Goal: Task Accomplishment & Management: Use online tool/utility

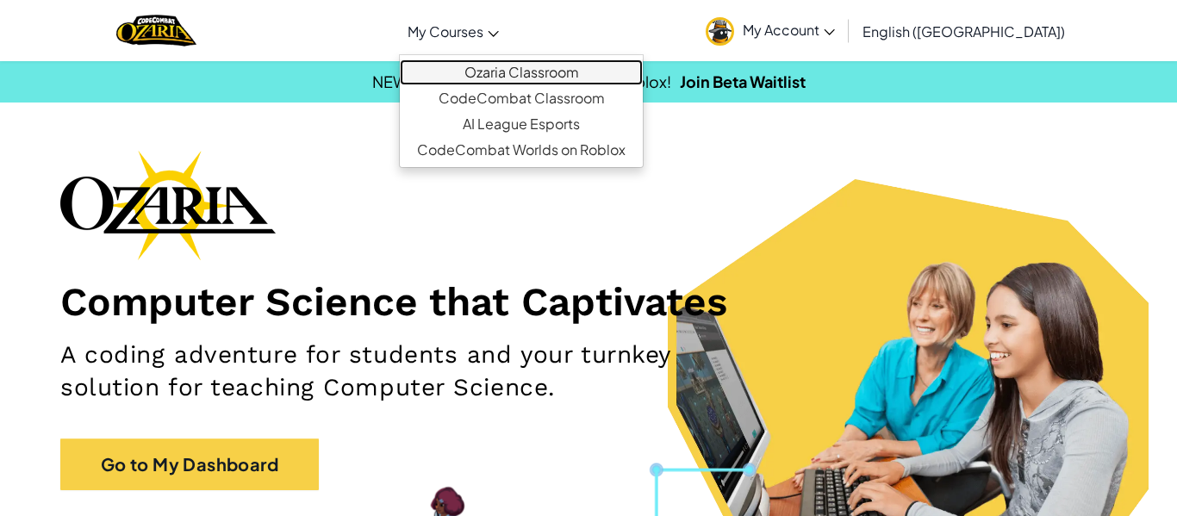
click at [552, 71] on link "Ozaria Classroom" at bounding box center [521, 72] width 243 height 26
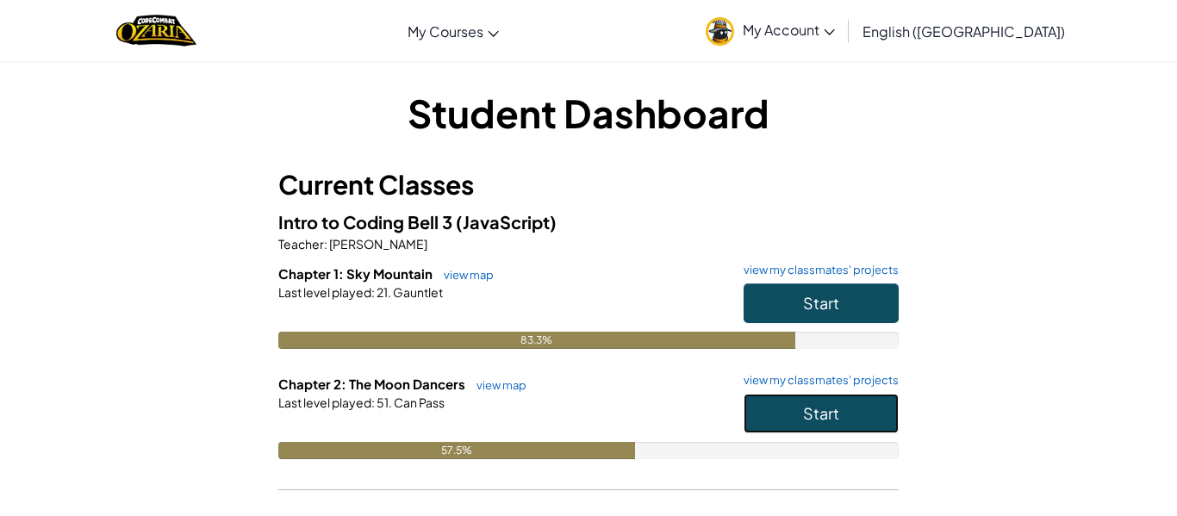
click at [774, 406] on button "Start" at bounding box center [821, 414] width 155 height 40
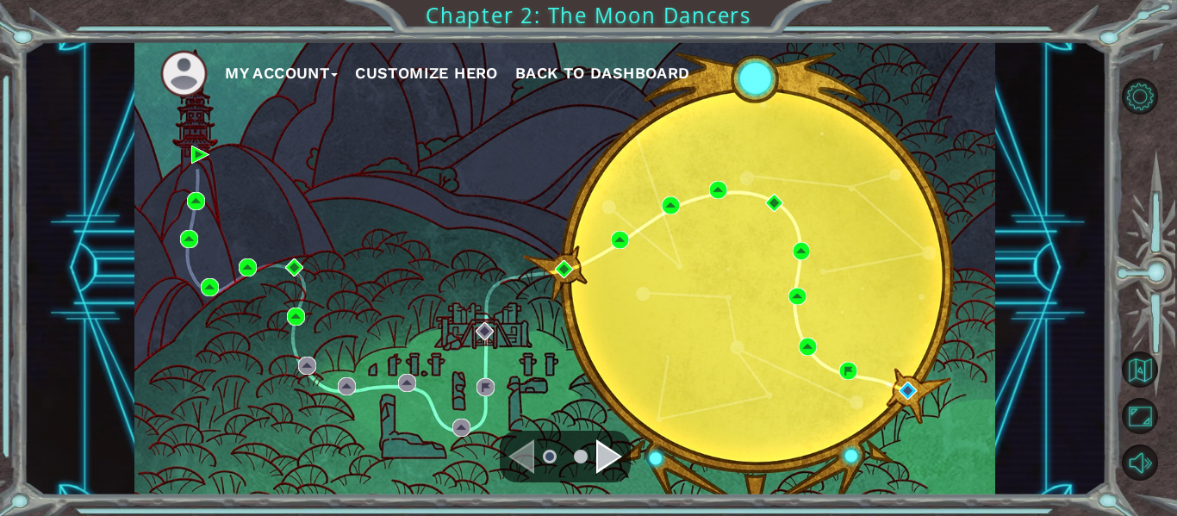
click at [601, 465] on div "Navigate to the next page" at bounding box center [609, 457] width 26 height 34
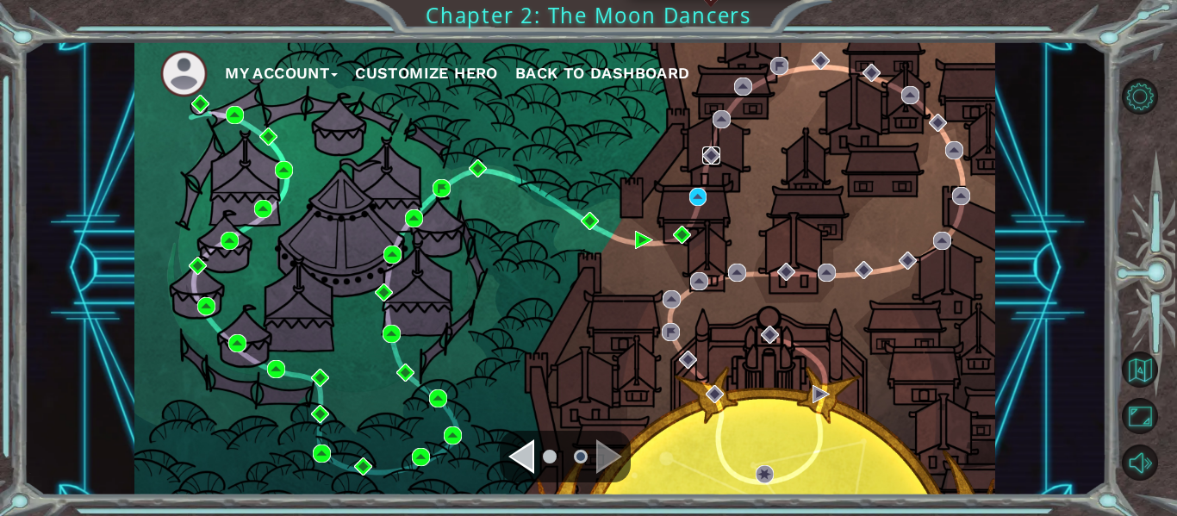
click at [711, 155] on img at bounding box center [711, 156] width 18 height 18
click at [697, 202] on img at bounding box center [698, 197] width 18 height 18
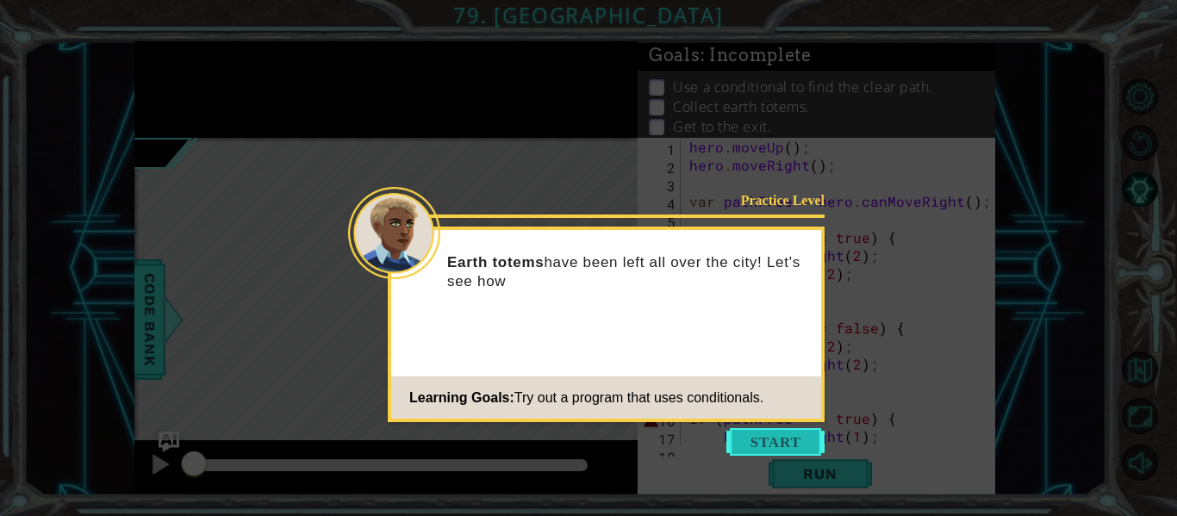
click at [770, 443] on button "Start" at bounding box center [776, 442] width 98 height 28
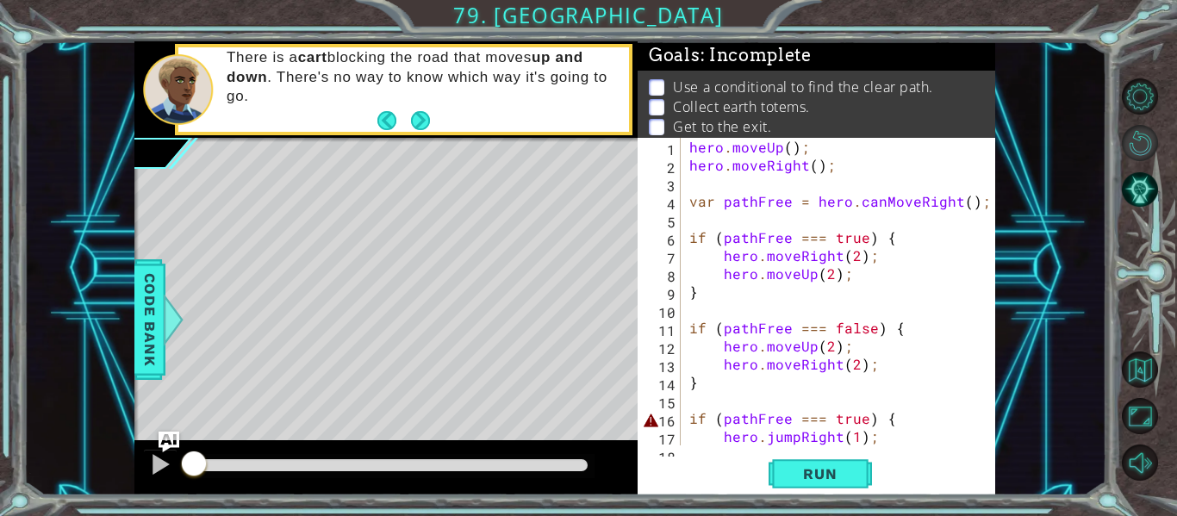
click at [1136, 145] on button "Restart Level" at bounding box center [1140, 143] width 36 height 36
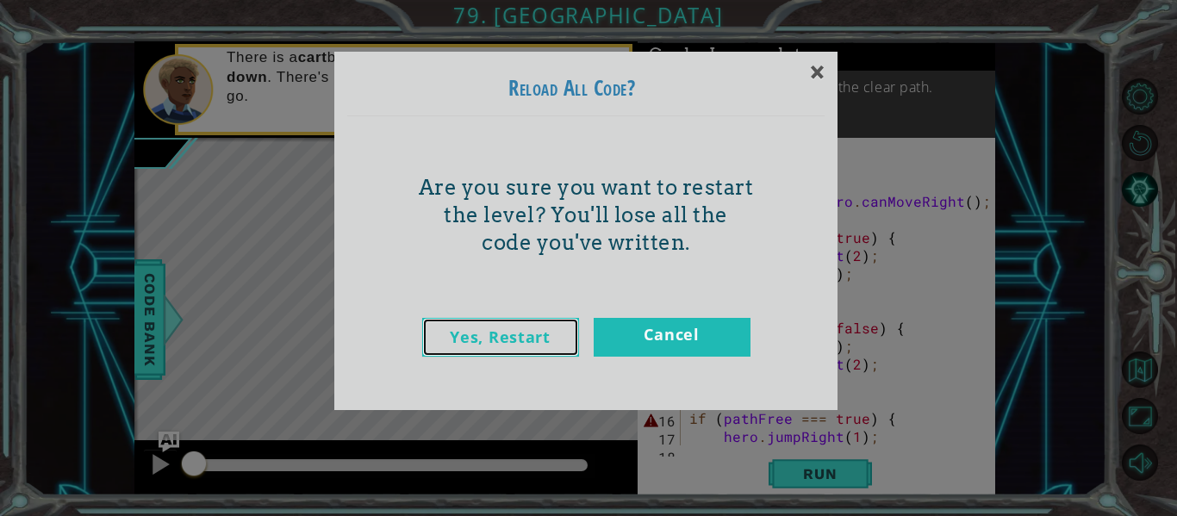
click at [466, 321] on link "Yes, Restart" at bounding box center [500, 337] width 157 height 39
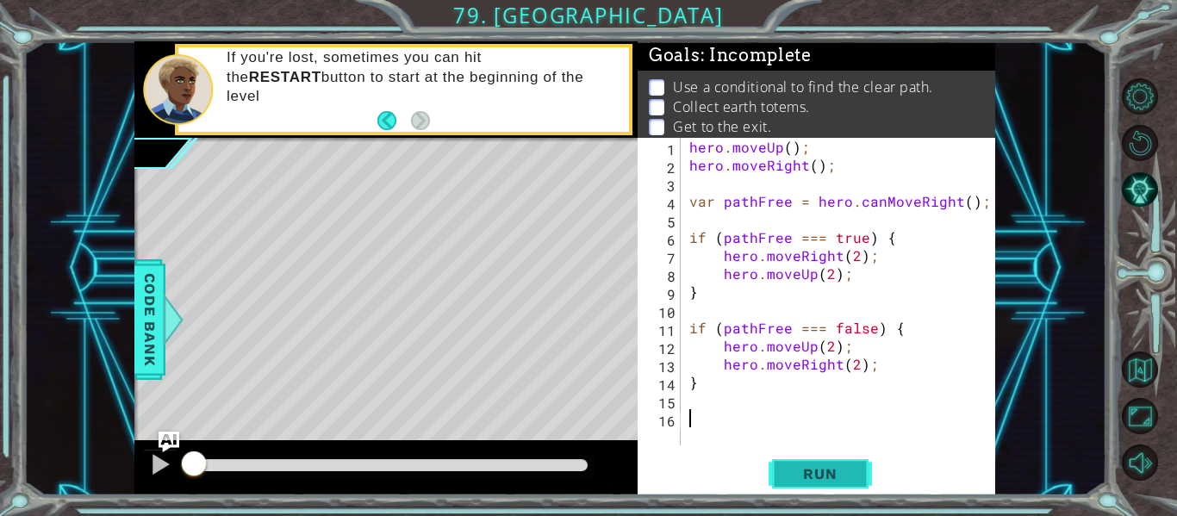
click at [815, 473] on span "Run" at bounding box center [820, 473] width 68 height 17
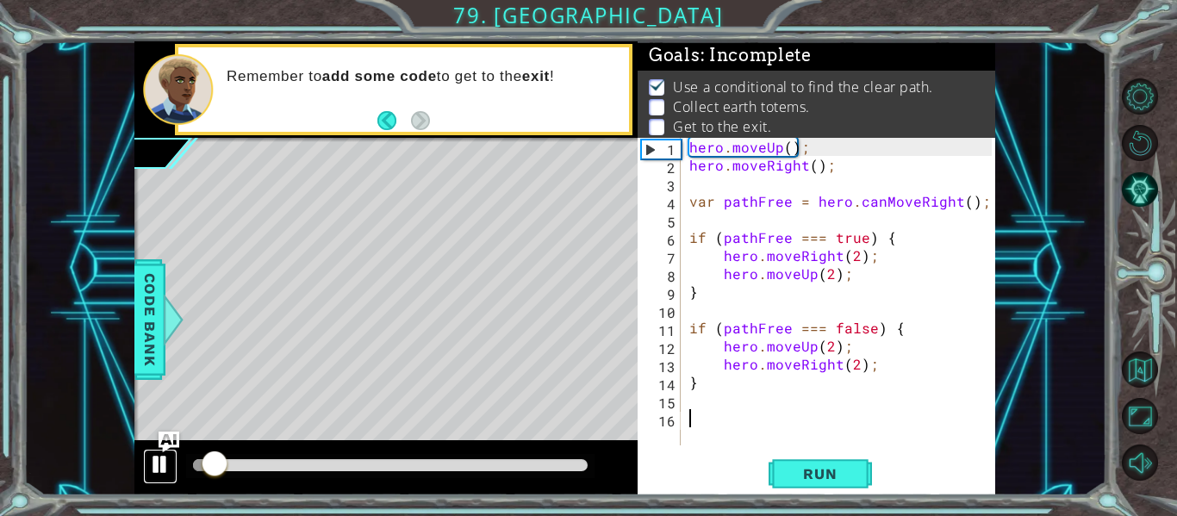
click at [151, 458] on div at bounding box center [160, 464] width 22 height 22
click at [864, 239] on div "hero . moveUp ( ) ; hero . moveRight ( ) ; var pathFree = hero . canMoveRight (…" at bounding box center [843, 310] width 315 height 344
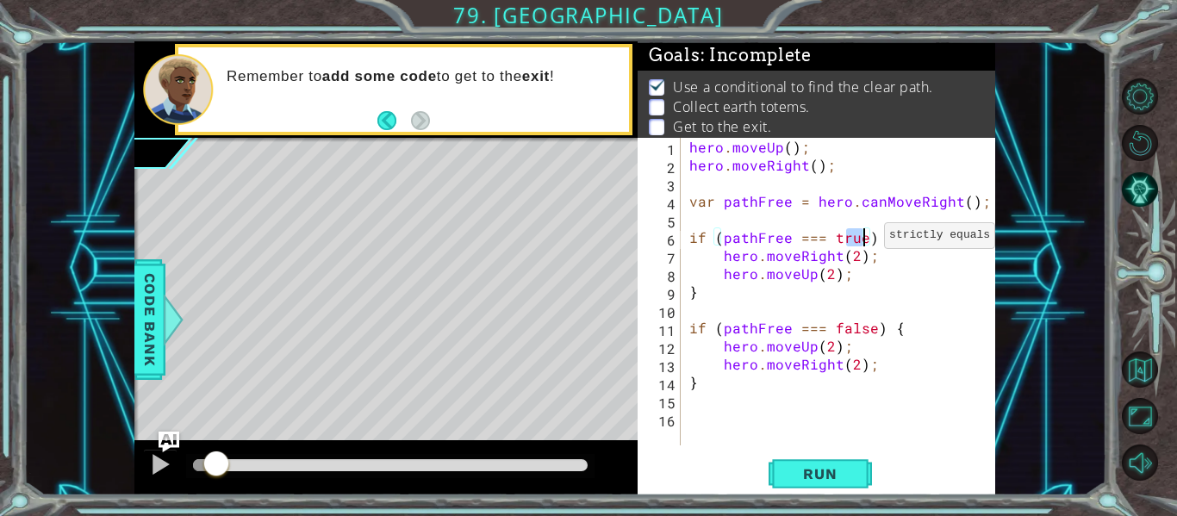
click at [689, 346] on div "hero . moveUp ( ) ; hero . moveRight ( ) ; var pathFree = hero . canMoveRight (…" at bounding box center [843, 310] width 315 height 344
type textarea "hero.moveUp(2);"
click at [160, 476] on div at bounding box center [160, 464] width 22 height 22
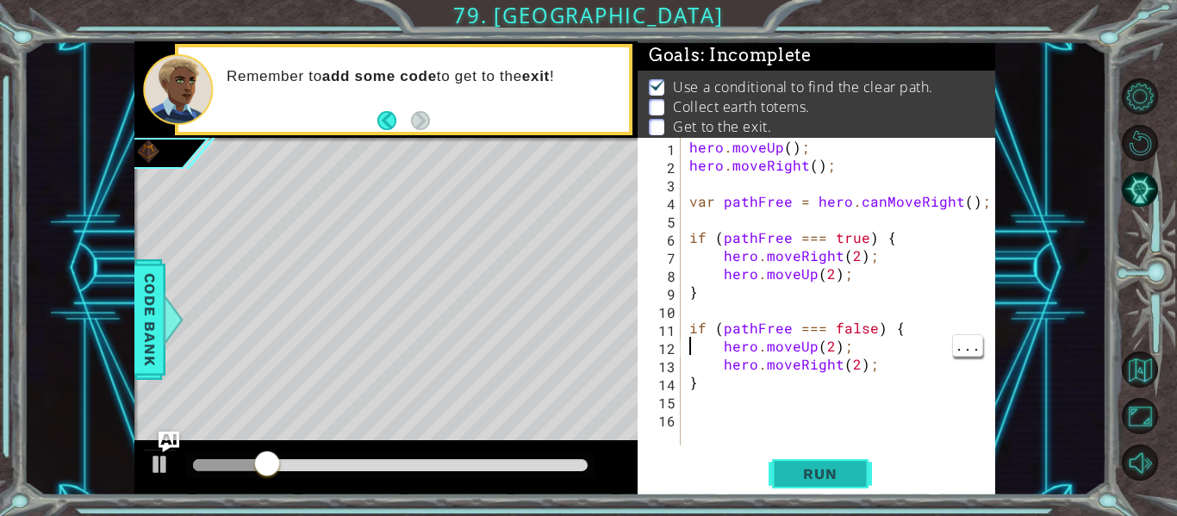
click at [796, 481] on span "Run" at bounding box center [820, 473] width 68 height 17
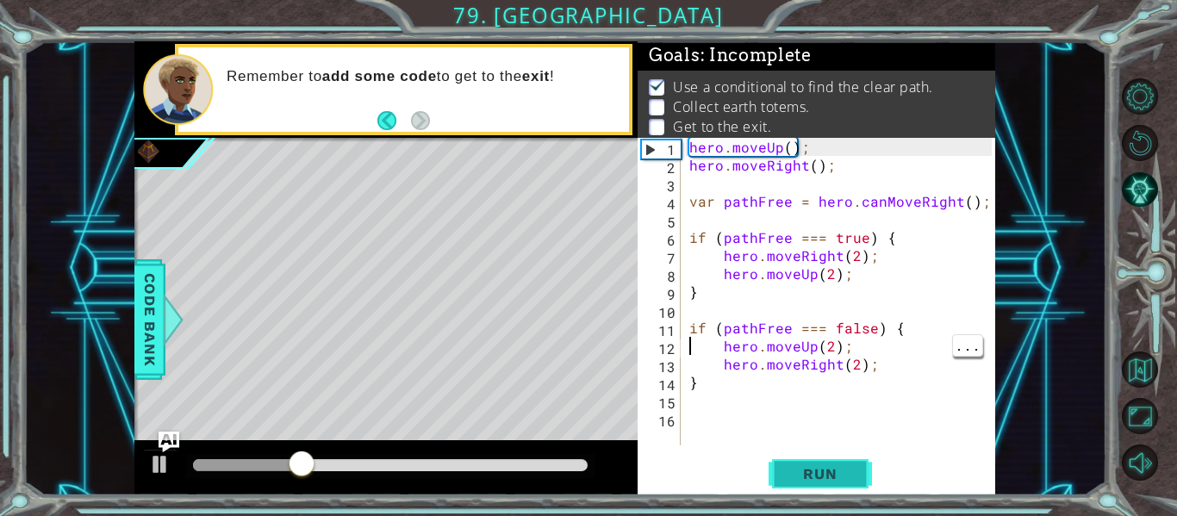
click at [822, 461] on button "Run" at bounding box center [820, 474] width 103 height 35
click at [168, 463] on div at bounding box center [160, 464] width 22 height 22
click at [731, 425] on div "hero . moveUp ( ) ; hero . moveRight ( ) ; var pathFree = hero . canMoveRight (…" at bounding box center [843, 310] width 315 height 344
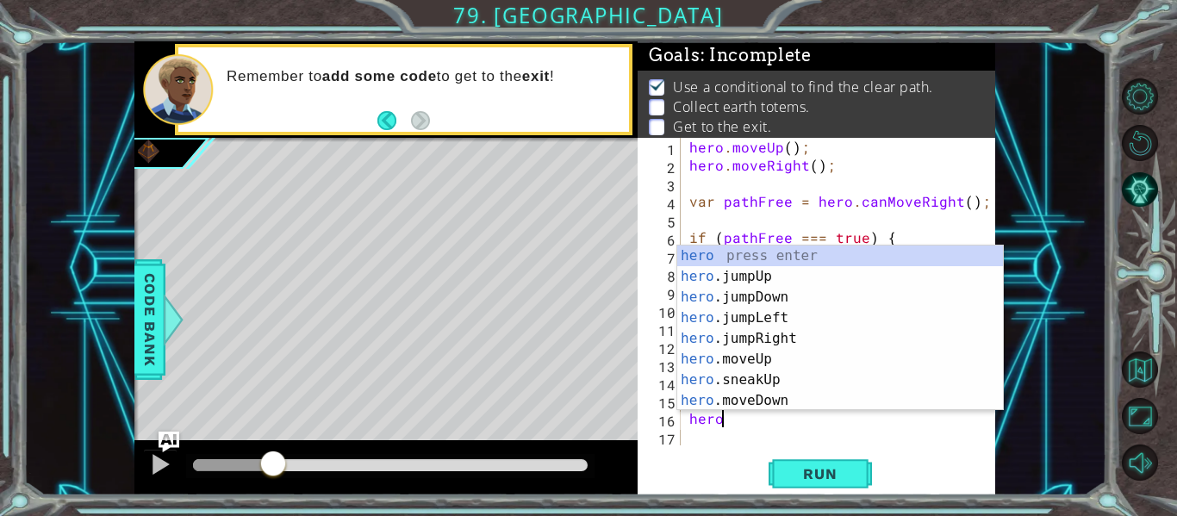
type textarea "hero."
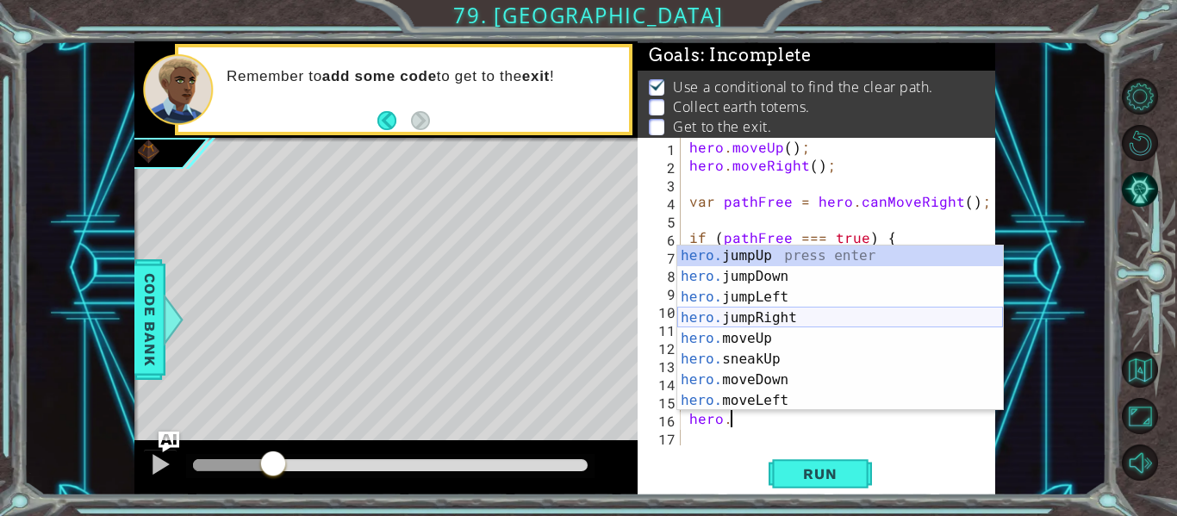
click at [774, 321] on div "hero. jumpUp press enter hero. jumpDown press enter hero. jumpLeft press enter …" at bounding box center [840, 349] width 326 height 207
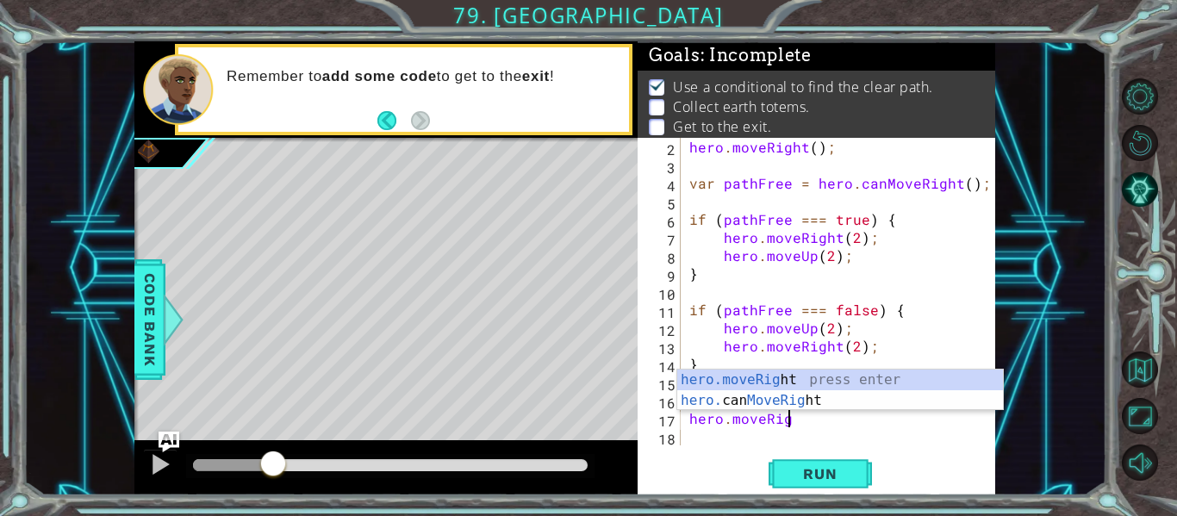
scroll to position [0, 6]
click at [755, 380] on div "hero.moveRight press enter hero. can MoveRight press enter" at bounding box center [840, 411] width 326 height 83
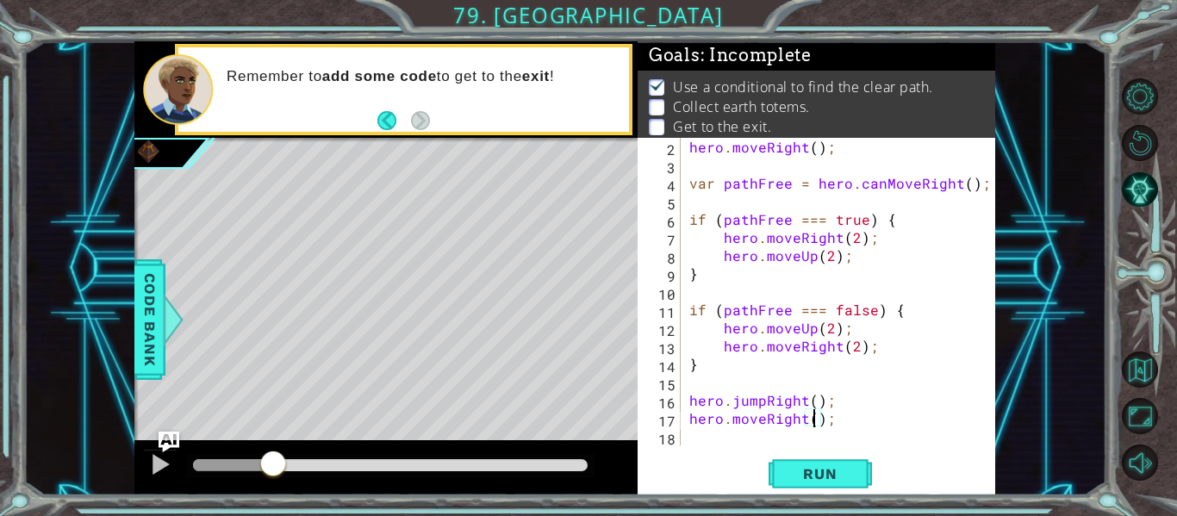
type textarea "hero.moveRight(2);"
click at [845, 424] on div "hero . moveRight ( ) ; var pathFree = hero . canMoveRight ( ) ; if ( pathFree =…" at bounding box center [843, 310] width 315 height 344
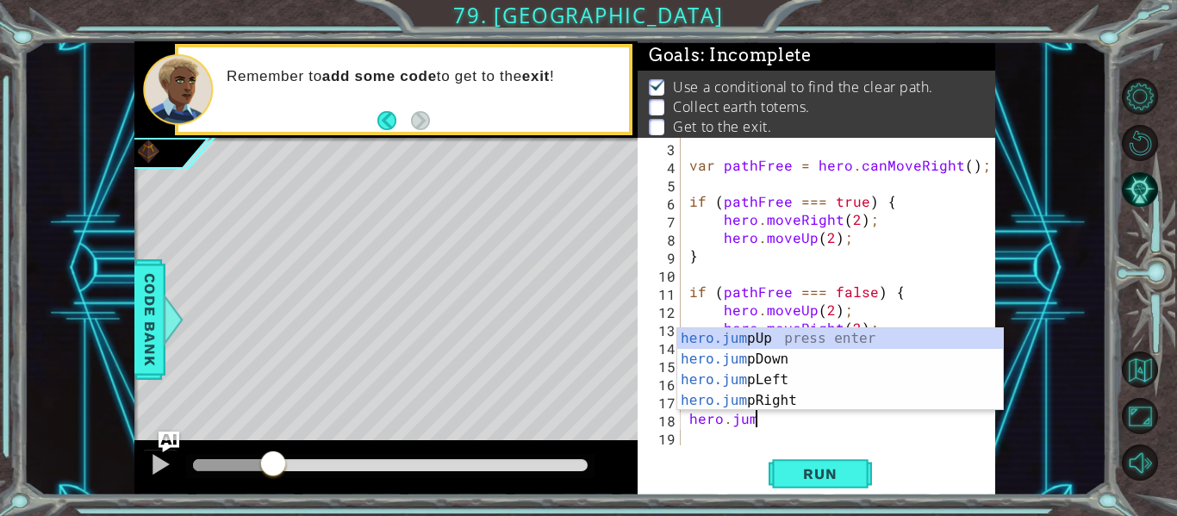
scroll to position [0, 3]
type textarea "hero.jump"
click at [808, 359] on div "hero.jump Up press enter hero.jump Down press enter hero.jump Left press enter …" at bounding box center [840, 390] width 326 height 124
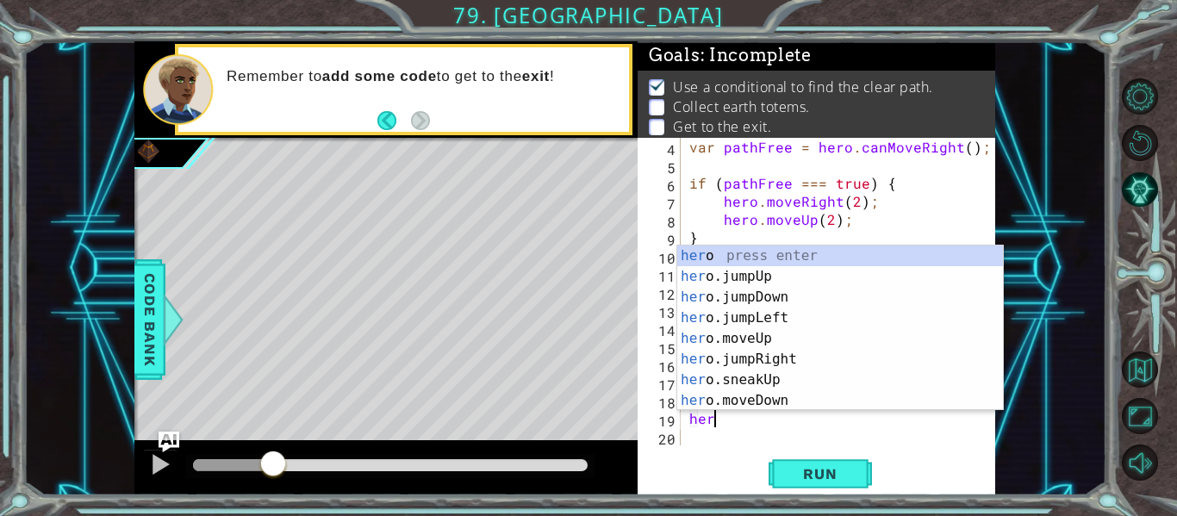
scroll to position [0, 1]
click at [769, 401] on div "hero press enter hero .jumpUp press enter hero .jumpDown press enter hero .jump…" at bounding box center [840, 349] width 326 height 207
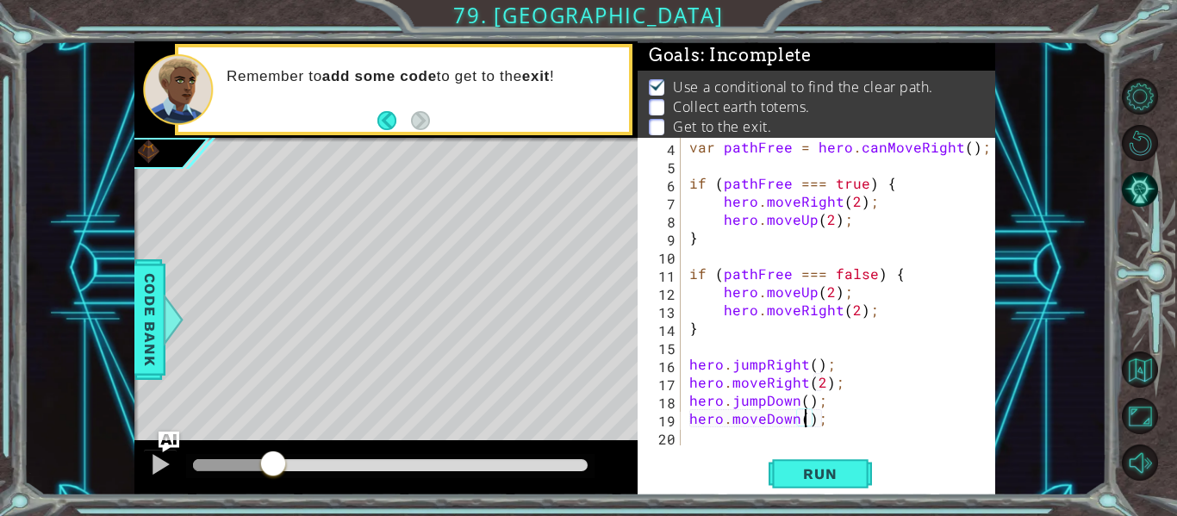
scroll to position [0, 8]
click at [843, 466] on span "Run" at bounding box center [820, 473] width 68 height 17
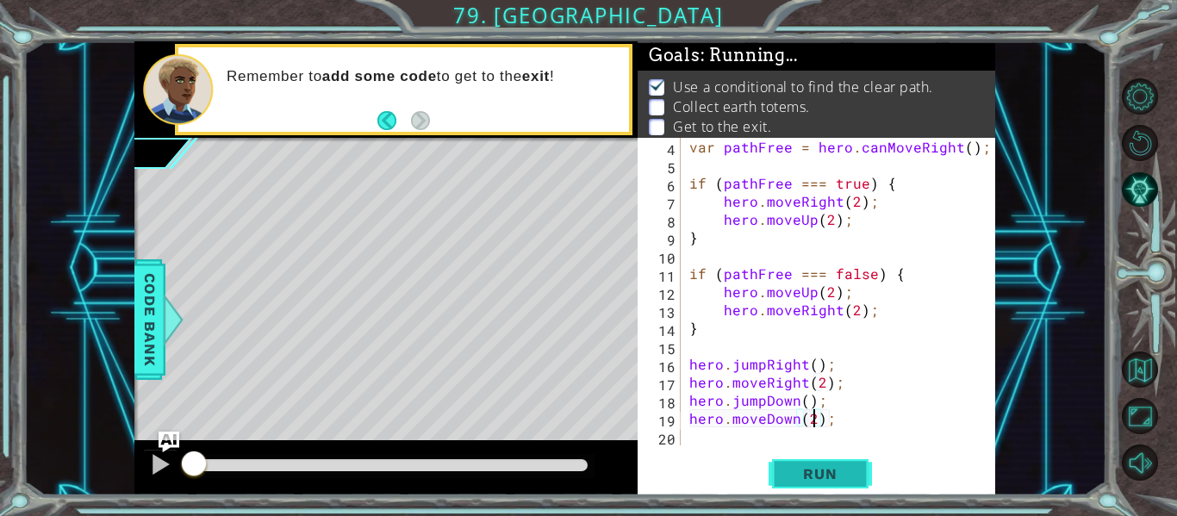
scroll to position [0, 0]
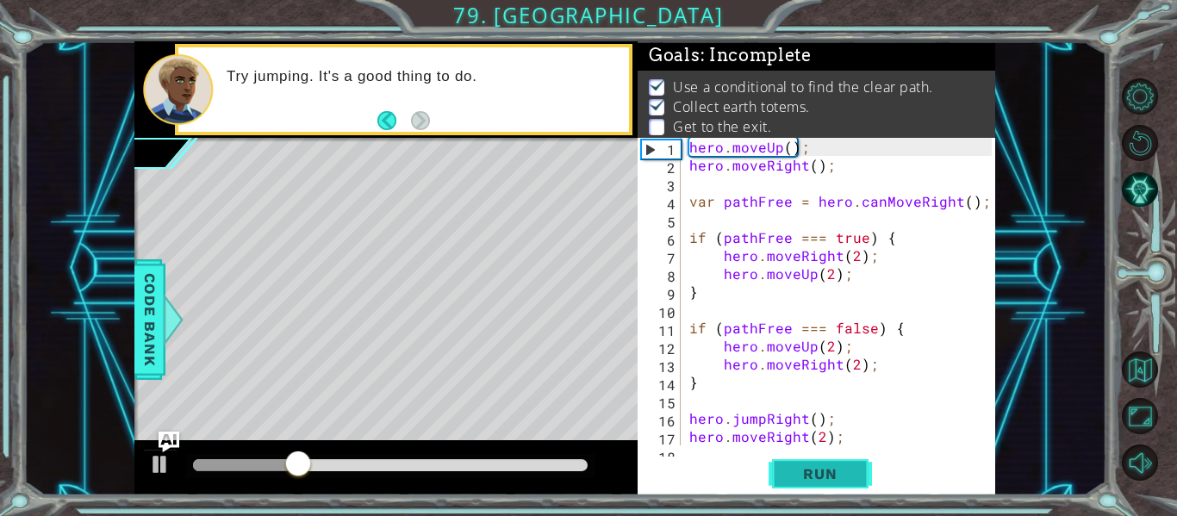
click at [803, 477] on span "Run" at bounding box center [820, 473] width 68 height 17
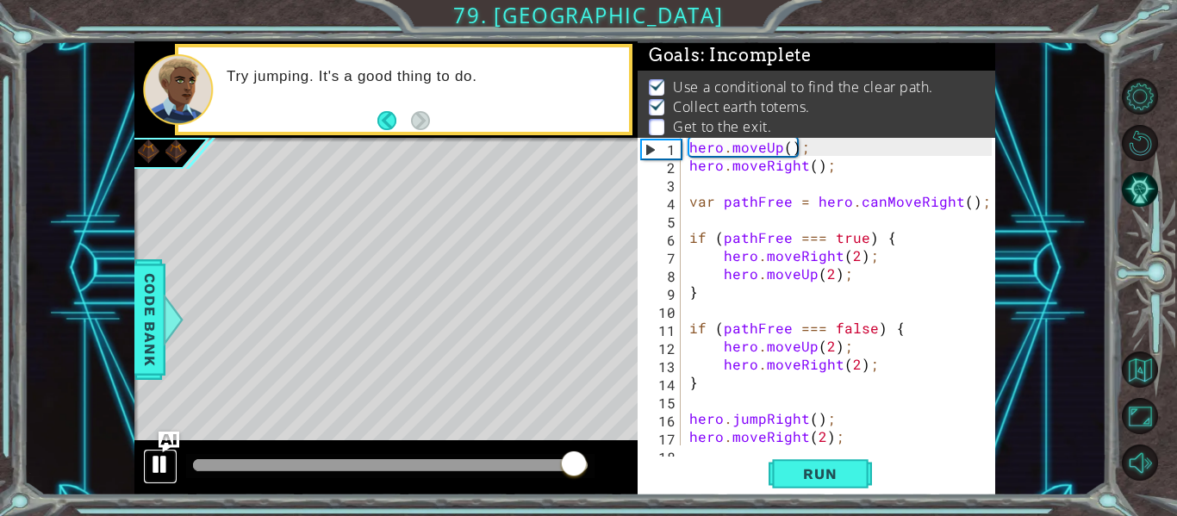
click at [165, 466] on div at bounding box center [160, 464] width 22 height 22
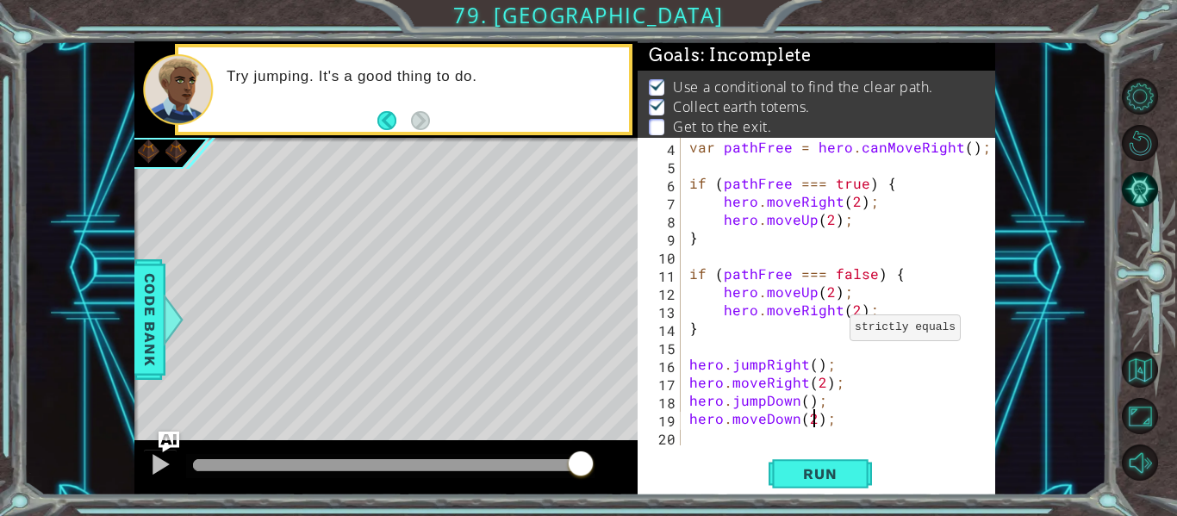
scroll to position [54, 0]
click at [810, 469] on span "Run" at bounding box center [820, 473] width 68 height 17
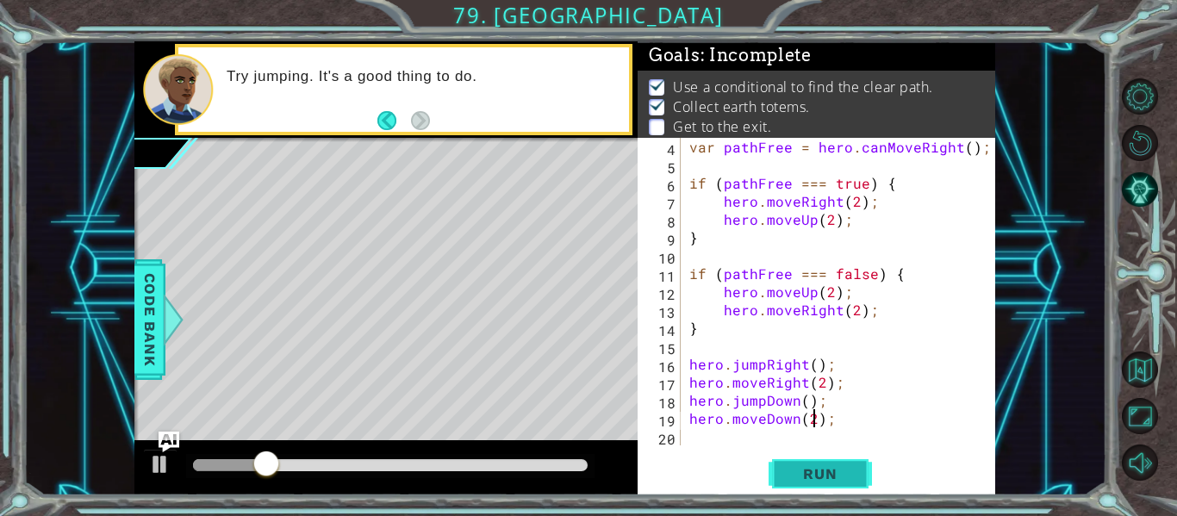
click at [810, 469] on span "Run" at bounding box center [820, 473] width 68 height 17
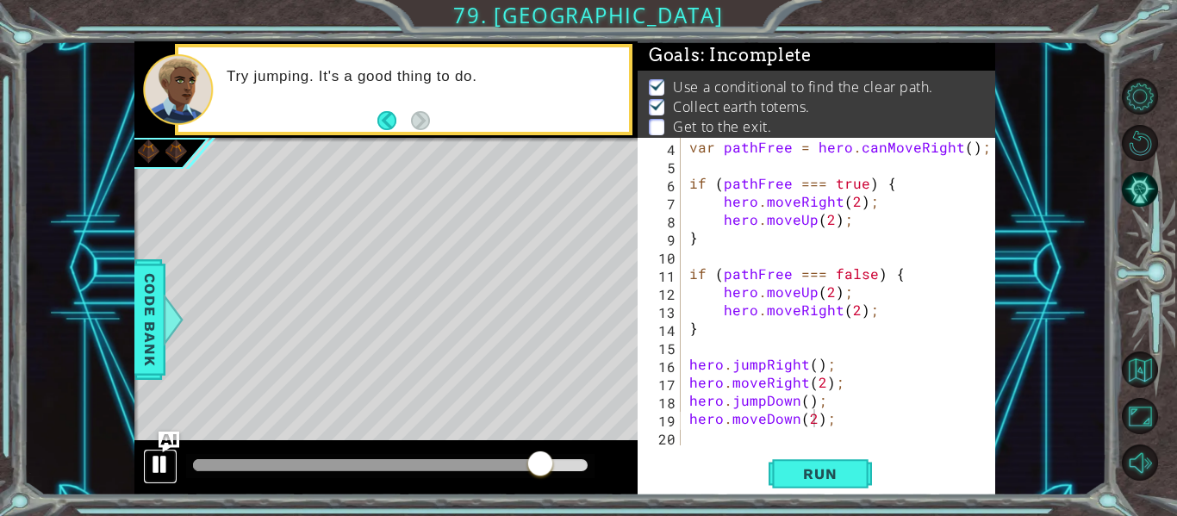
click at [156, 453] on div at bounding box center [160, 464] width 22 height 22
click at [823, 384] on div "var pathFree = hero . canMoveRight ( ) ; if ( pathFree === true ) { hero . move…" at bounding box center [843, 310] width 315 height 344
type textarea "hero.moveRight(1);"
click at [815, 465] on span "Run" at bounding box center [820, 473] width 68 height 17
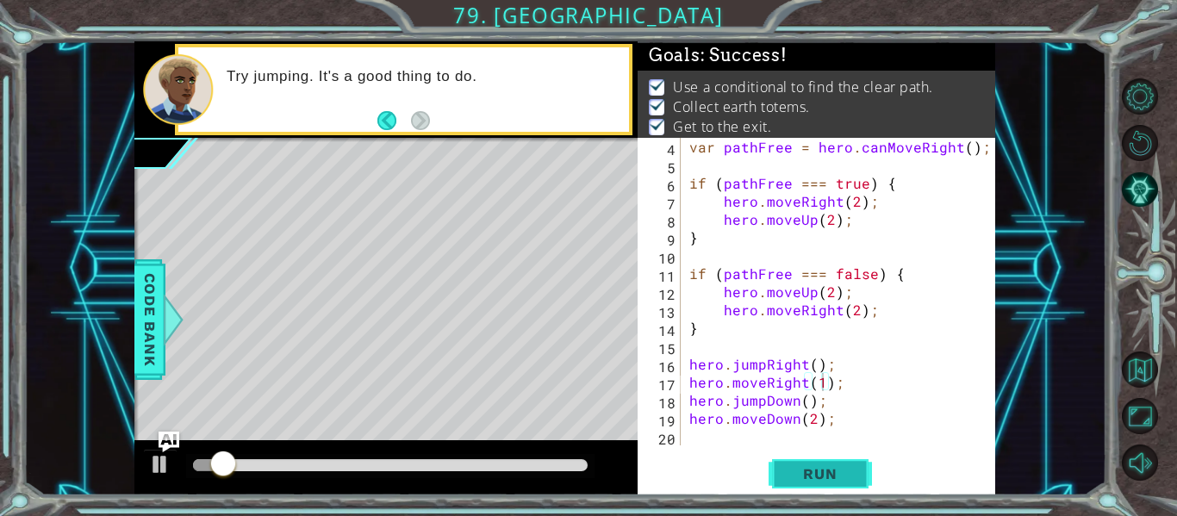
click at [815, 465] on span "Run" at bounding box center [820, 473] width 68 height 17
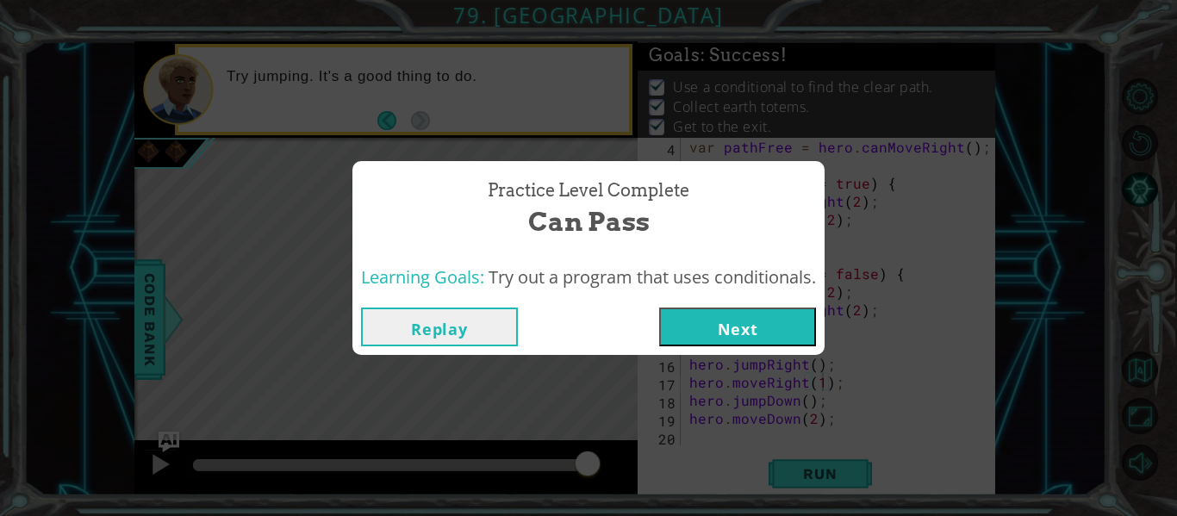
click at [764, 333] on button "Next" at bounding box center [737, 327] width 157 height 39
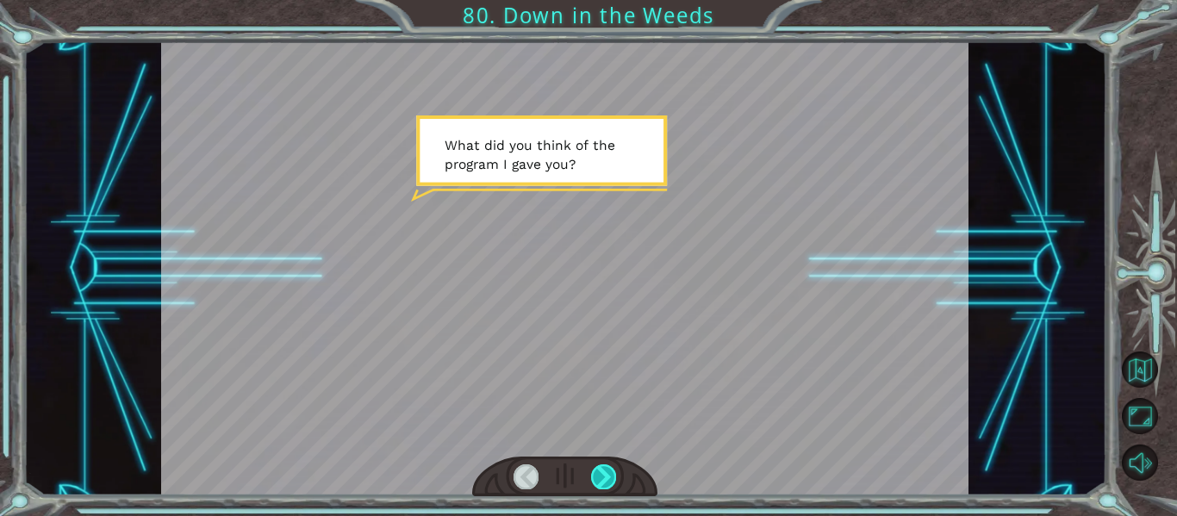
click at [601, 471] on div at bounding box center [603, 477] width 25 height 24
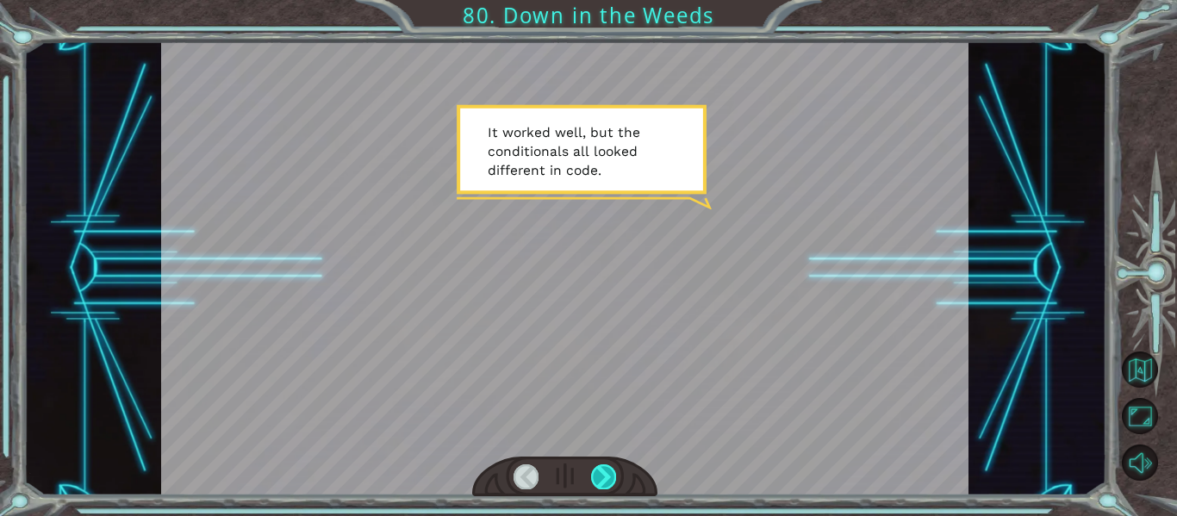
click at [601, 471] on div at bounding box center [603, 477] width 25 height 24
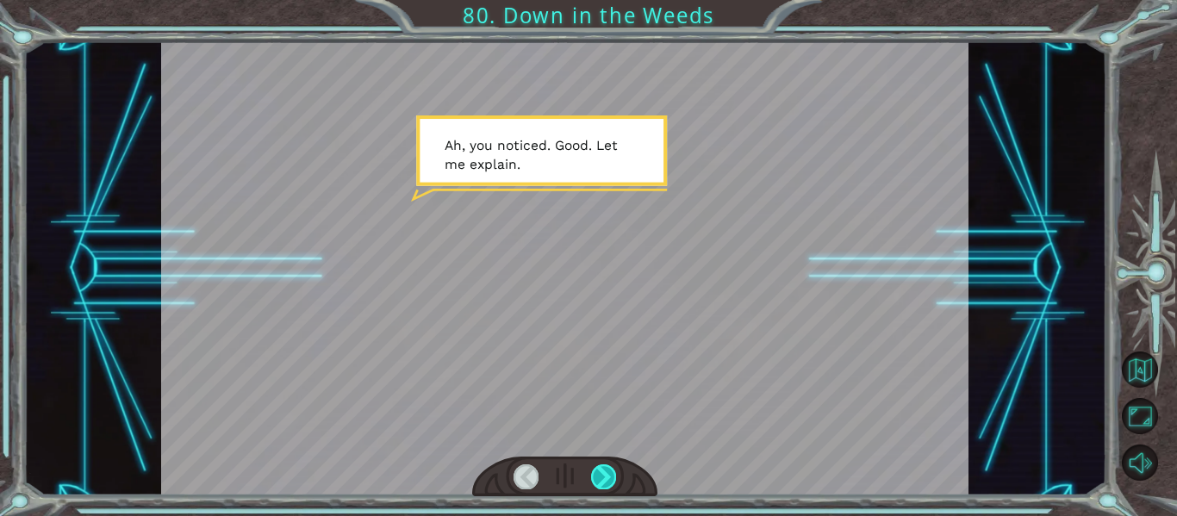
click at [601, 471] on div at bounding box center [603, 477] width 25 height 24
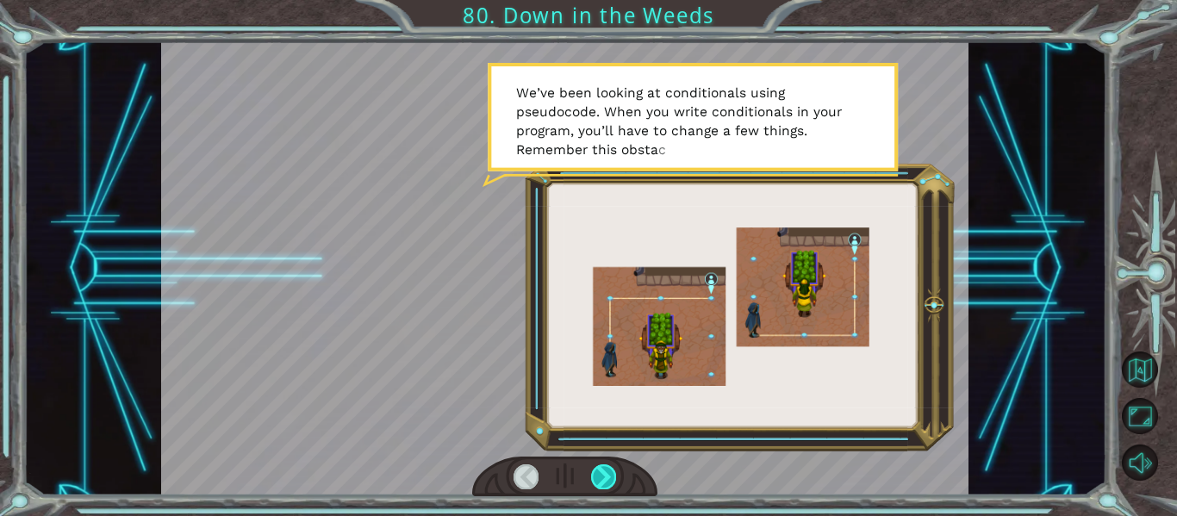
click at [601, 471] on div at bounding box center [603, 477] width 25 height 24
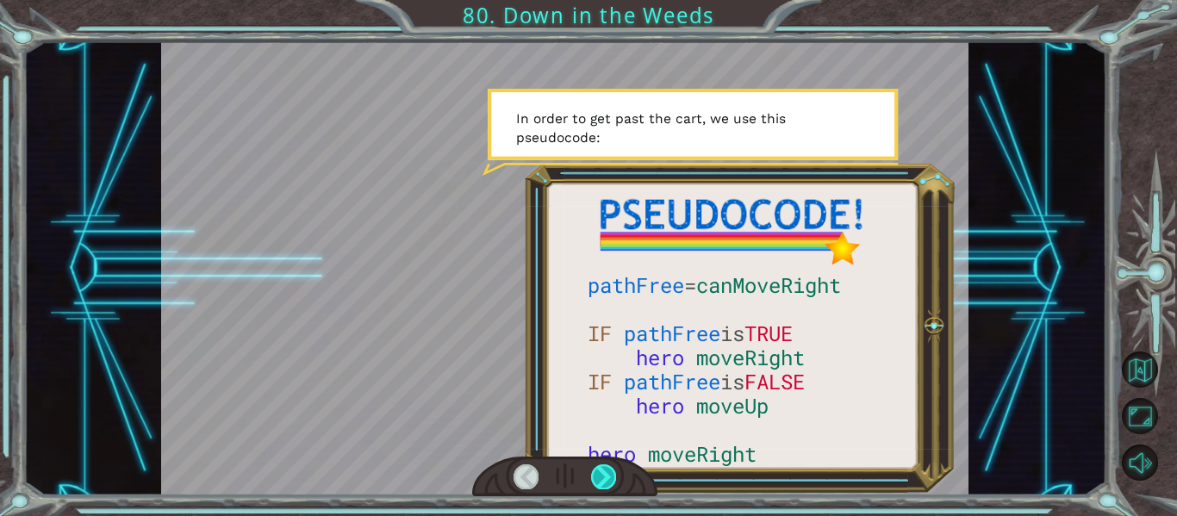
click at [601, 471] on div at bounding box center [603, 477] width 25 height 24
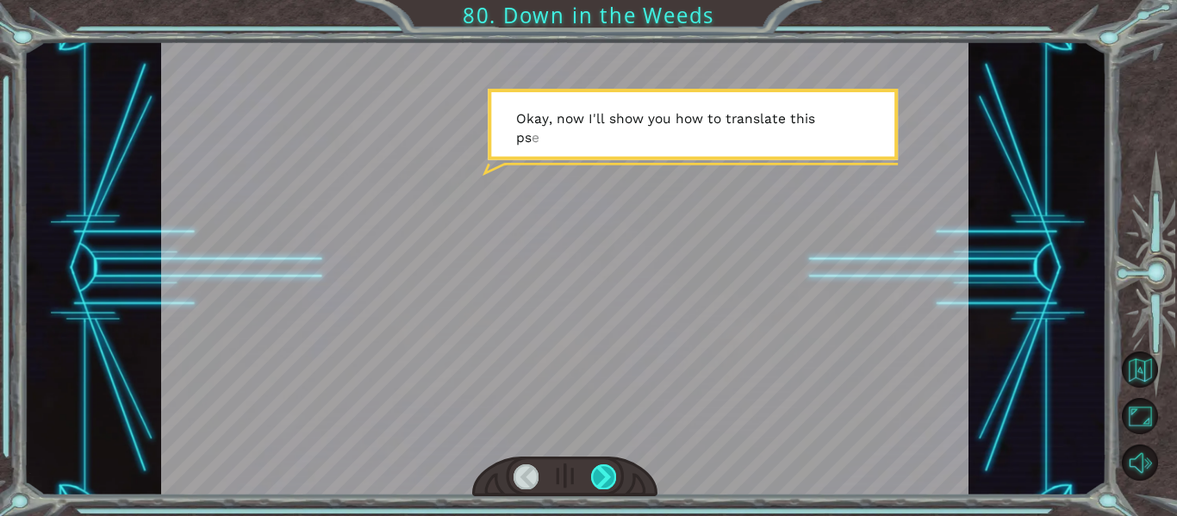
click at [601, 471] on div at bounding box center [603, 477] width 25 height 24
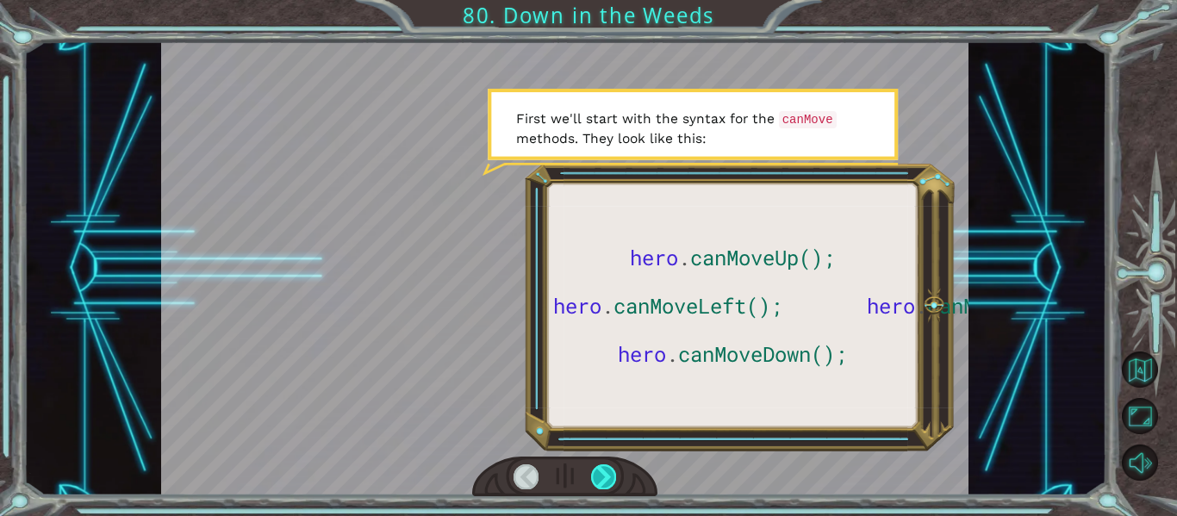
click at [601, 471] on div at bounding box center [603, 477] width 25 height 24
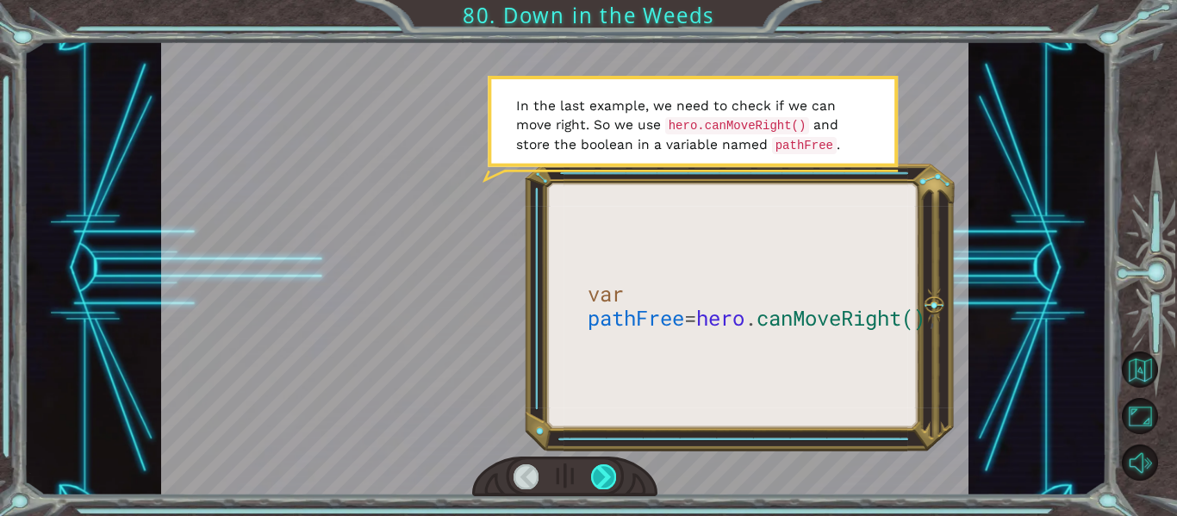
click at [601, 471] on div at bounding box center [603, 477] width 25 height 24
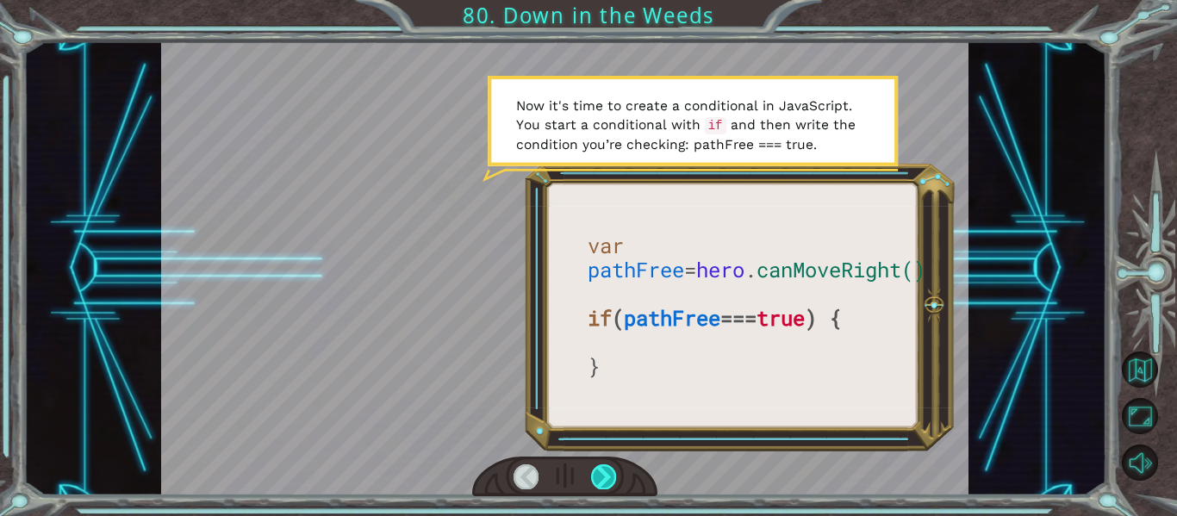
click at [601, 471] on div at bounding box center [603, 477] width 25 height 24
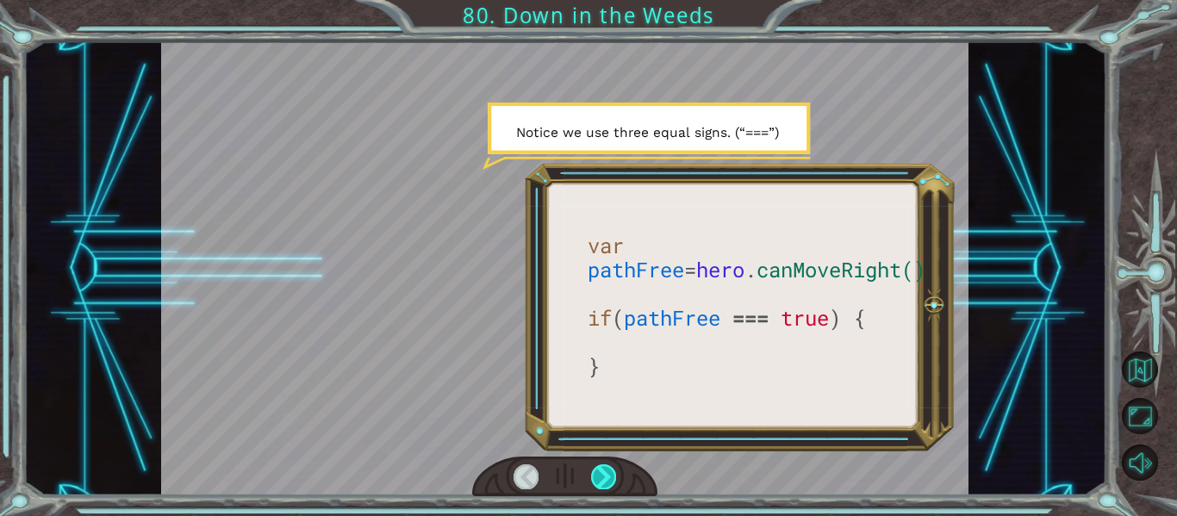
click at [601, 471] on div at bounding box center [603, 477] width 25 height 24
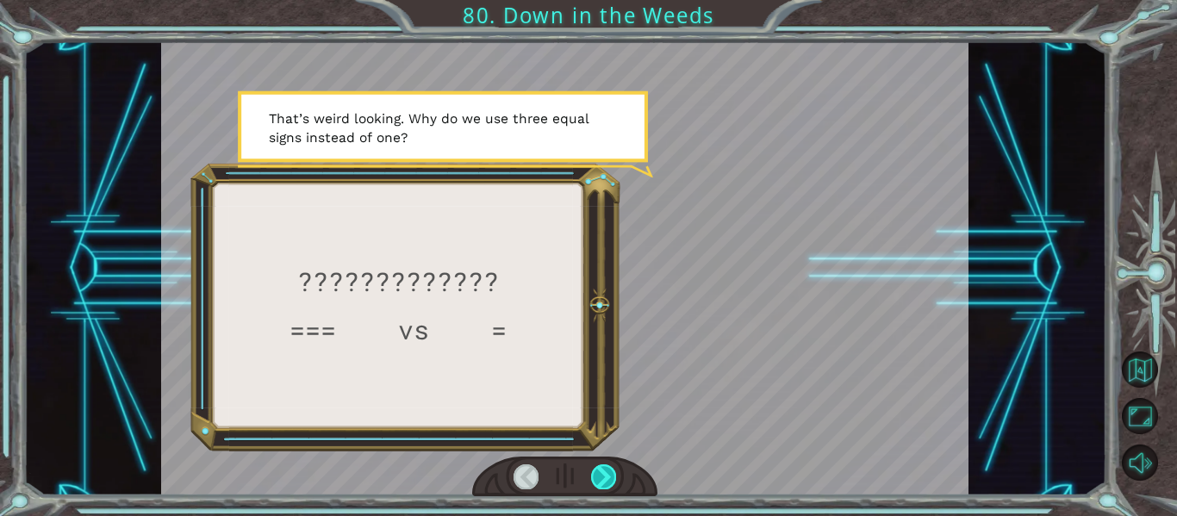
click at [601, 471] on div at bounding box center [603, 477] width 25 height 24
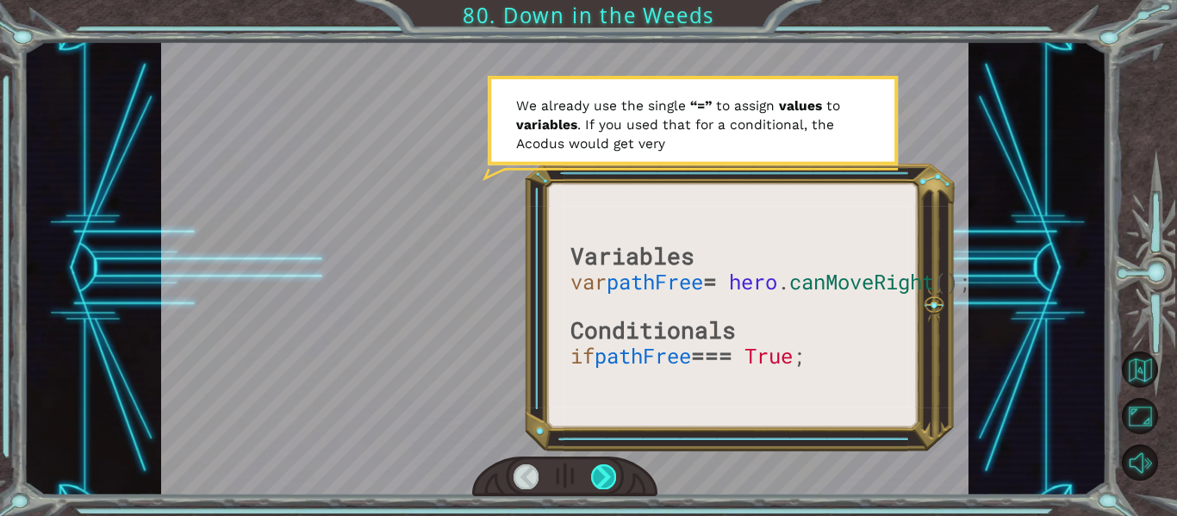
click at [601, 471] on div at bounding box center [603, 477] width 25 height 24
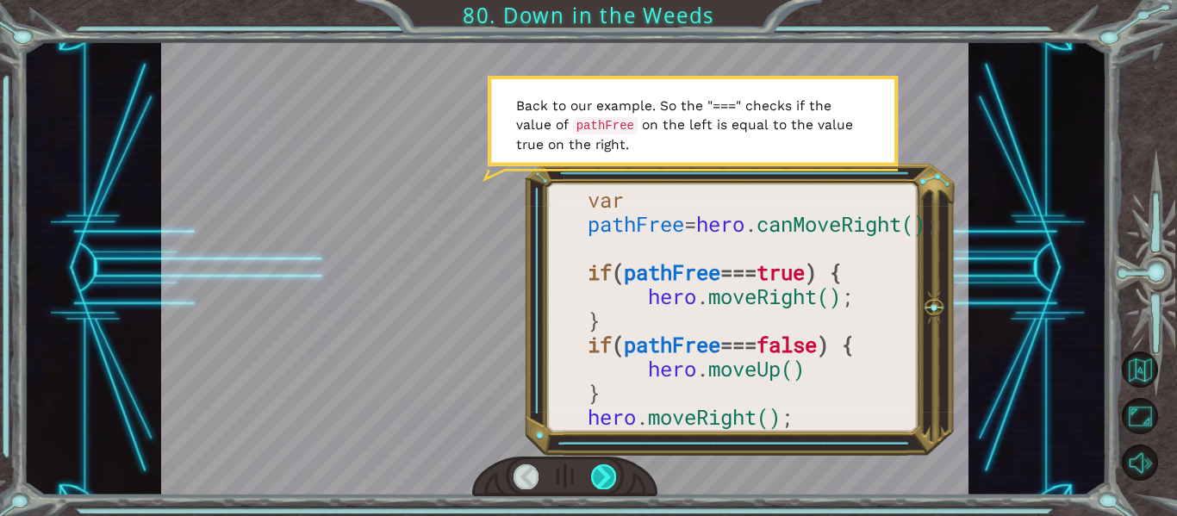
click at [601, 471] on div at bounding box center [603, 477] width 25 height 24
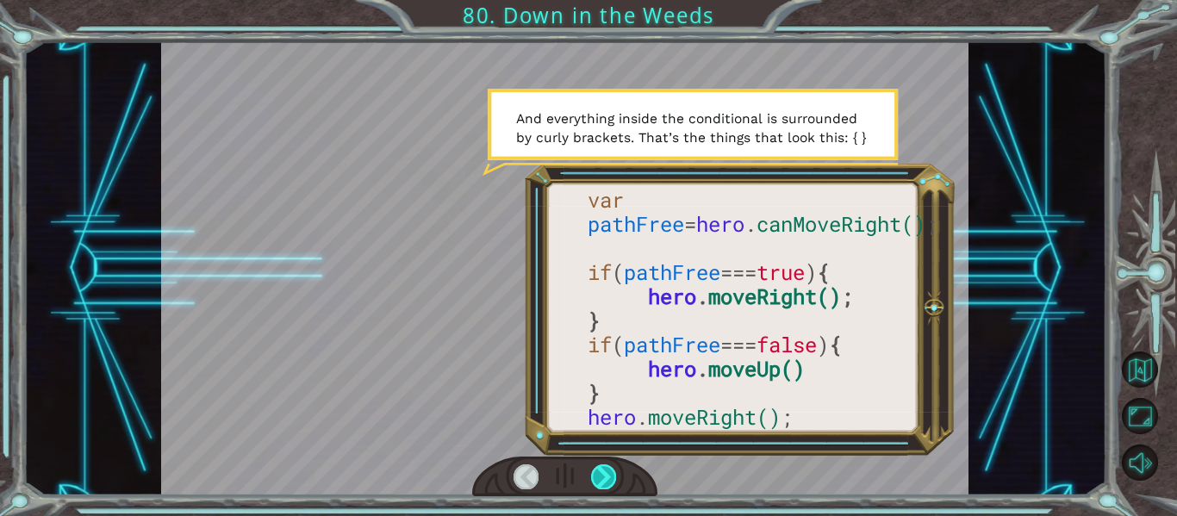
click at [601, 471] on div at bounding box center [603, 477] width 25 height 24
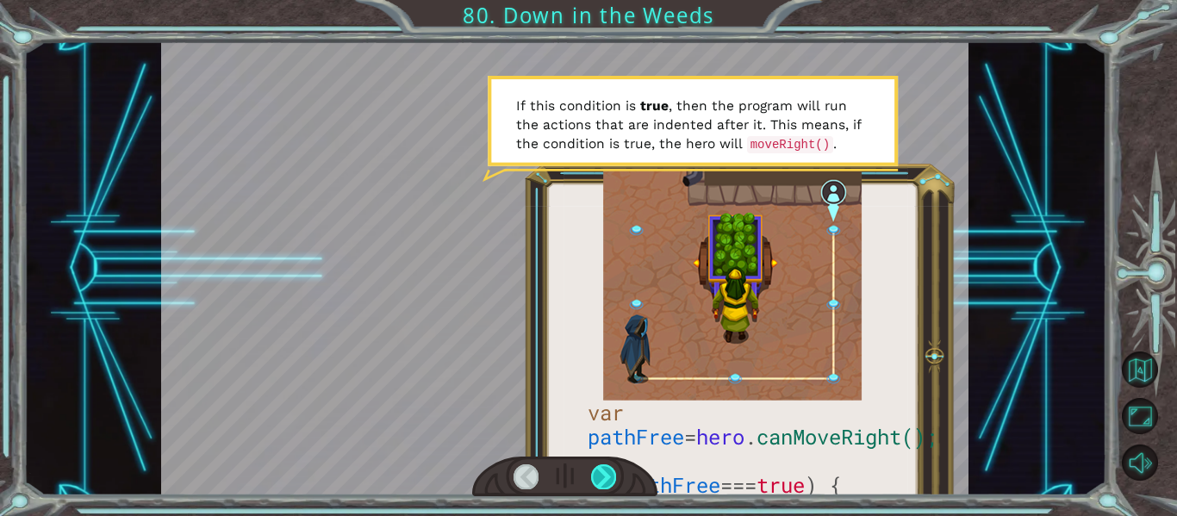
click at [601, 471] on div at bounding box center [603, 477] width 25 height 24
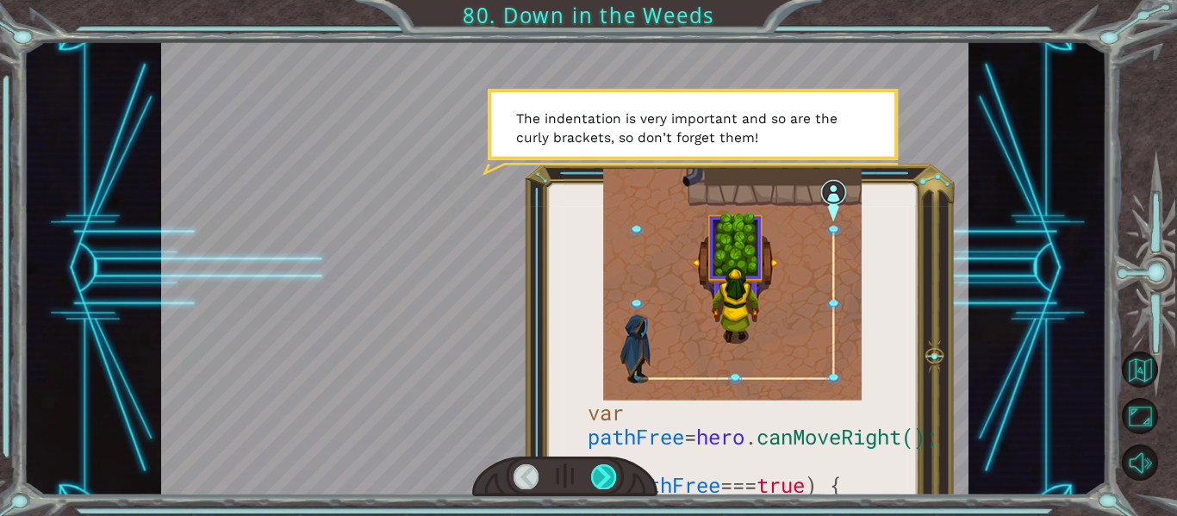
click at [601, 471] on div at bounding box center [603, 477] width 25 height 24
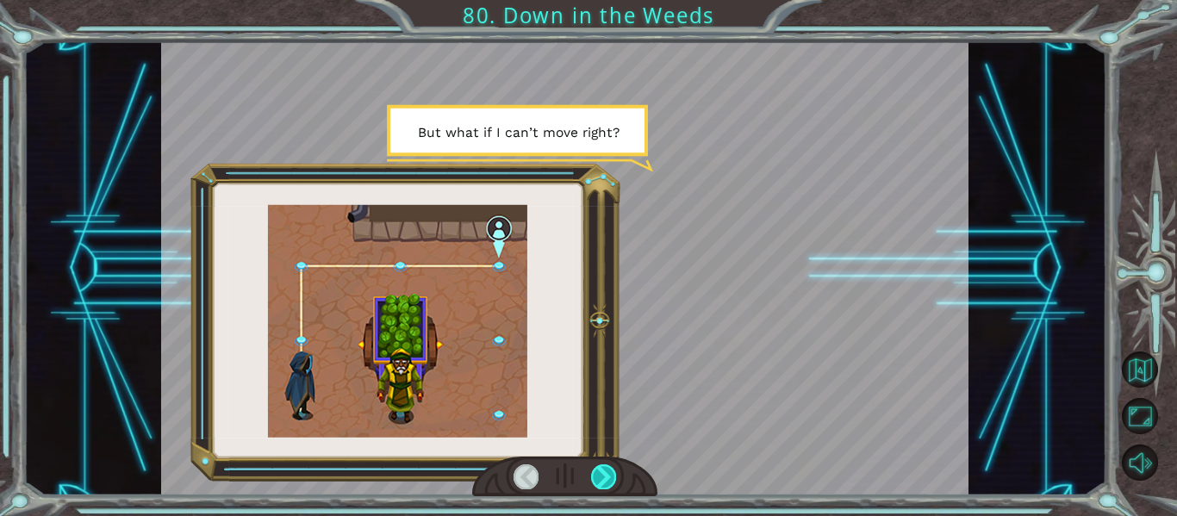
click at [601, 471] on div at bounding box center [603, 477] width 25 height 24
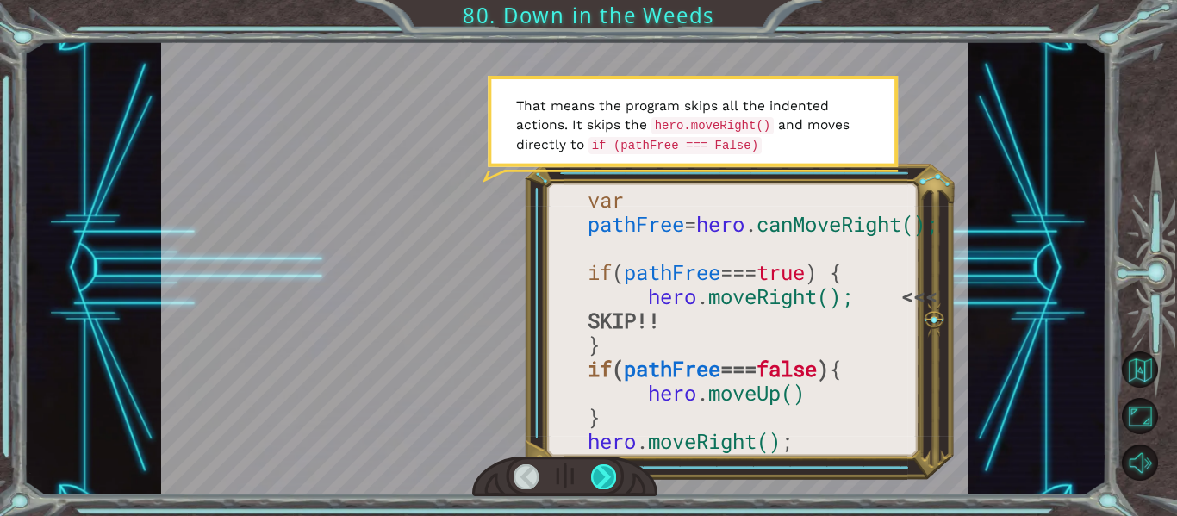
click at [601, 471] on div at bounding box center [603, 477] width 25 height 24
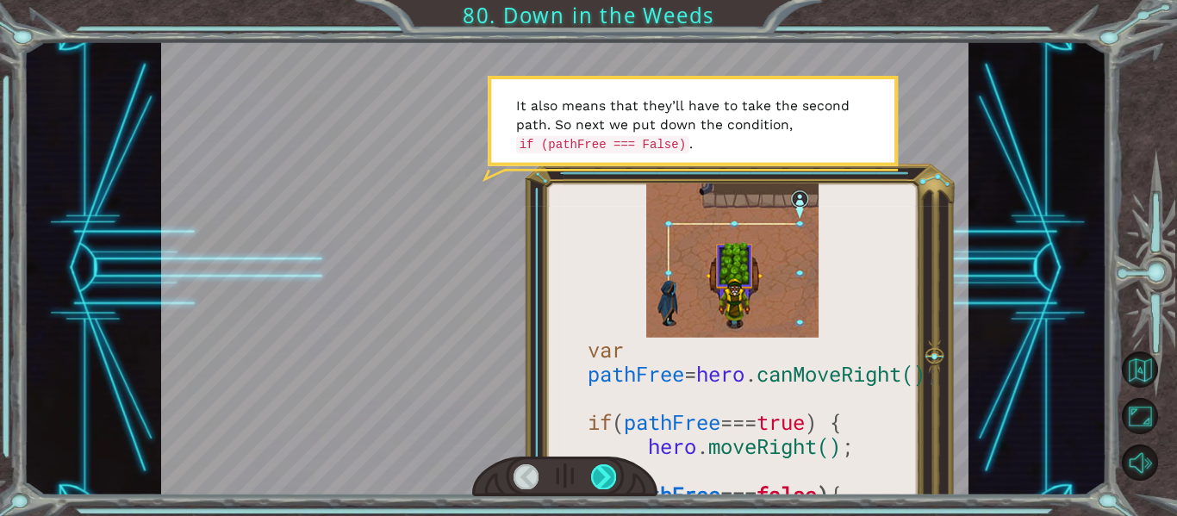
click at [601, 471] on div at bounding box center [603, 477] width 25 height 24
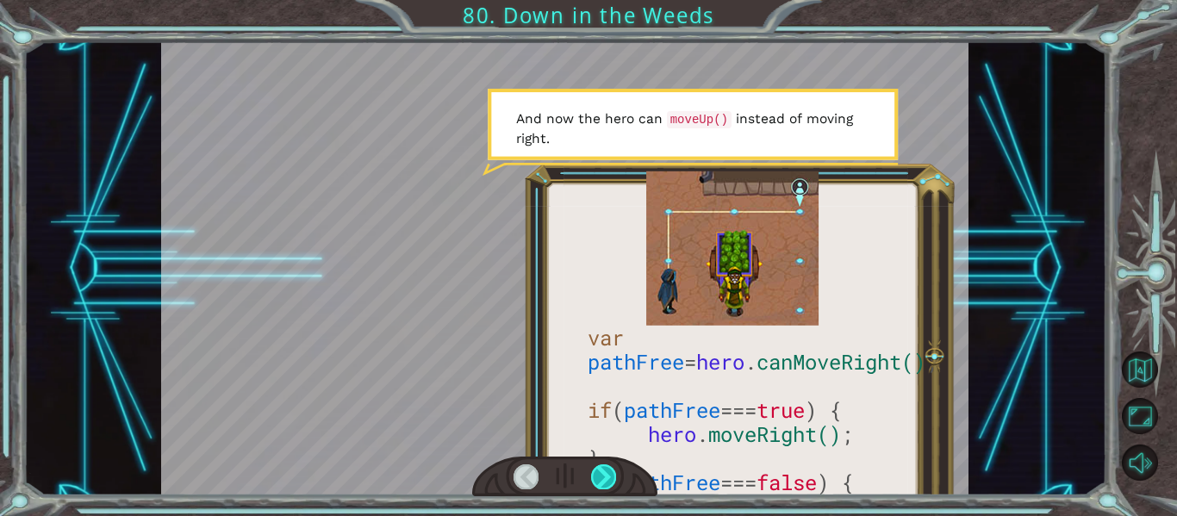
click at [601, 471] on div at bounding box center [603, 477] width 25 height 24
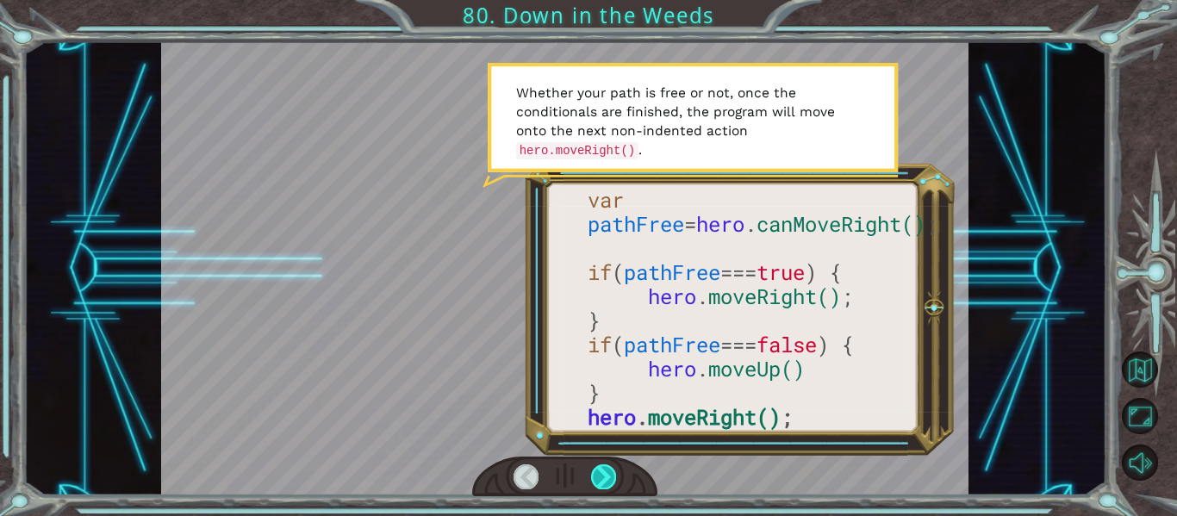
click at [601, 471] on div at bounding box center [603, 477] width 25 height 24
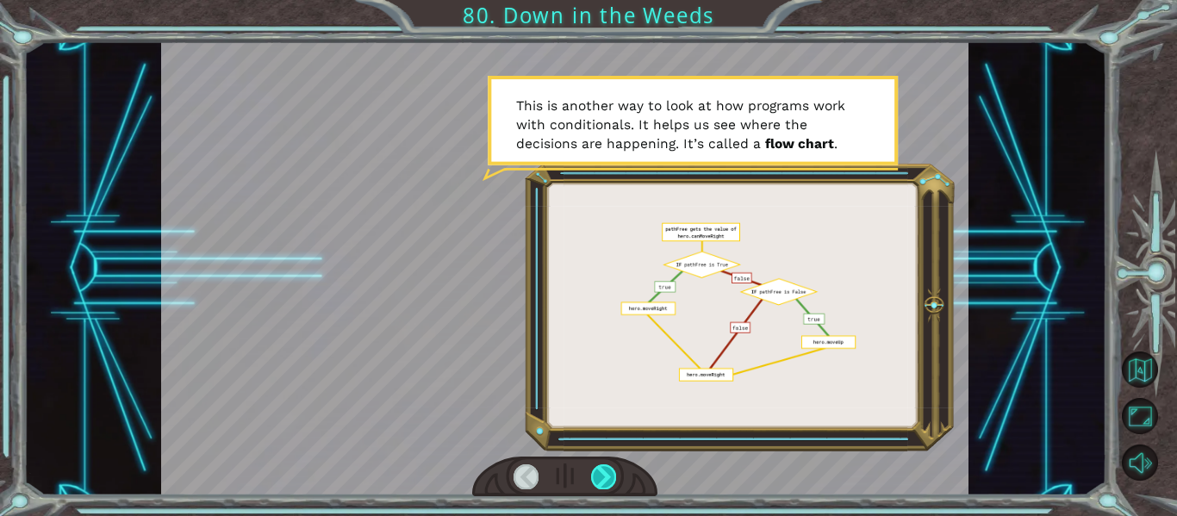
click at [601, 471] on div at bounding box center [603, 477] width 25 height 24
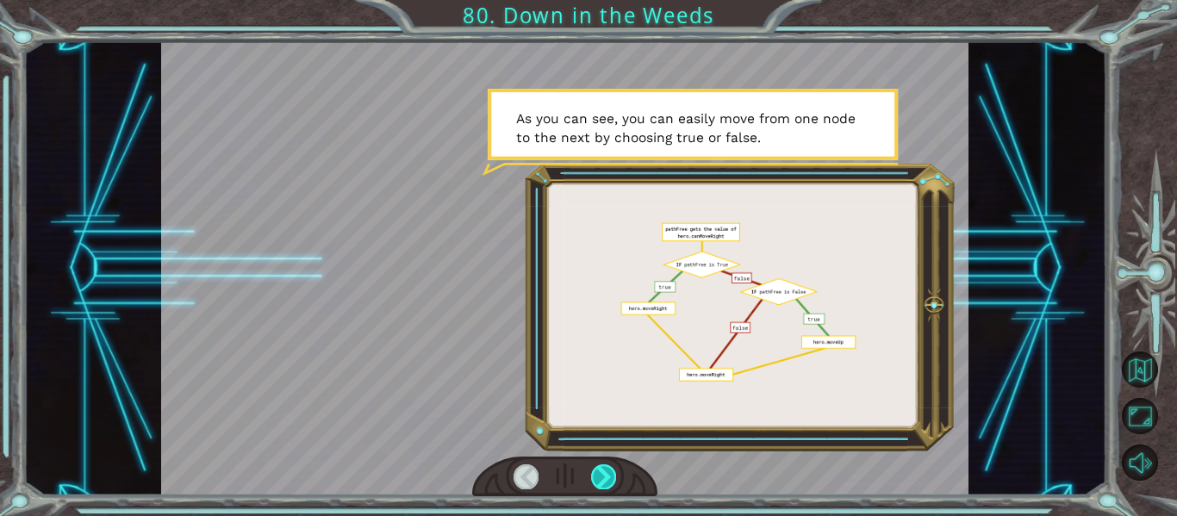
click at [601, 471] on div at bounding box center [603, 477] width 25 height 24
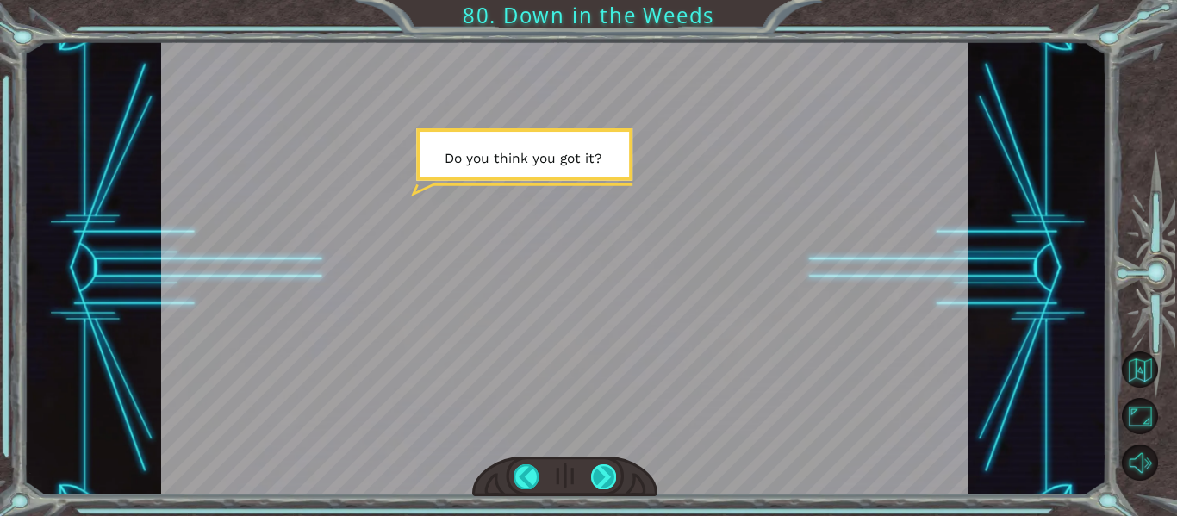
click at [601, 471] on div at bounding box center [603, 477] width 25 height 24
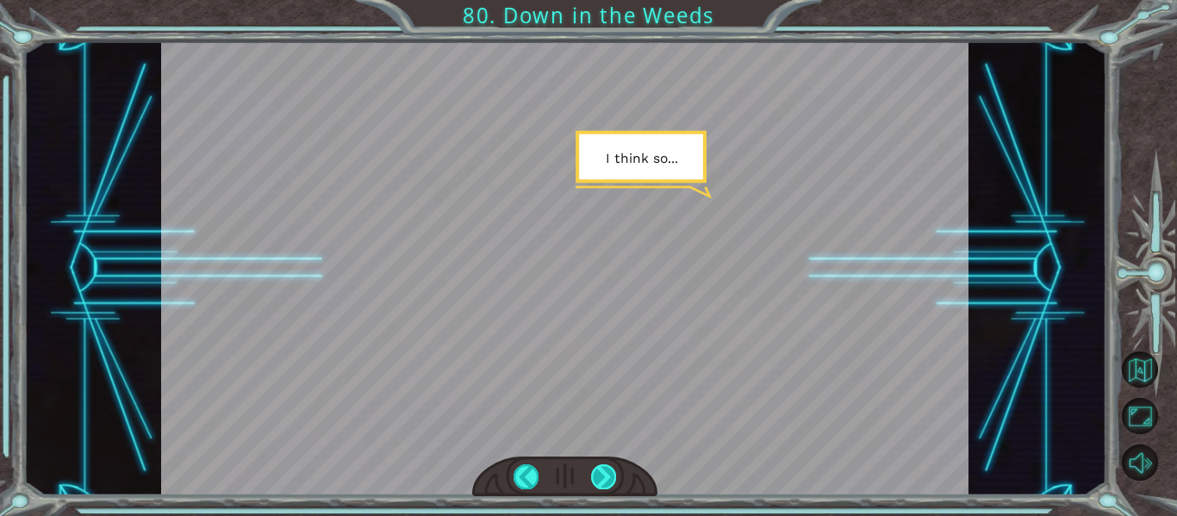
click at [601, 471] on div at bounding box center [603, 477] width 25 height 24
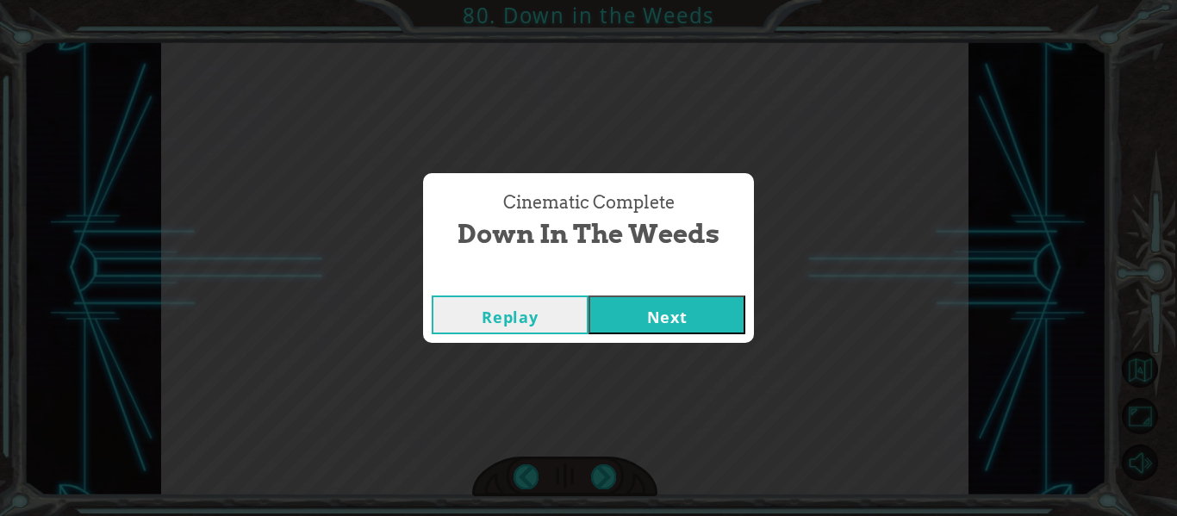
click at [665, 320] on button "Next" at bounding box center [667, 315] width 157 height 39
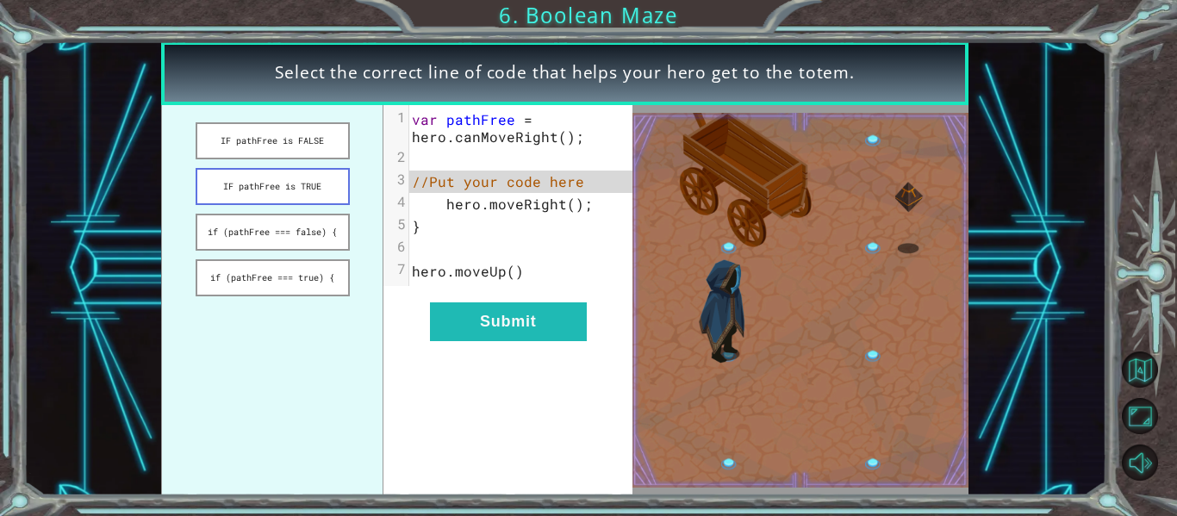
click at [316, 198] on button "IF pathFree is TRUE" at bounding box center [273, 186] width 154 height 37
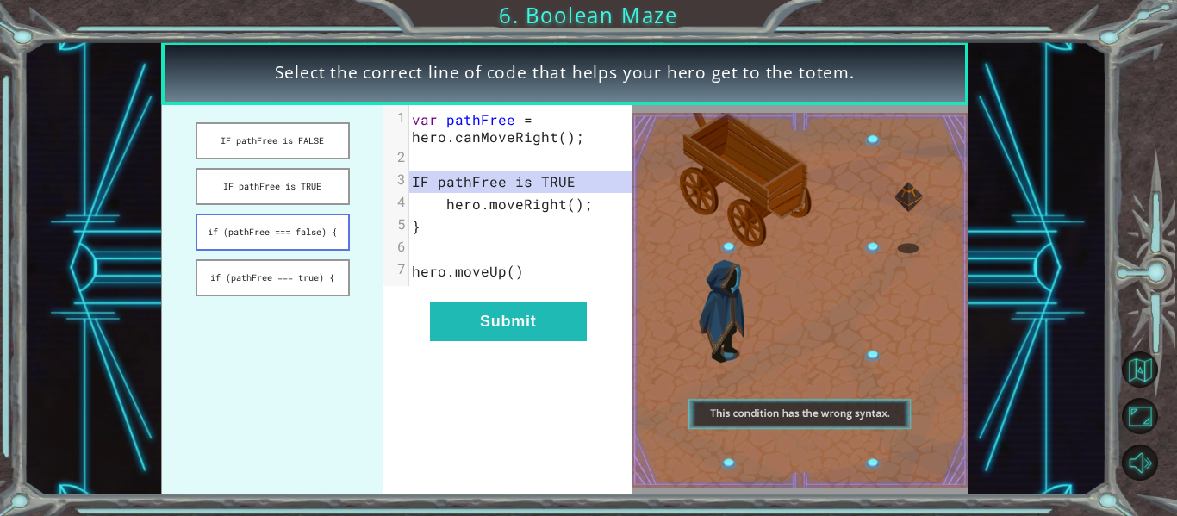
click at [312, 232] on button "if (pathFree === false) {" at bounding box center [273, 232] width 154 height 37
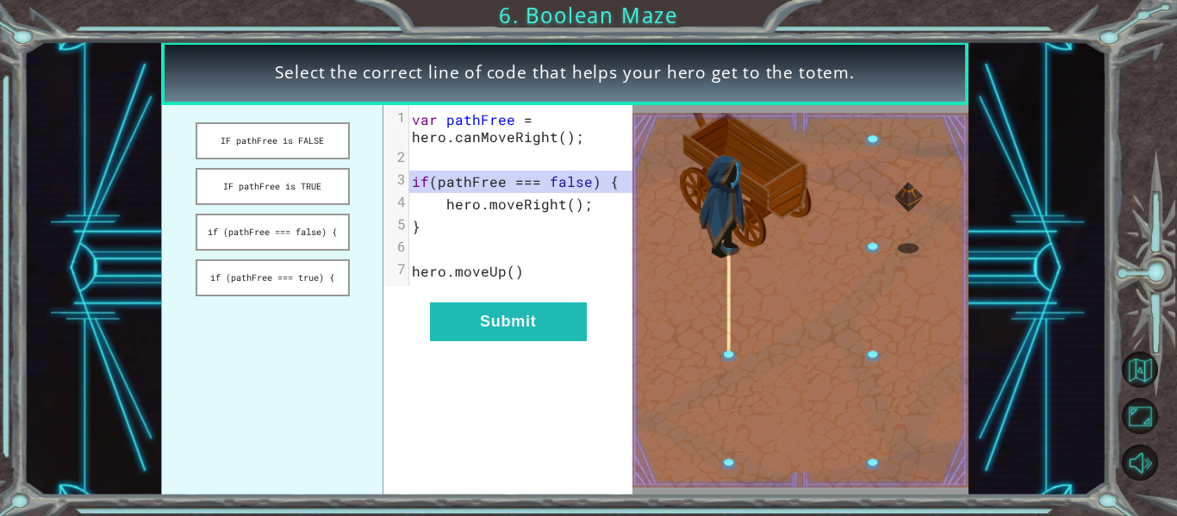
click at [508, 347] on div "xxxxxxxxxx 7 1 var pathFree = hero . canMoveRight (); 2 ​ 3 if ( pathFree === f…" at bounding box center [508, 300] width 249 height 390
click at [502, 331] on button "Submit" at bounding box center [508, 321] width 157 height 39
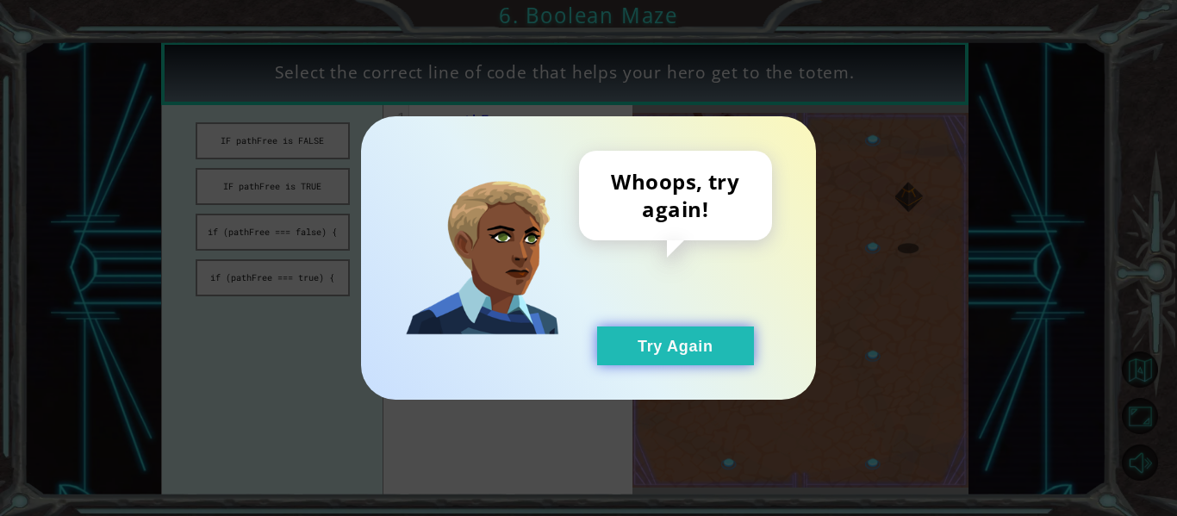
click at [655, 348] on button "Try Again" at bounding box center [675, 346] width 157 height 39
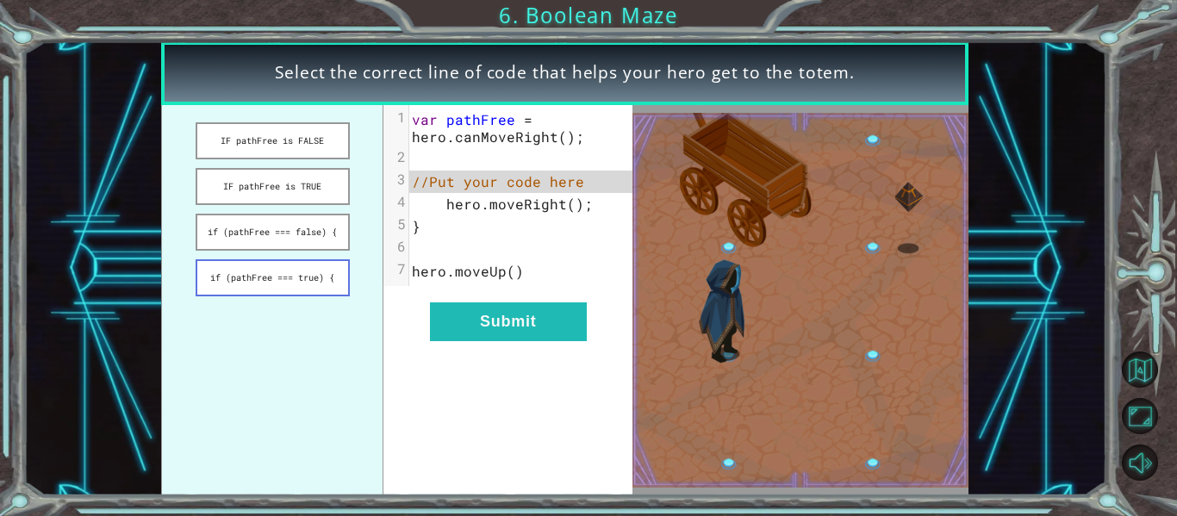
click at [296, 281] on button "if (pathFree === true) {" at bounding box center [273, 277] width 154 height 37
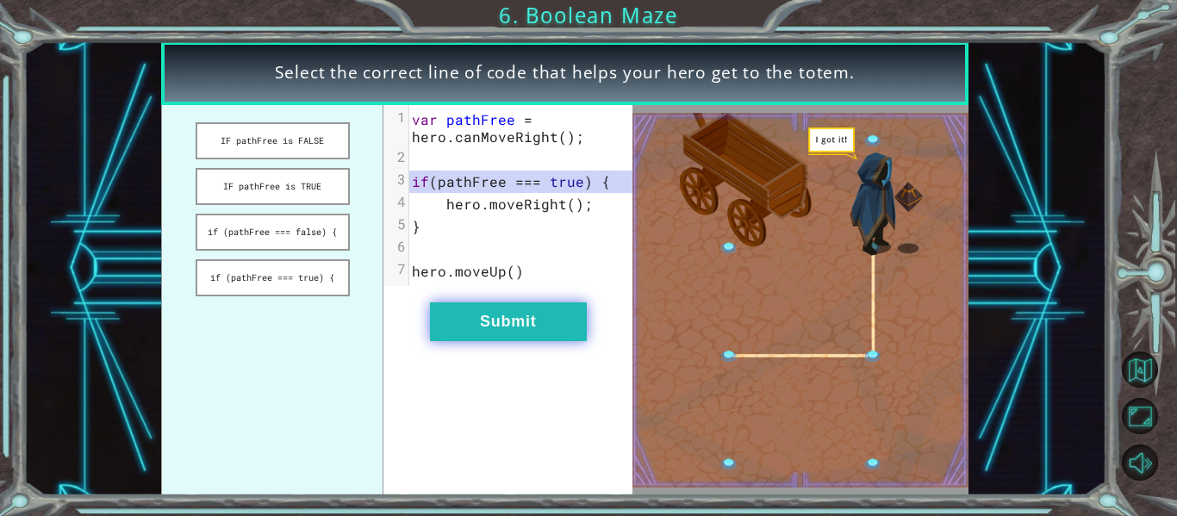
click at [468, 306] on button "Submit" at bounding box center [508, 321] width 157 height 39
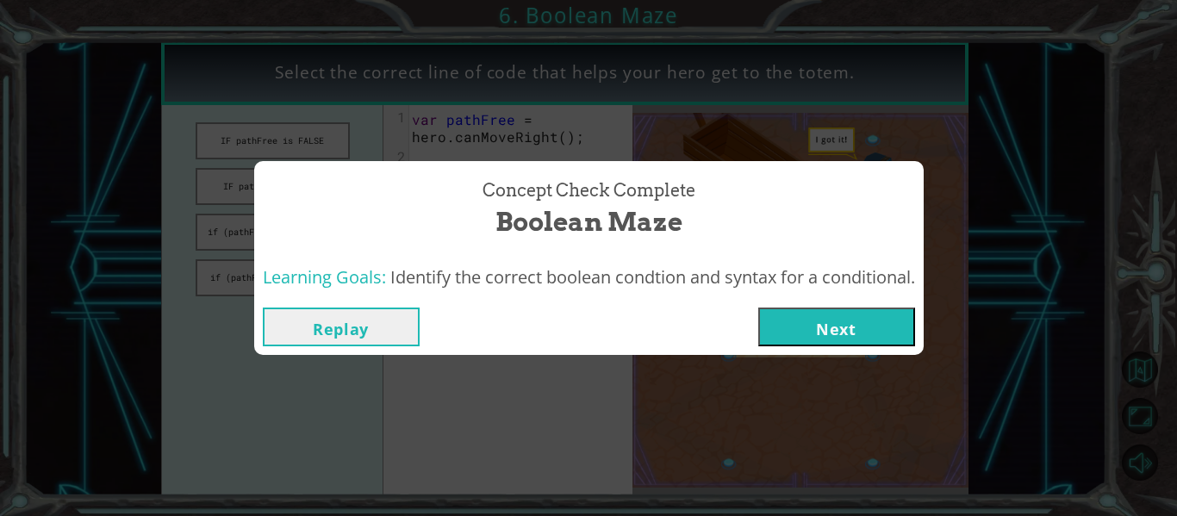
click at [790, 325] on button "Next" at bounding box center [836, 327] width 157 height 39
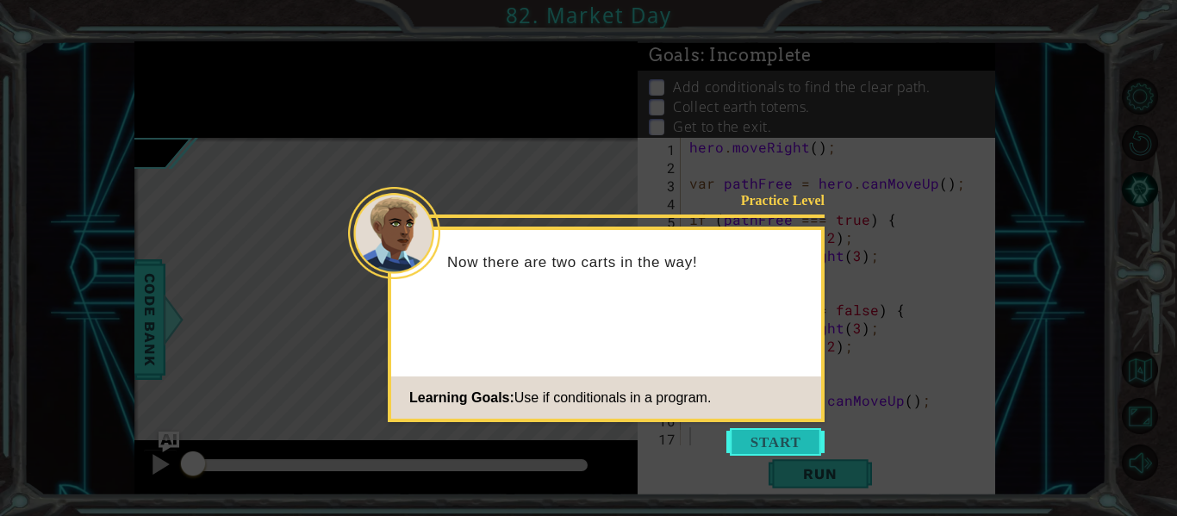
click at [784, 433] on button "Start" at bounding box center [776, 442] width 98 height 28
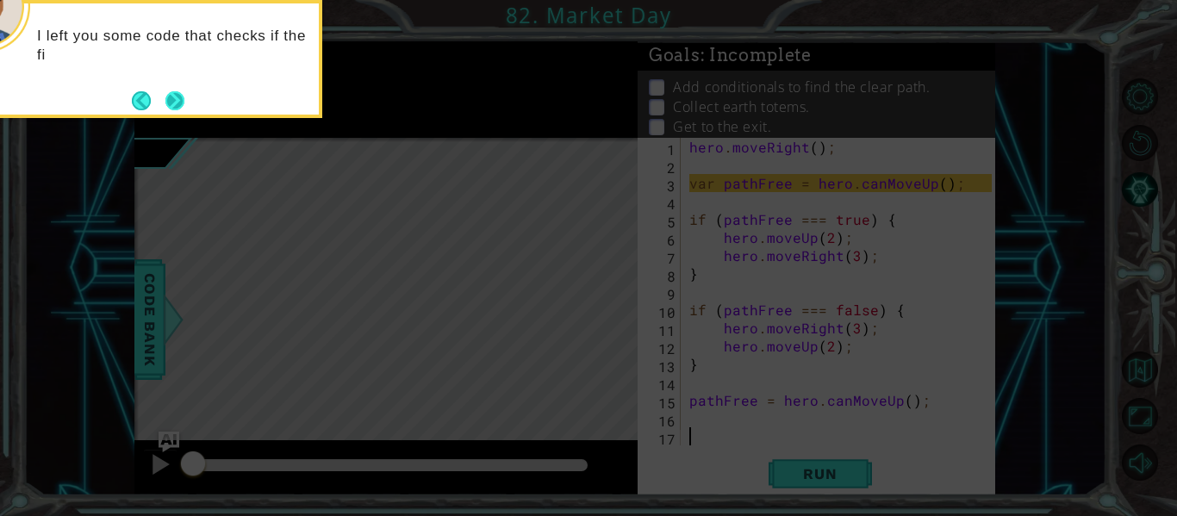
click at [184, 97] on button "Next" at bounding box center [174, 100] width 19 height 19
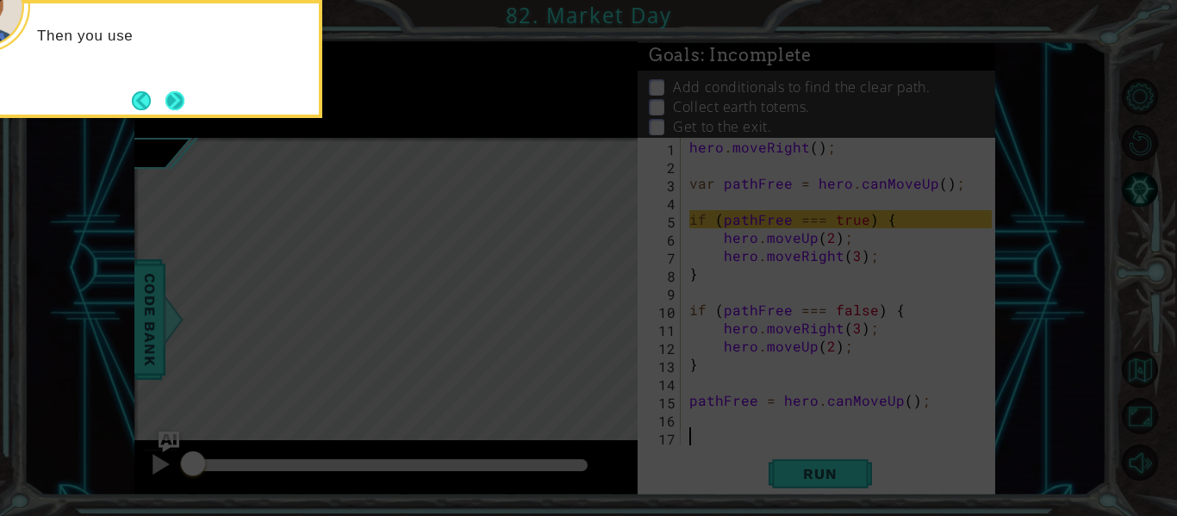
click at [183, 96] on button "Next" at bounding box center [174, 100] width 19 height 19
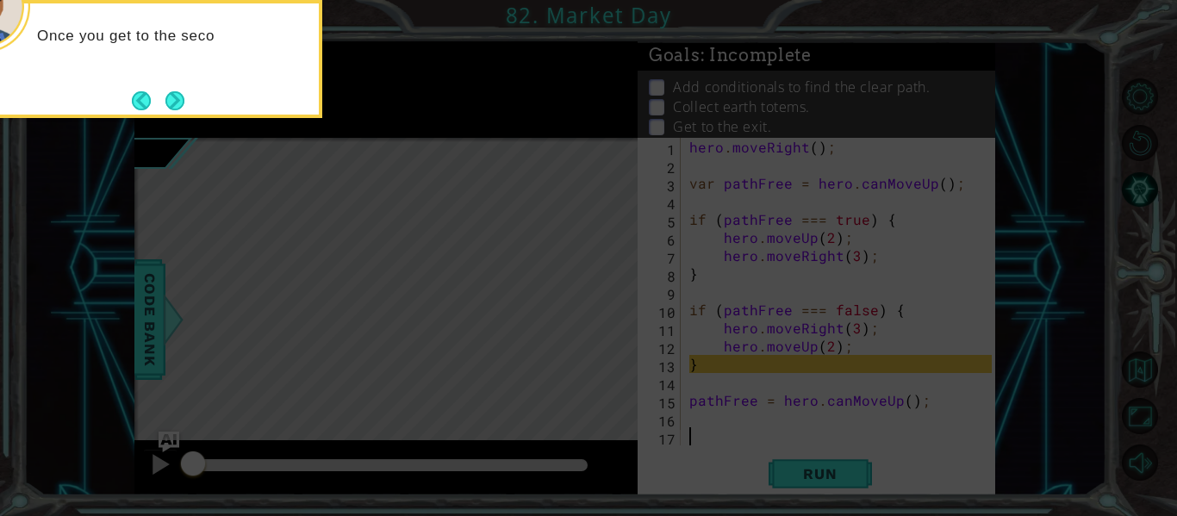
click at [183, 96] on button "Next" at bounding box center [174, 100] width 19 height 19
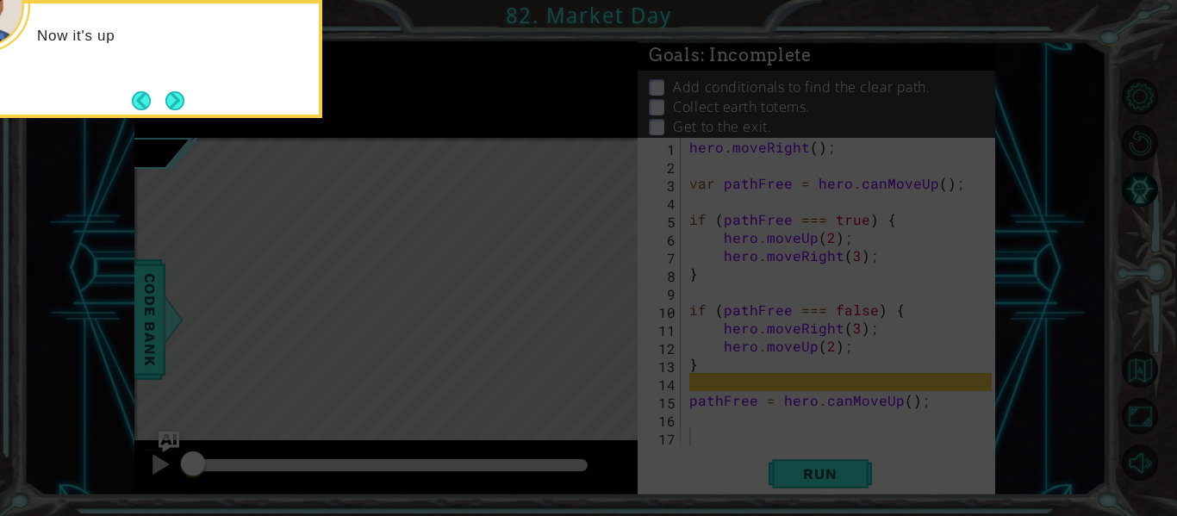
click at [183, 96] on button "Next" at bounding box center [175, 100] width 20 height 20
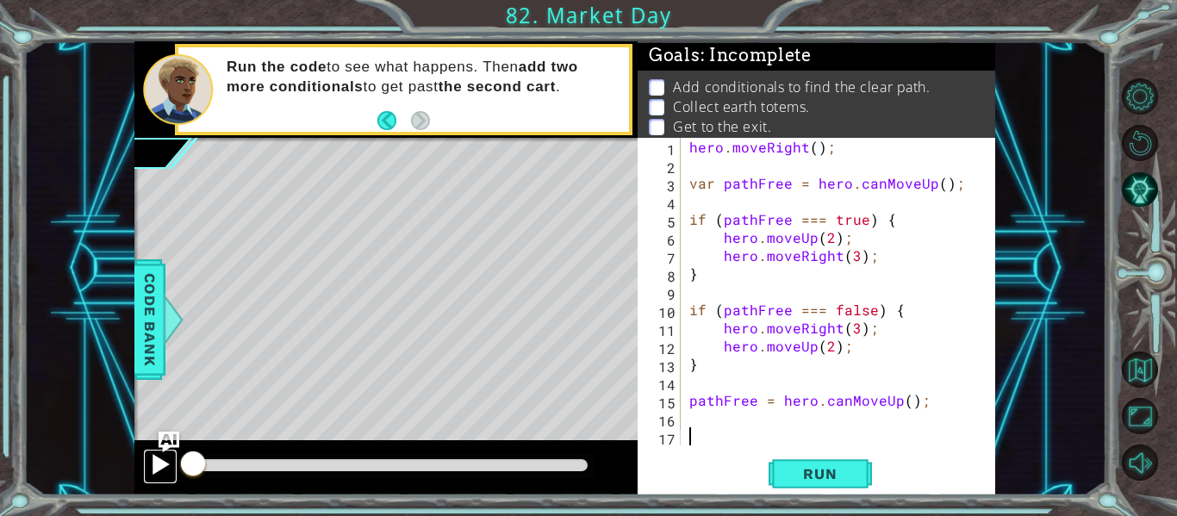
click at [156, 470] on div at bounding box center [160, 464] width 22 height 22
click at [170, 465] on div at bounding box center [160, 464] width 22 height 22
click at [812, 150] on div "hero . moveRight ( ) ; var pathFree = hero . canMoveUp ( ) ; if ( pathFree === …" at bounding box center [843, 310] width 315 height 344
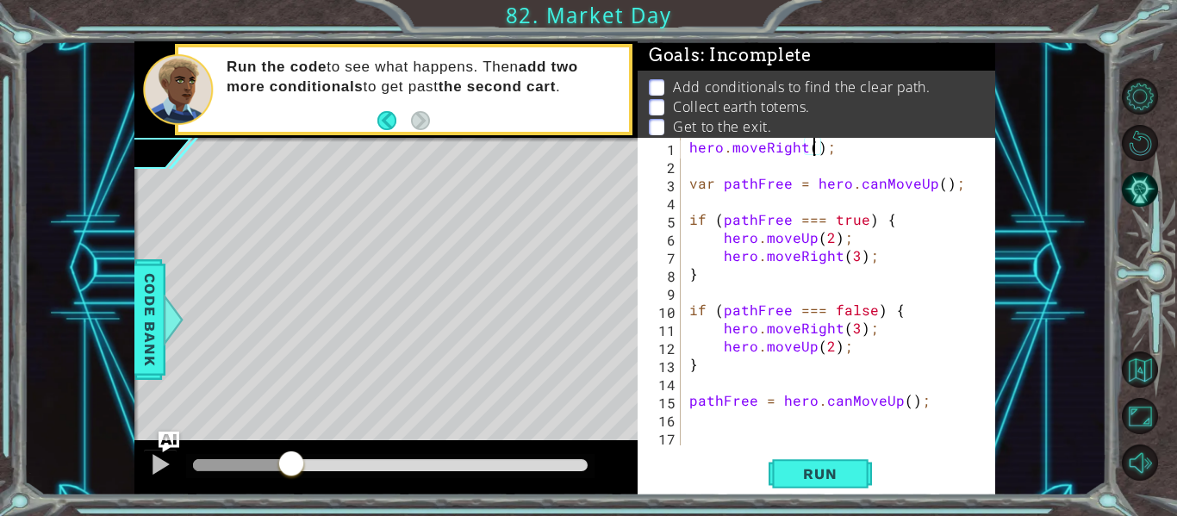
scroll to position [0, 9]
drag, startPoint x: 300, startPoint y: 466, endPoint x: 164, endPoint y: 502, distance: 140.7
click at [164, 502] on div "1 ההההההההההההההההההההההההההההההההההההההההההההההההההההההההההההההההההההההההההההה…" at bounding box center [588, 258] width 1177 height 516
click at [937, 183] on div "hero . moveRight ( 1 ) ; var pathFree = hero . canMoveUp ( ) ; if ( pathFree ==…" at bounding box center [843, 310] width 315 height 344
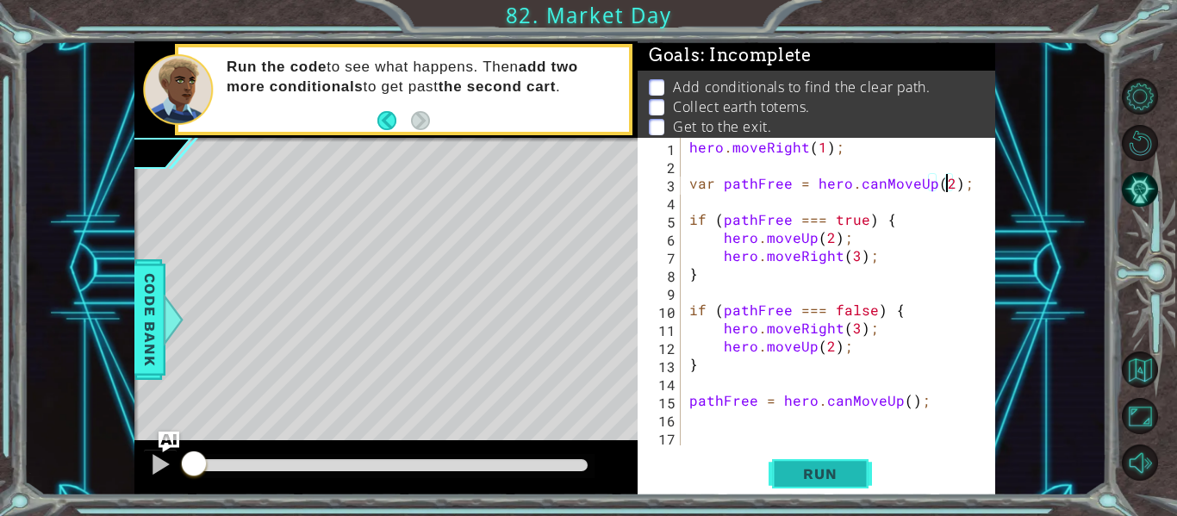
click at [826, 473] on span "Run" at bounding box center [820, 473] width 68 height 17
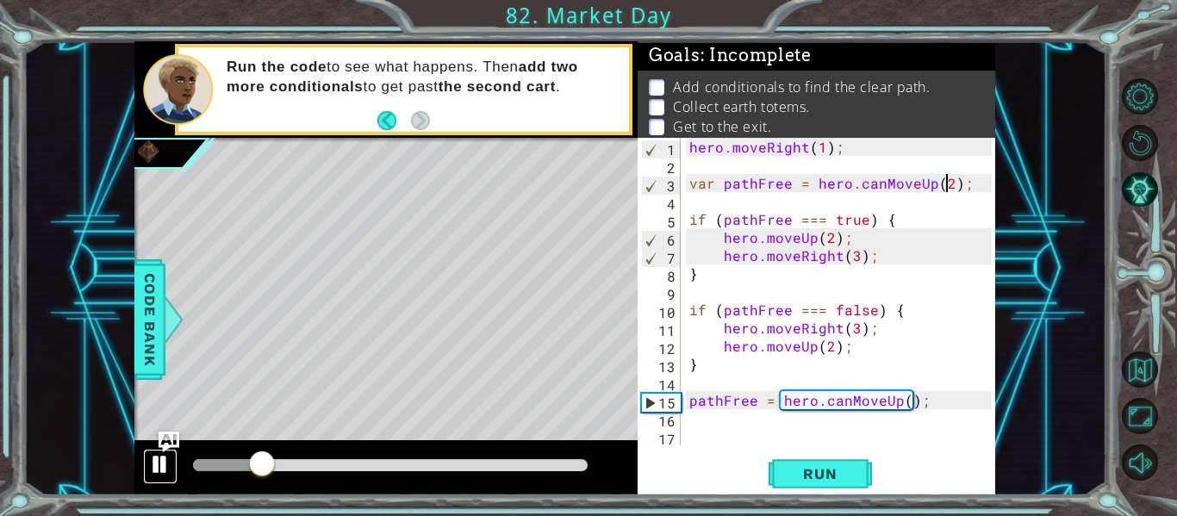
click at [161, 465] on div at bounding box center [160, 464] width 22 height 22
click at [163, 452] on img "Ask AI" at bounding box center [169, 442] width 22 height 22
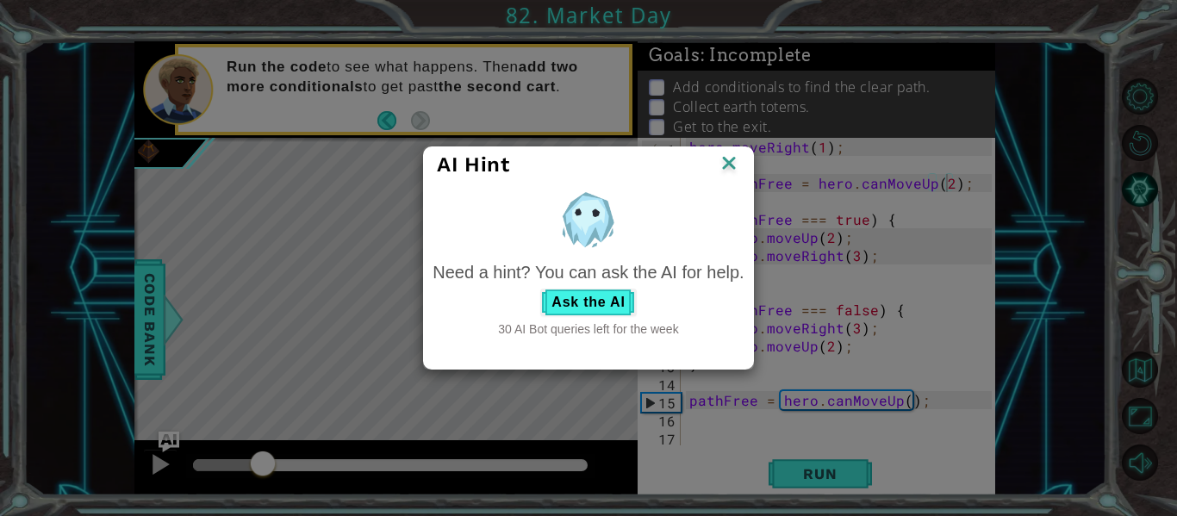
click at [729, 165] on img at bounding box center [729, 165] width 22 height 26
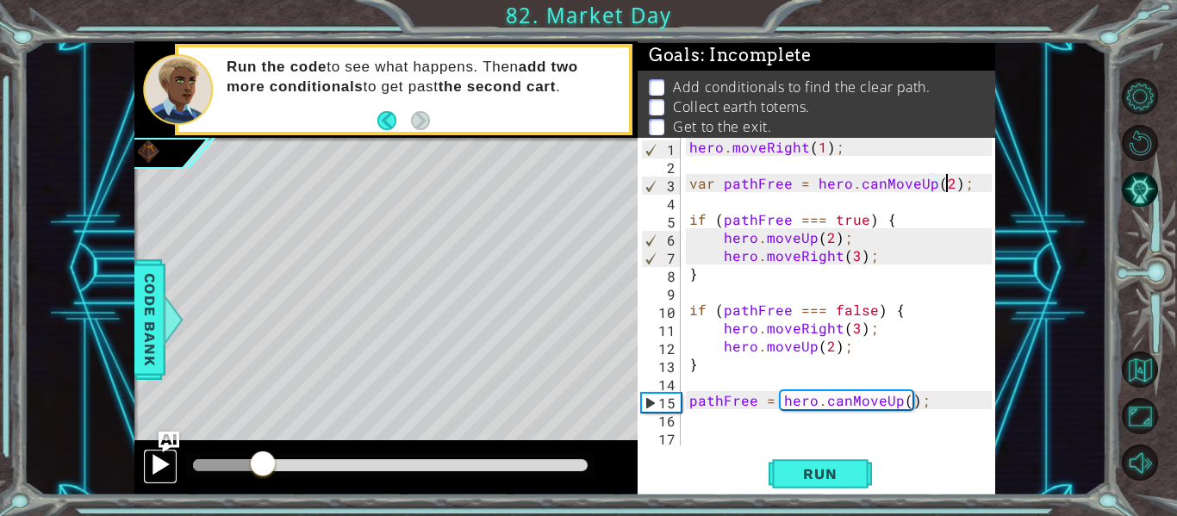
click at [161, 480] on button at bounding box center [160, 466] width 34 height 35
click at [905, 402] on div "hero . moveRight ( 1 ) ; var pathFree = hero . canMoveUp ( 2 ) ; if ( pathFree …" at bounding box center [843, 310] width 315 height 344
type textarea "pathFree = hero.canMoveUp(2);"
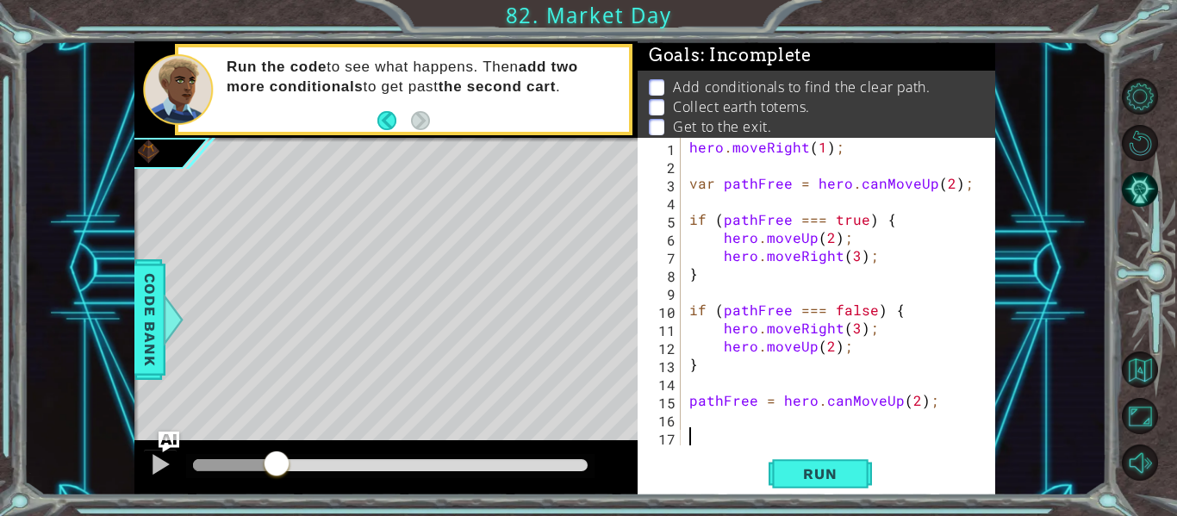
click at [695, 430] on div "hero . moveRight ( 1 ) ; var pathFree = hero . canMoveUp ( 2 ) ; if ( pathFree …" at bounding box center [843, 310] width 315 height 344
click at [693, 421] on div "hero . moveRight ( 1 ) ; var pathFree = hero . canMoveUp ( 2 ) ; if ( pathFree …" at bounding box center [843, 310] width 315 height 344
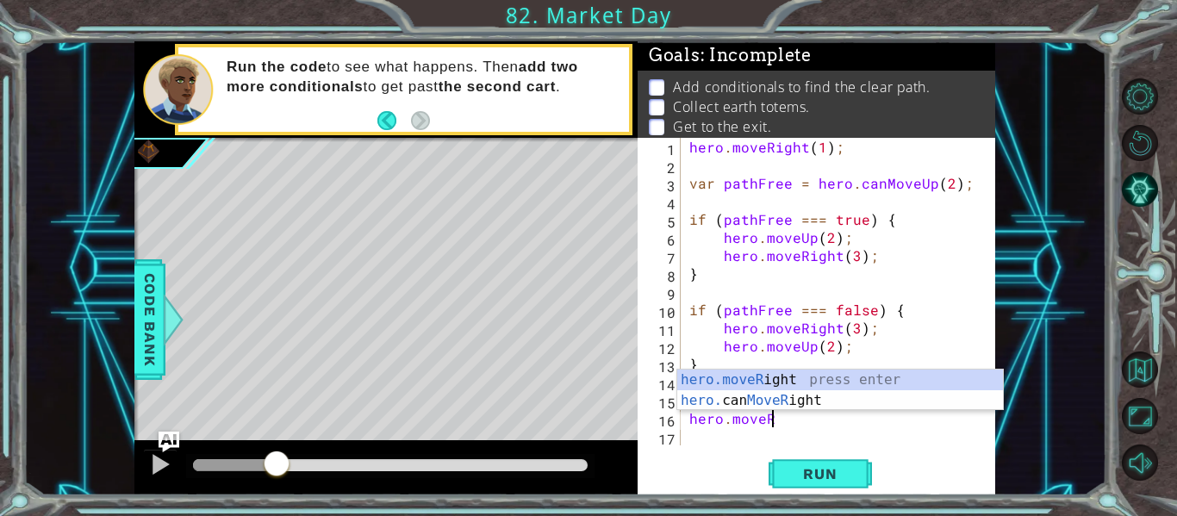
scroll to position [0, 5]
click at [731, 378] on div "hero.moveRig ht press enter hero. can MoveRig ht press enter" at bounding box center [840, 411] width 326 height 83
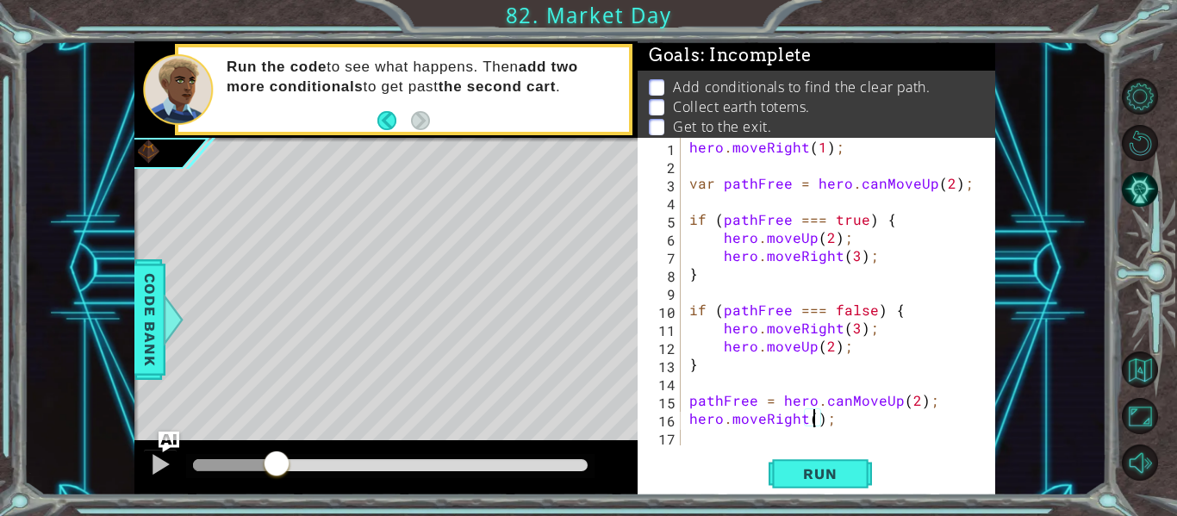
scroll to position [0, 9]
click at [833, 474] on span "Run" at bounding box center [820, 473] width 68 height 17
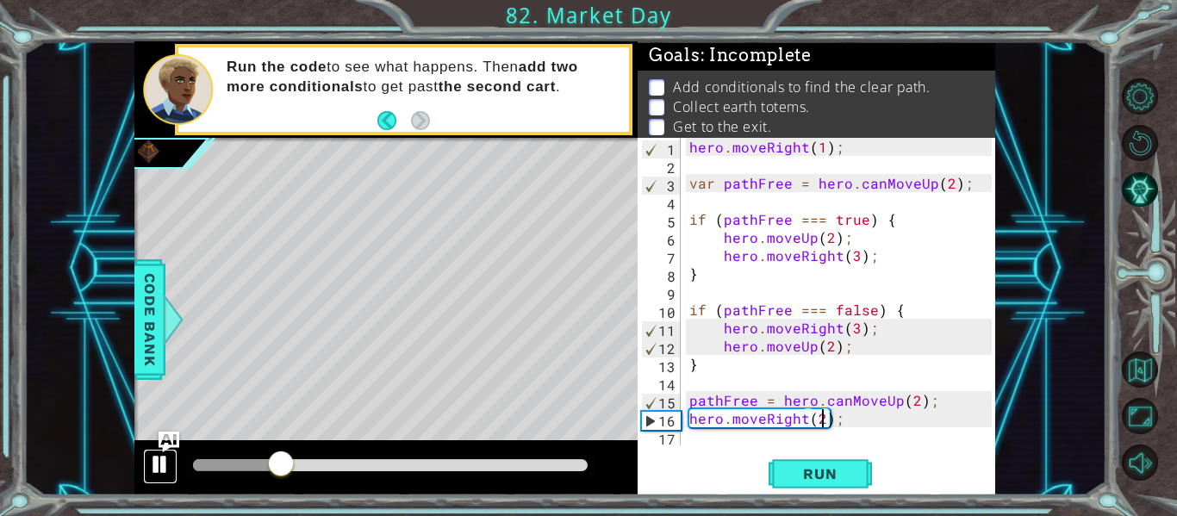
click at [165, 461] on div at bounding box center [160, 464] width 22 height 22
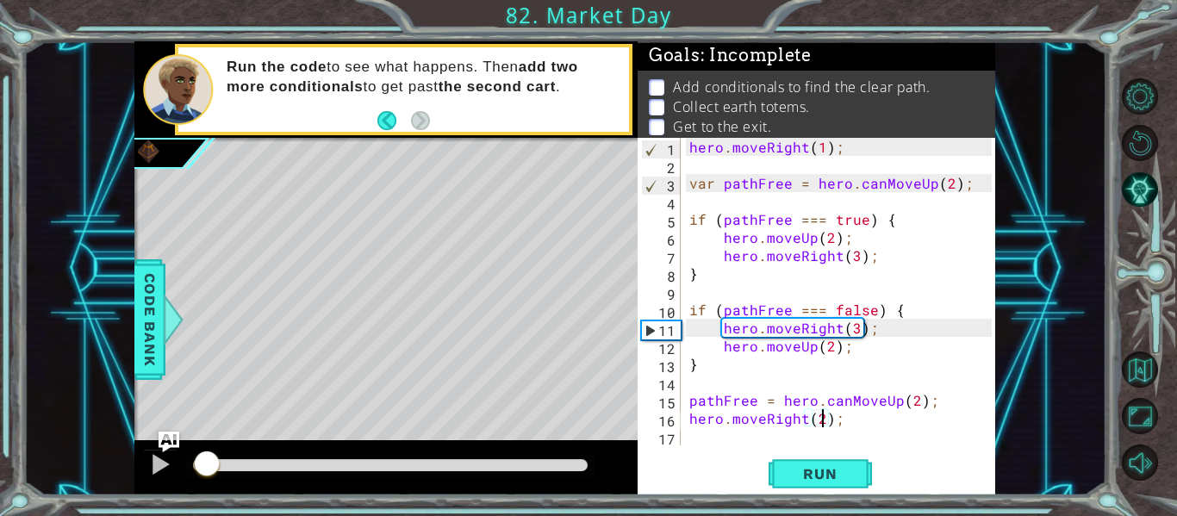
drag, startPoint x: 296, startPoint y: 458, endPoint x: 189, endPoint y: 480, distance: 109.9
click at [191, 480] on div at bounding box center [206, 465] width 31 height 31
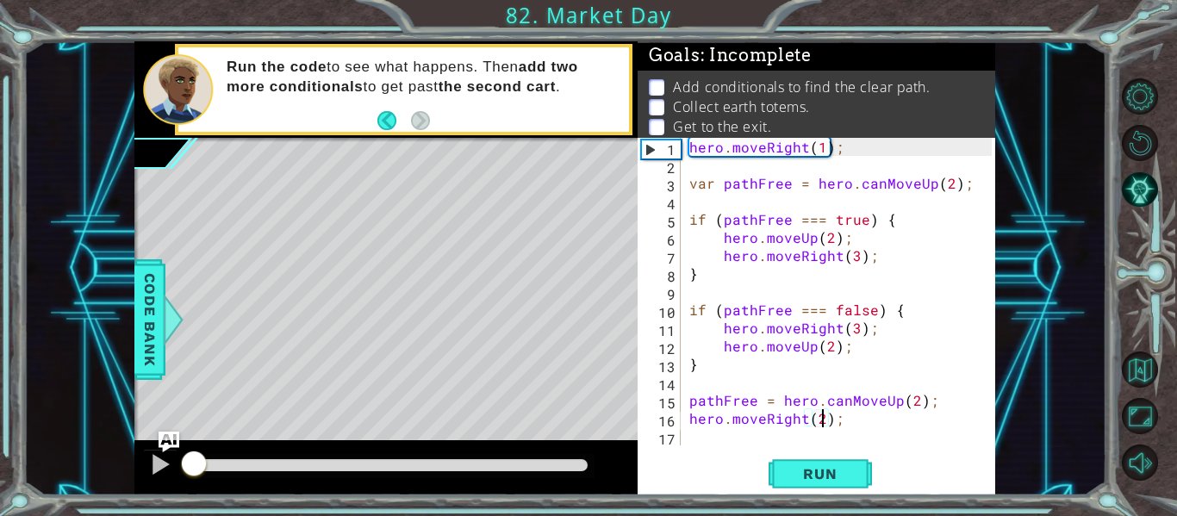
click at [802, 421] on div "hero . moveRight ( 1 ) ; var pathFree = hero . canMoveUp ( 2 ) ; if ( pathFree …" at bounding box center [843, 310] width 315 height 344
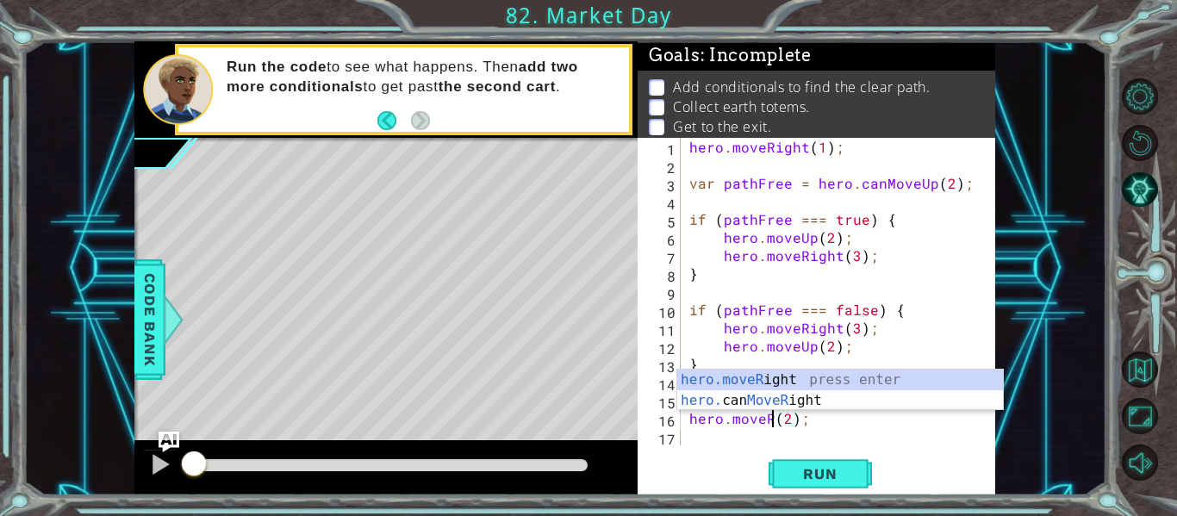
scroll to position [0, 6]
click at [769, 376] on div "hero.moveUp press enter hero. can MoveUp press enter" at bounding box center [840, 411] width 326 height 83
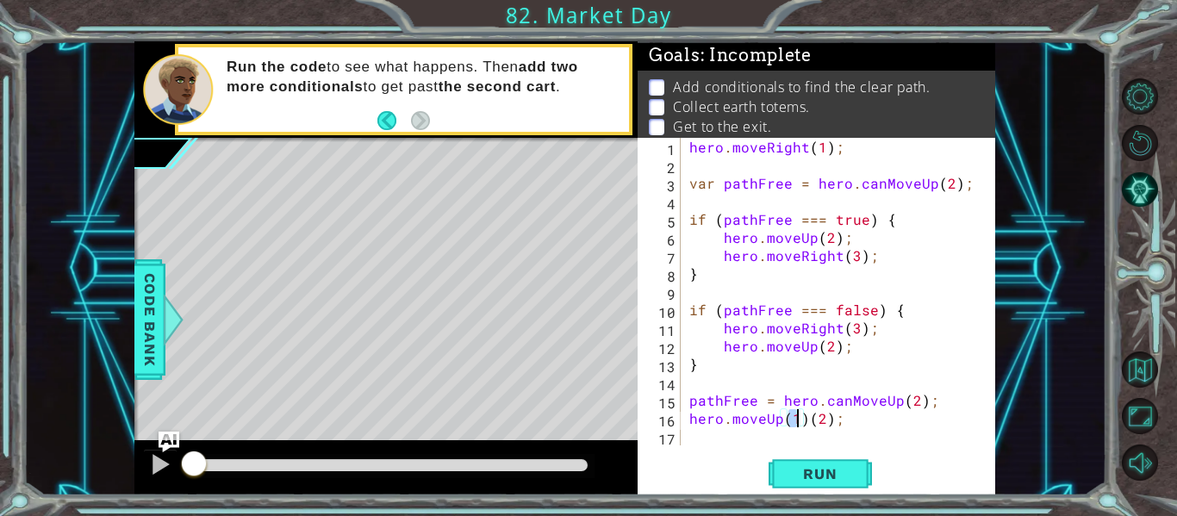
click at [808, 417] on div "hero . moveRight ( 1 ) ; var pathFree = hero . canMoveUp ( 2 ) ; if ( pathFree …" at bounding box center [843, 310] width 315 height 344
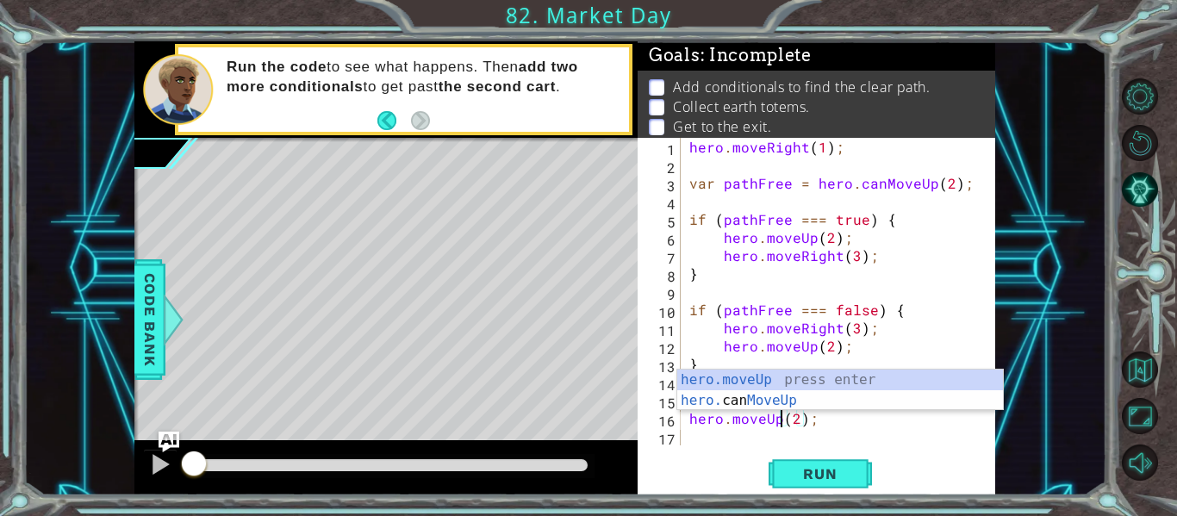
click at [871, 403] on div "hero.moveUp press enter hero. can MoveUp press enter" at bounding box center [840, 411] width 326 height 83
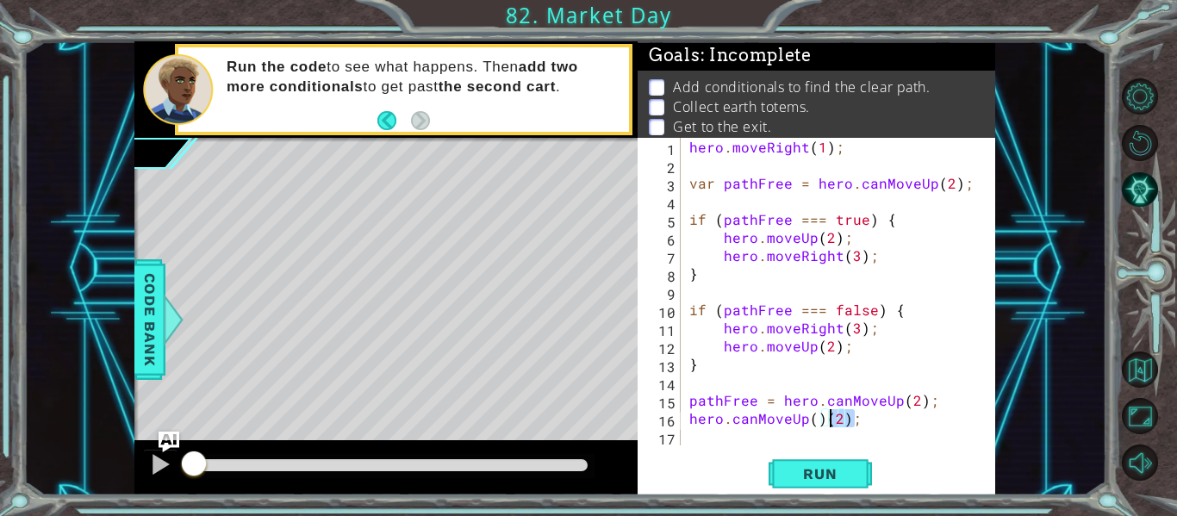
drag, startPoint x: 857, startPoint y: 420, endPoint x: 827, endPoint y: 422, distance: 29.4
click at [827, 422] on div "hero . moveRight ( 1 ) ; var pathFree = hero . canMoveUp ( 2 ) ; if ( pathFree …" at bounding box center [843, 310] width 315 height 344
click at [754, 420] on div "hero . moveRight ( 1 ) ; var pathFree = hero . canMoveUp ( 2 ) ; if ( pathFree …" at bounding box center [843, 310] width 315 height 344
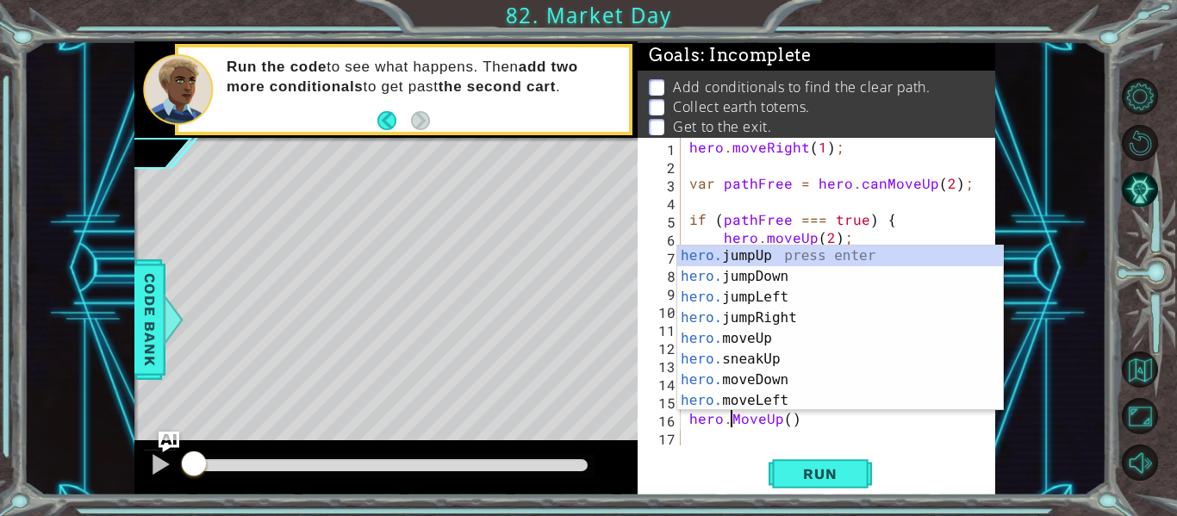
click at [741, 421] on div "hero . moveRight ( 1 ) ; var pathFree = hero . canMoveUp ( 2 ) ; if ( pathFree …" at bounding box center [843, 310] width 315 height 344
click at [741, 248] on div "hero.m oveUp press enter hero.m oveDown press enter hero.m oveLeft press enter …" at bounding box center [840, 349] width 326 height 207
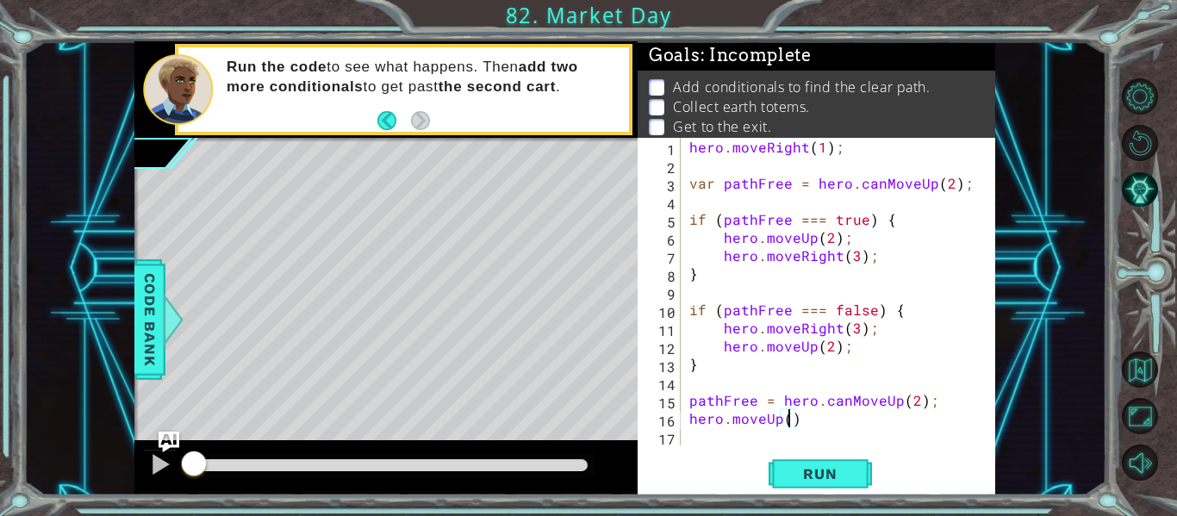
scroll to position [0, 6]
click at [830, 420] on div "hero . moveRight ( 1 ) ; var pathFree = hero . canMoveUp ( 2 ) ; if ( pathFree …" at bounding box center [843, 310] width 315 height 344
click at [913, 403] on div "hero . moveRight ( 1 ) ; var pathFree = hero . canMoveUp ( 2 ) ; if ( pathFree …" at bounding box center [843, 310] width 315 height 344
type textarea "pathFree = hero.canMoveUp();"
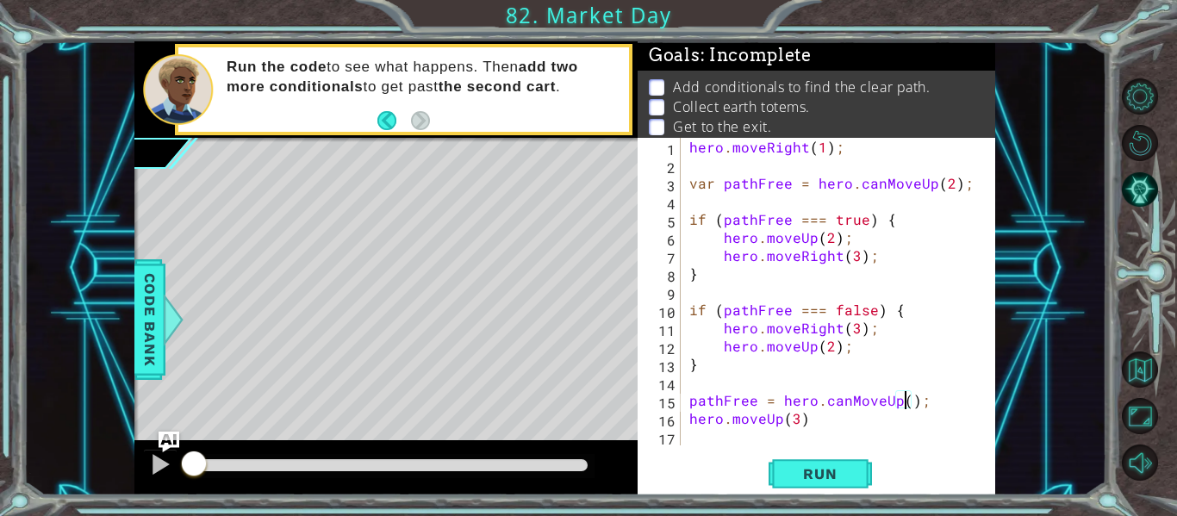
click at [696, 439] on div "hero . moveRight ( 1 ) ; var pathFree = hero . canMoveUp ( 2 ) ; if ( pathFree …" at bounding box center [843, 310] width 315 height 344
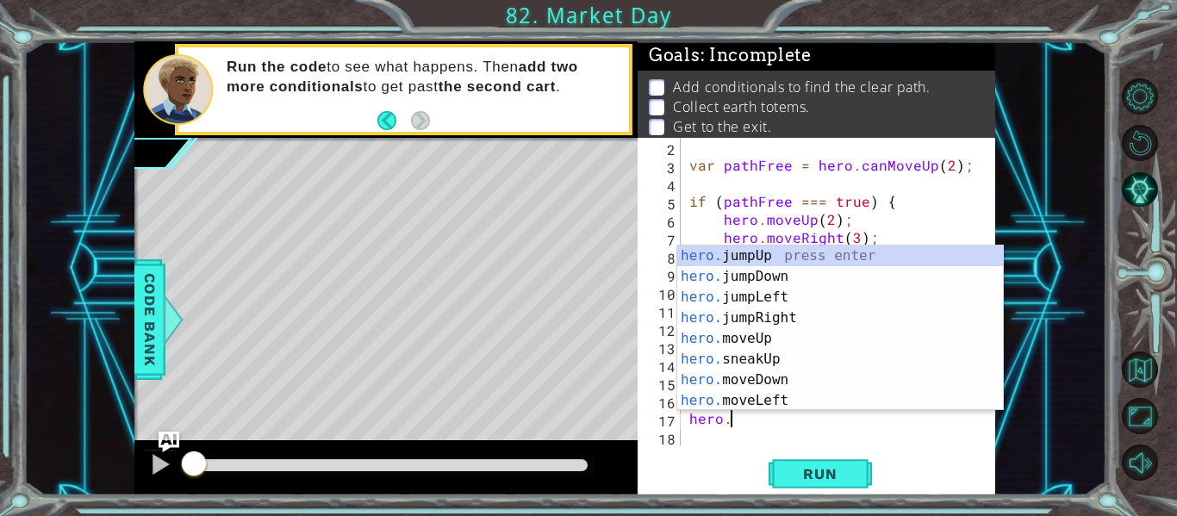
scroll to position [0, 3]
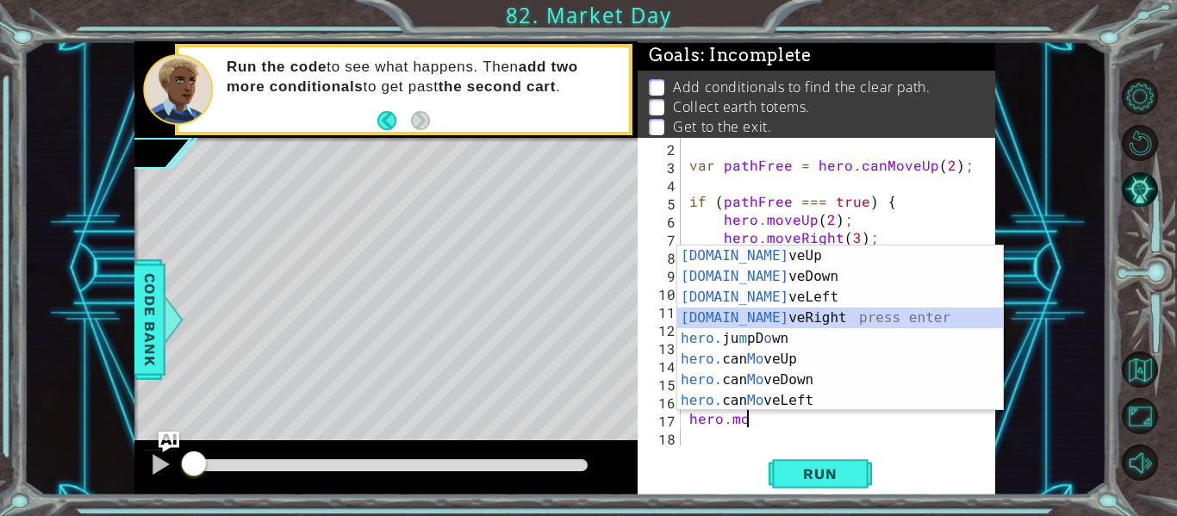
click at [740, 321] on div "[DOMAIN_NAME] veUp press enter [DOMAIN_NAME] veDown press enter [DOMAIN_NAME] v…" at bounding box center [840, 349] width 326 height 207
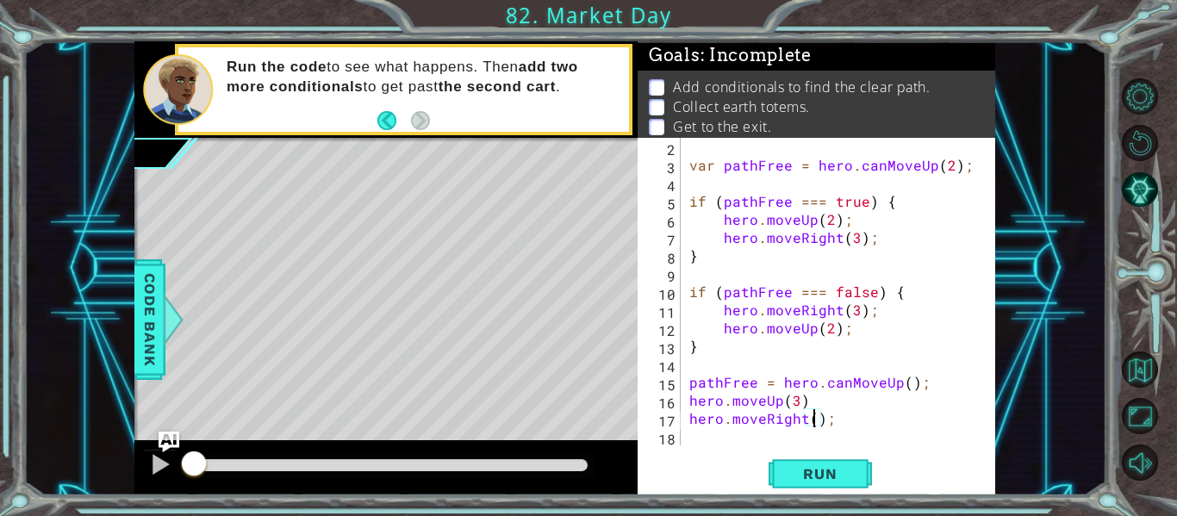
scroll to position [0, 9]
type textarea "hero.moveRight(2);"
click at [809, 465] on span "Run" at bounding box center [820, 473] width 68 height 17
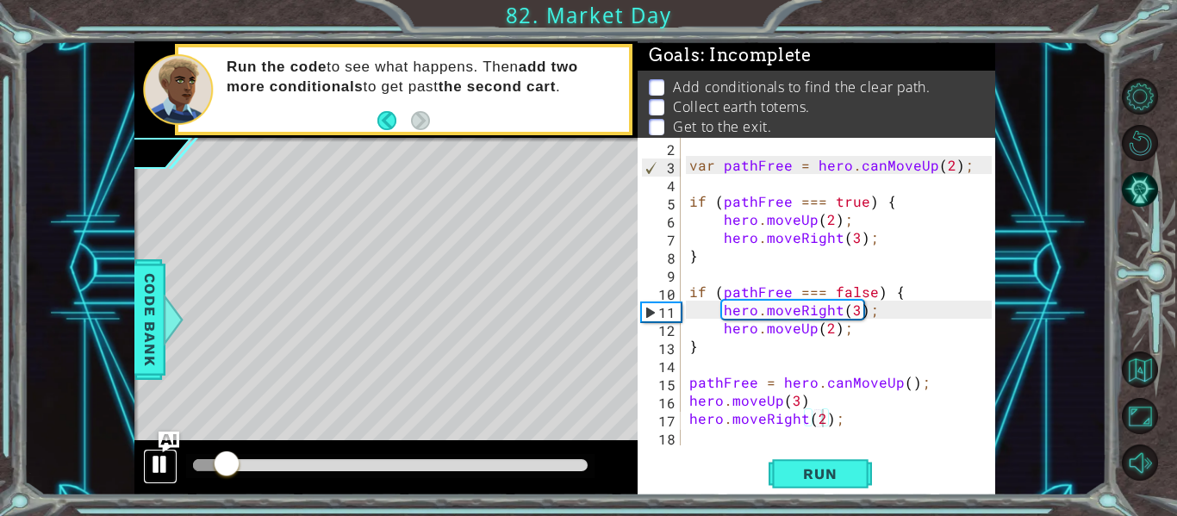
click at [160, 464] on div at bounding box center [160, 464] width 22 height 22
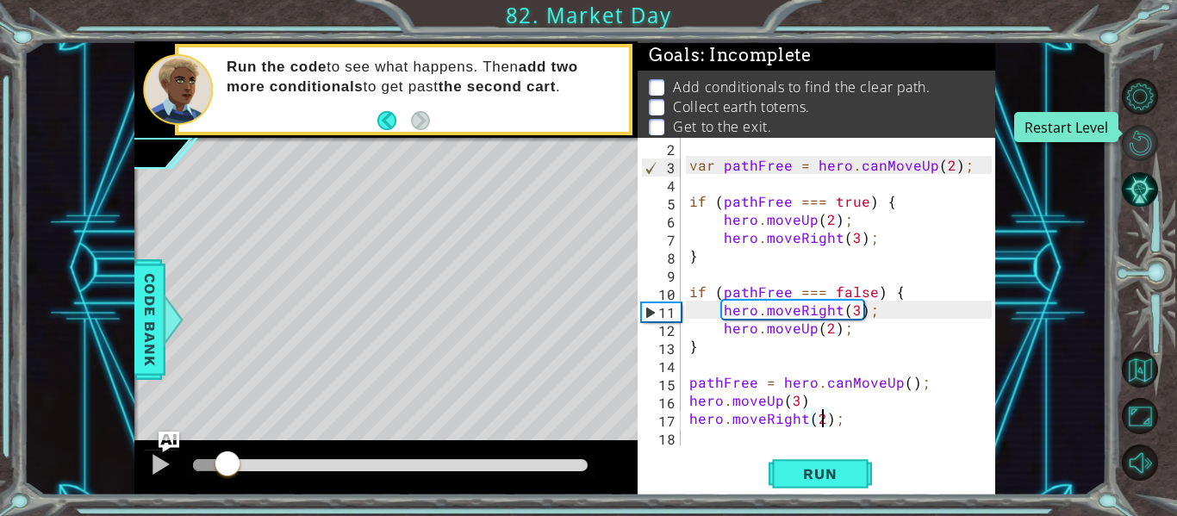
click at [1146, 137] on button "Restart Level" at bounding box center [1140, 143] width 36 height 36
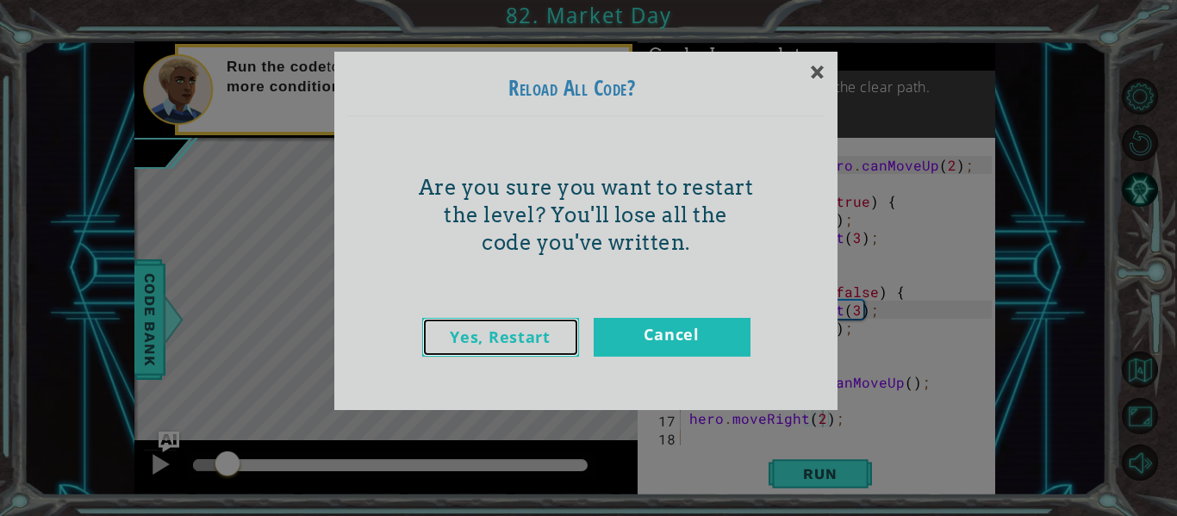
click at [503, 340] on link "Yes, Restart" at bounding box center [500, 337] width 157 height 39
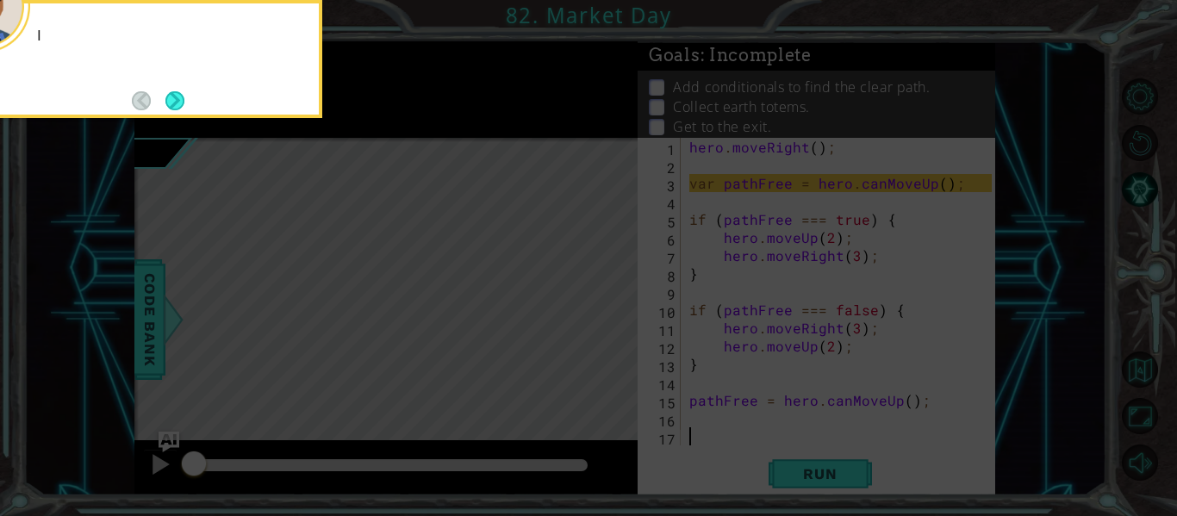
scroll to position [0, 0]
click at [178, 105] on button "Next" at bounding box center [174, 100] width 19 height 19
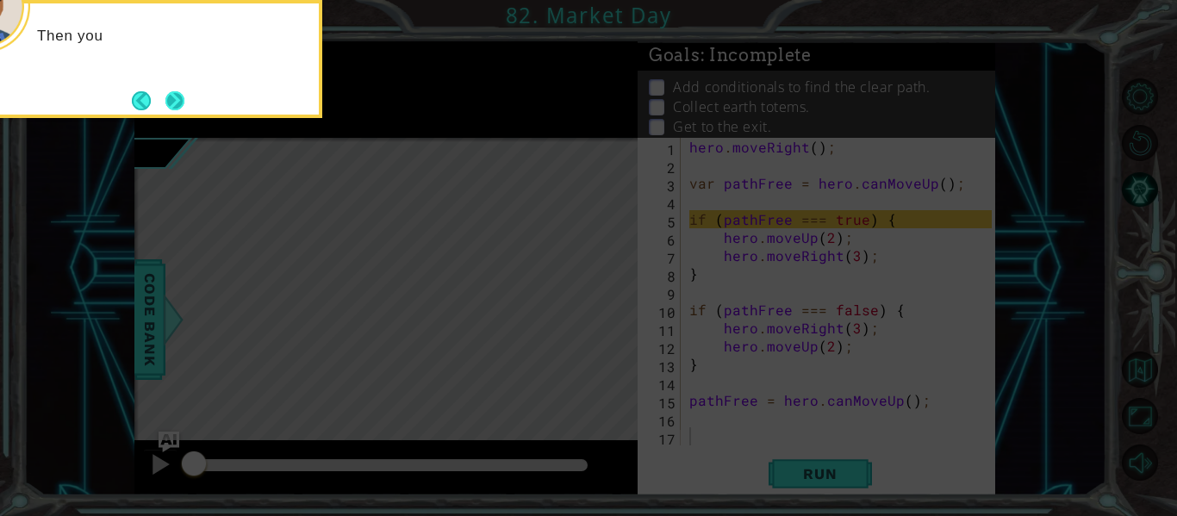
click at [178, 104] on button "Next" at bounding box center [174, 100] width 19 height 19
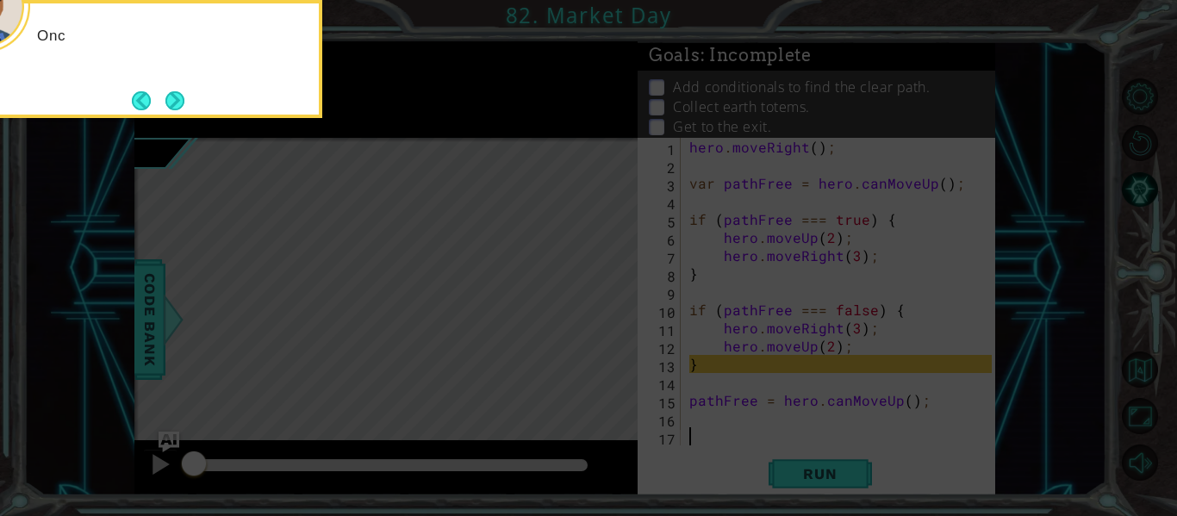
click at [178, 104] on button "Next" at bounding box center [174, 100] width 19 height 19
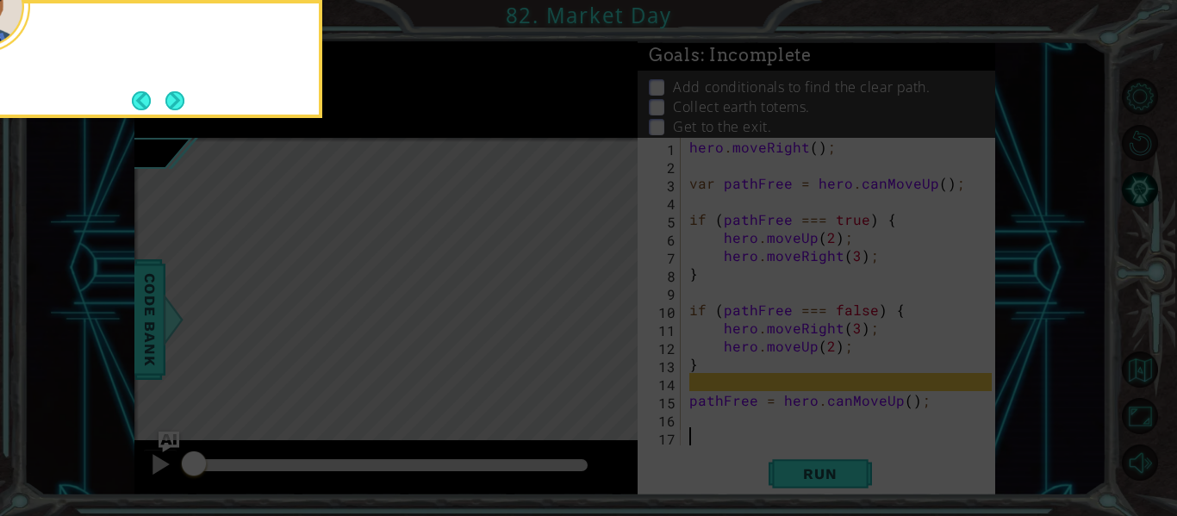
click at [178, 104] on button "Next" at bounding box center [174, 100] width 19 height 19
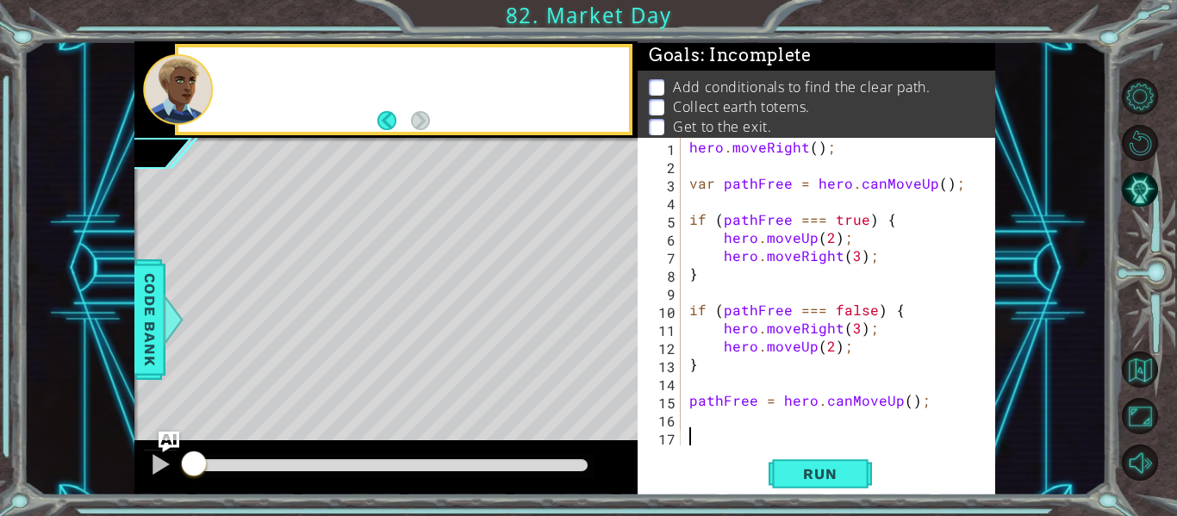
click at [178, 104] on div at bounding box center [178, 89] width 70 height 71
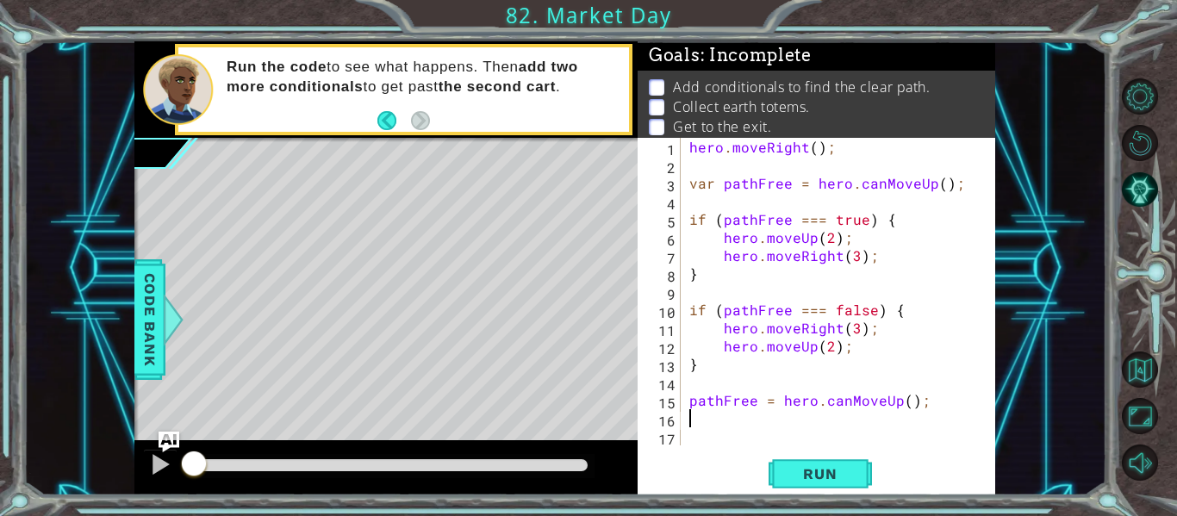
click at [708, 424] on div "hero . moveRight ( ) ; var pathFree = hero . canMoveUp ( ) ; if ( pathFree === …" at bounding box center [843, 310] width 315 height 344
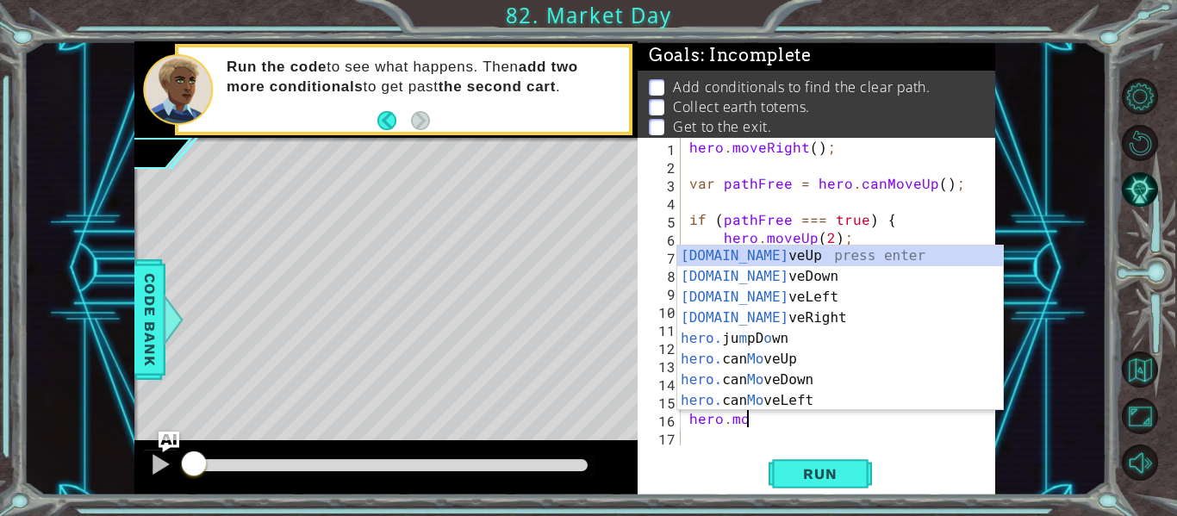
scroll to position [0, 3]
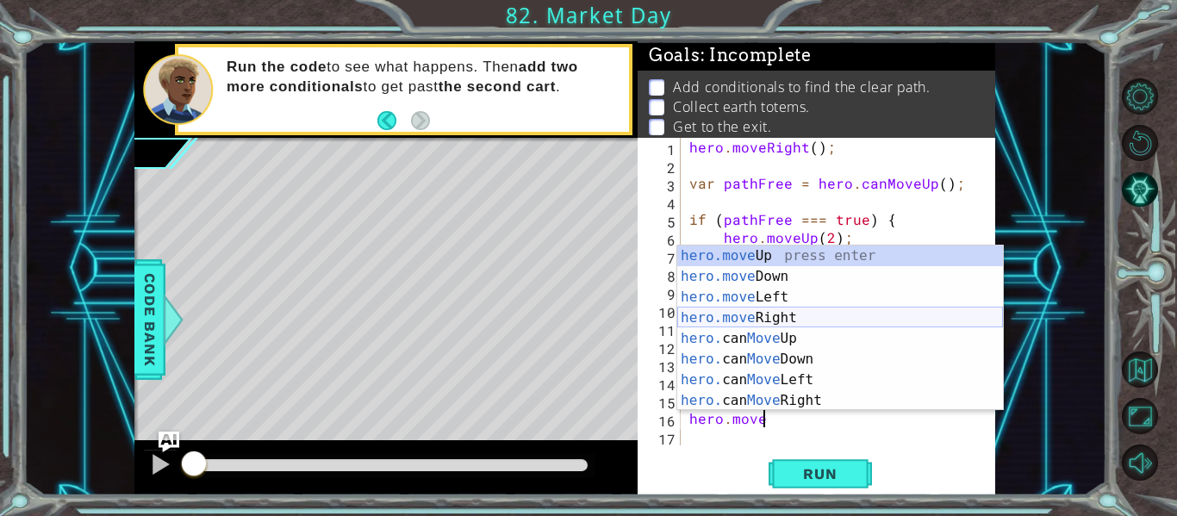
click at [751, 317] on div "hero.move Up press enter hero.move Down press enter hero.move Left press enter …" at bounding box center [840, 349] width 326 height 207
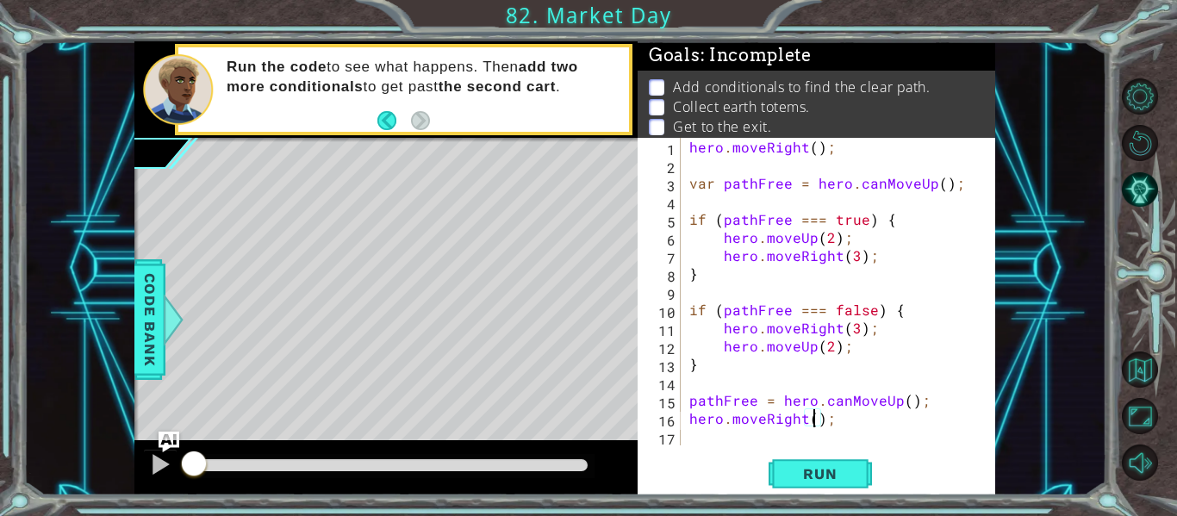
type textarea "hero.moveRight(2);"
click at [699, 438] on div "hero . moveRight ( ) ; var pathFree = hero . canMoveUp ( ) ; if ( pathFree === …" at bounding box center [843, 310] width 315 height 344
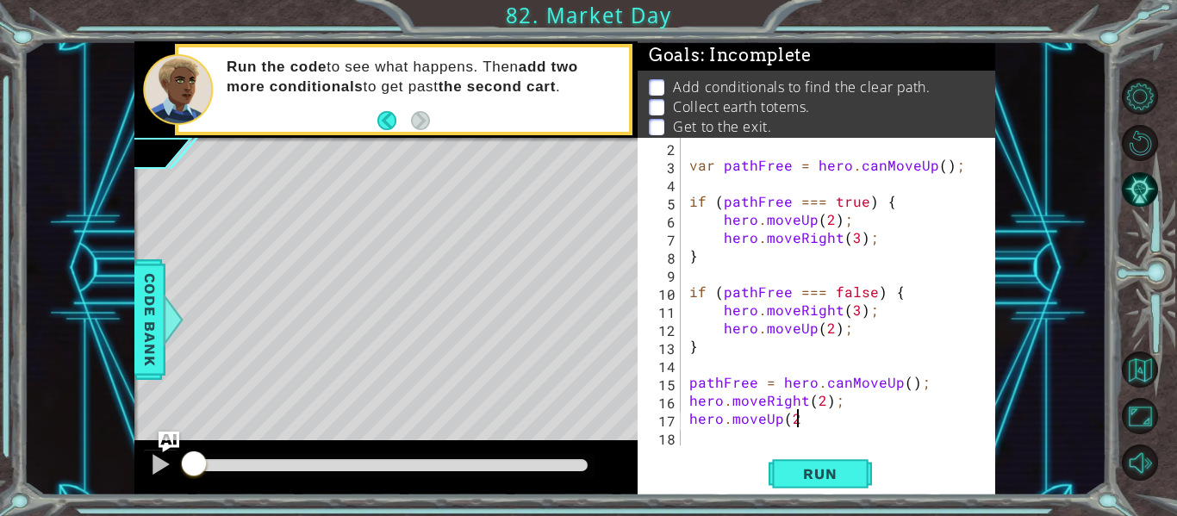
scroll to position [0, 6]
type textarea "hero.moveUp(2)"
click at [706, 439] on div "var pathFree = hero . canMoveUp ( ) ; if ( pathFree === true ) { hero . moveUp …" at bounding box center [843, 310] width 315 height 344
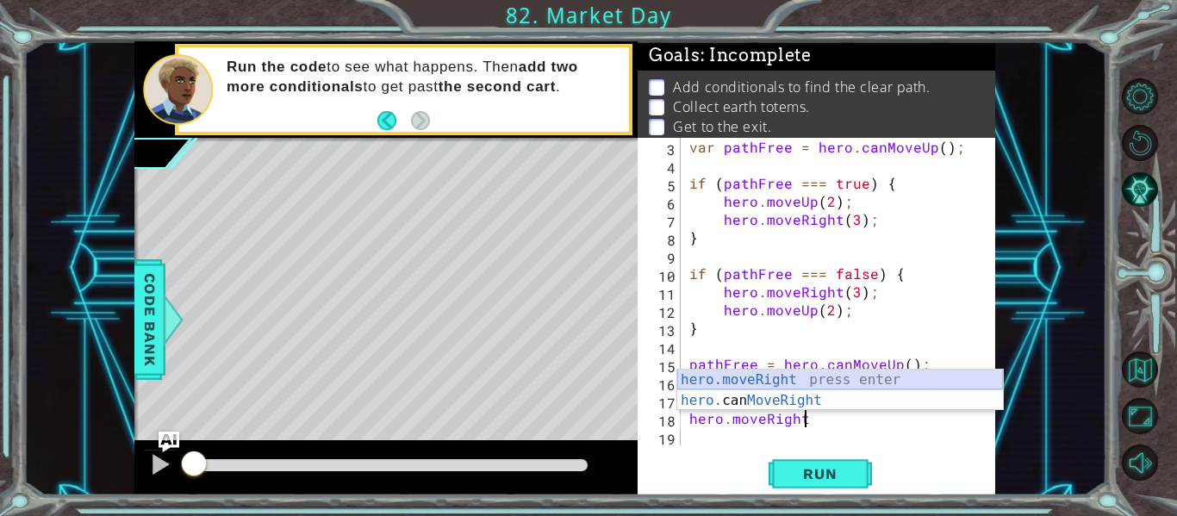
click at [727, 377] on div "hero.moveRight press enter hero. can MoveRight press enter" at bounding box center [840, 411] width 326 height 83
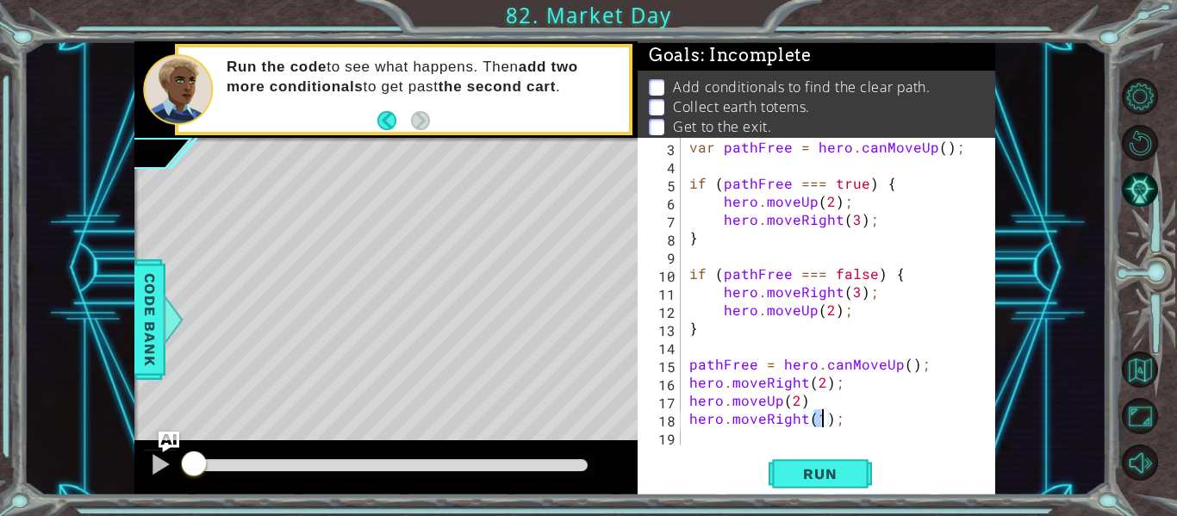
click at [923, 422] on div "var pathFree = hero . canMoveUp ( ) ; if ( pathFree === true ) { hero . moveUp …" at bounding box center [843, 310] width 315 height 344
type textarea "hero.moveRight(1);"
click at [836, 475] on span "Run" at bounding box center [820, 473] width 68 height 17
click at [164, 458] on div at bounding box center [160, 464] width 22 height 22
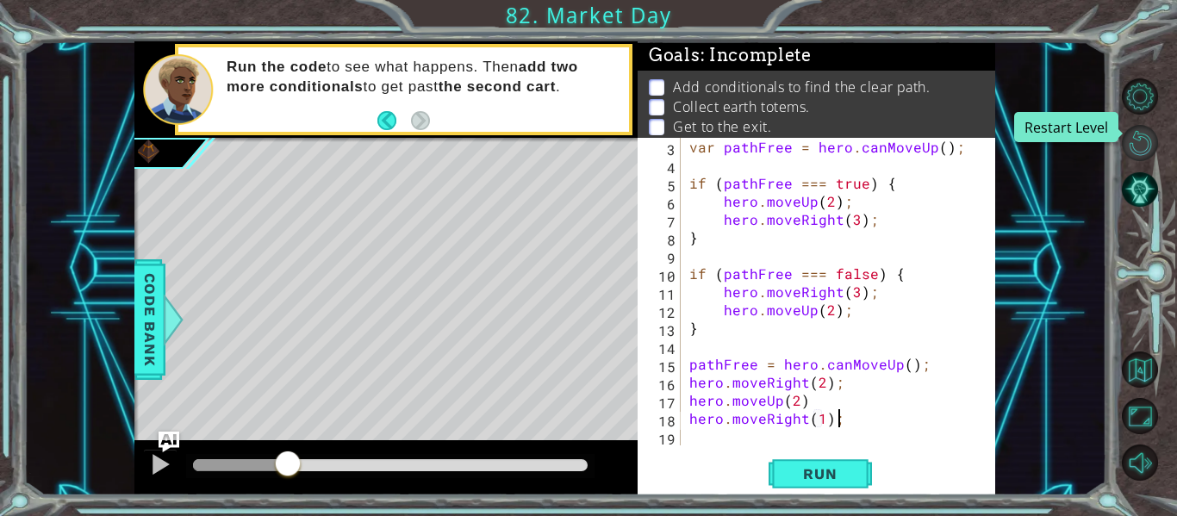
click at [1137, 142] on button "Restart Level" at bounding box center [1140, 143] width 36 height 36
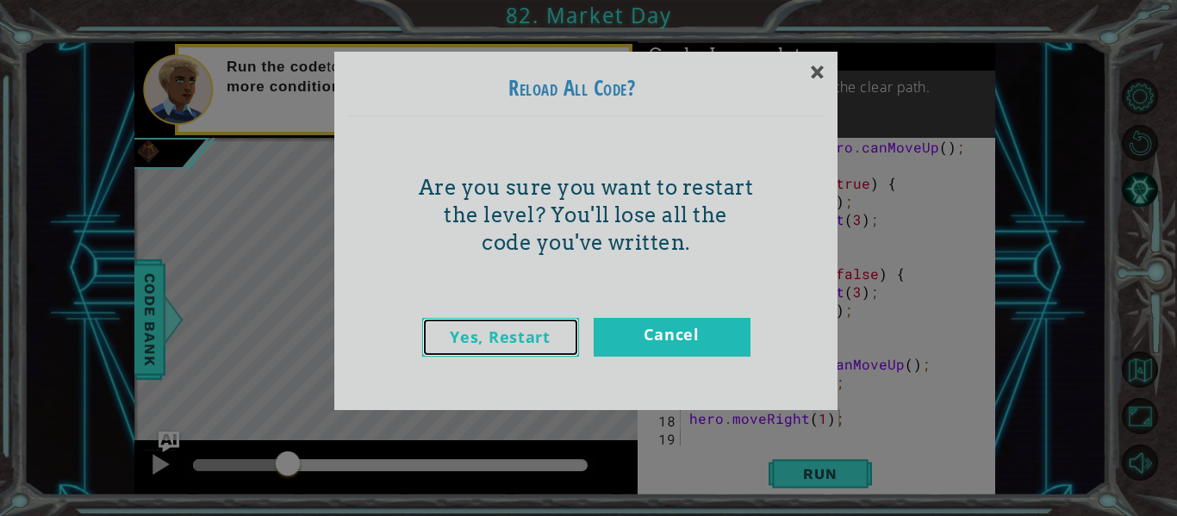
click at [537, 337] on link "Yes, Restart" at bounding box center [500, 337] width 157 height 39
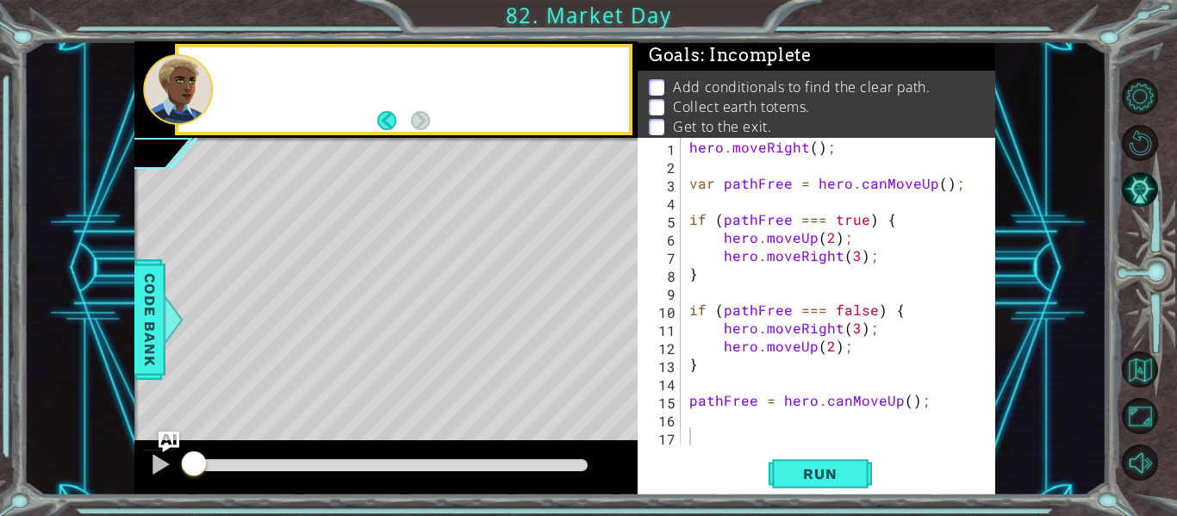
scroll to position [0, 0]
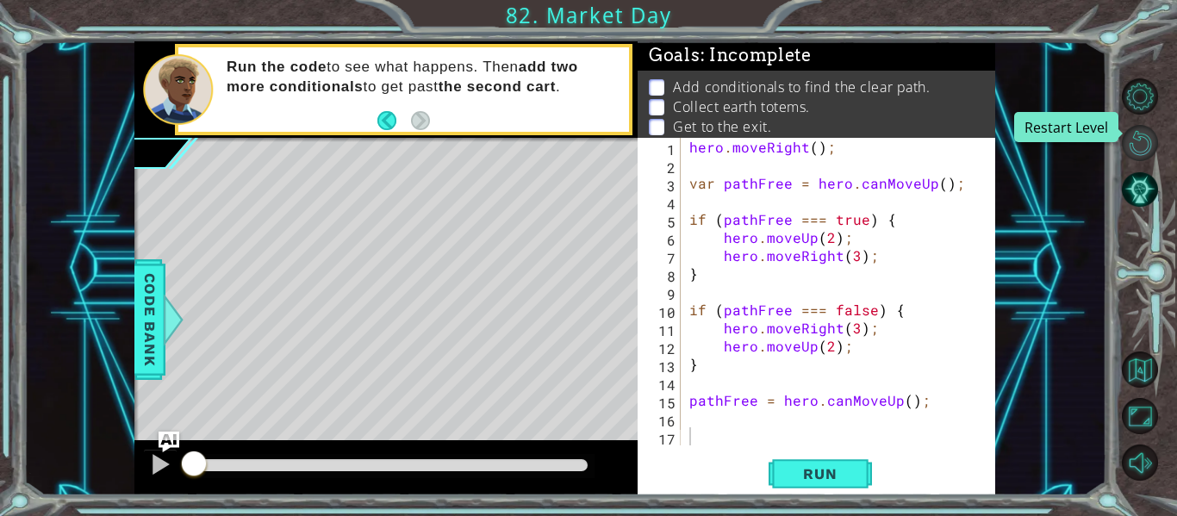
click at [1137, 147] on button "Restart Level" at bounding box center [1140, 143] width 36 height 36
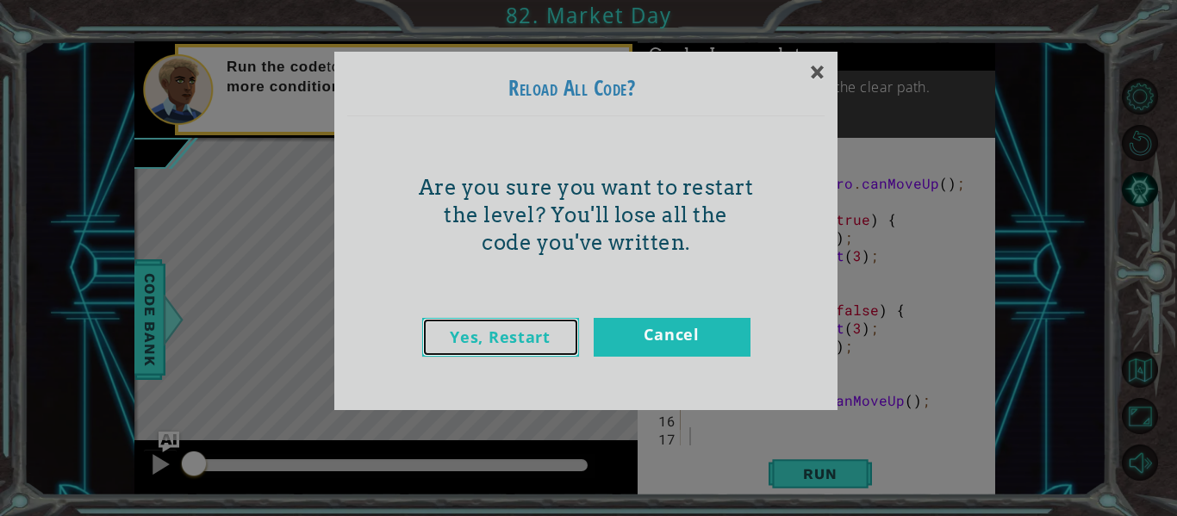
click at [540, 337] on link "Yes, Restart" at bounding box center [500, 337] width 157 height 39
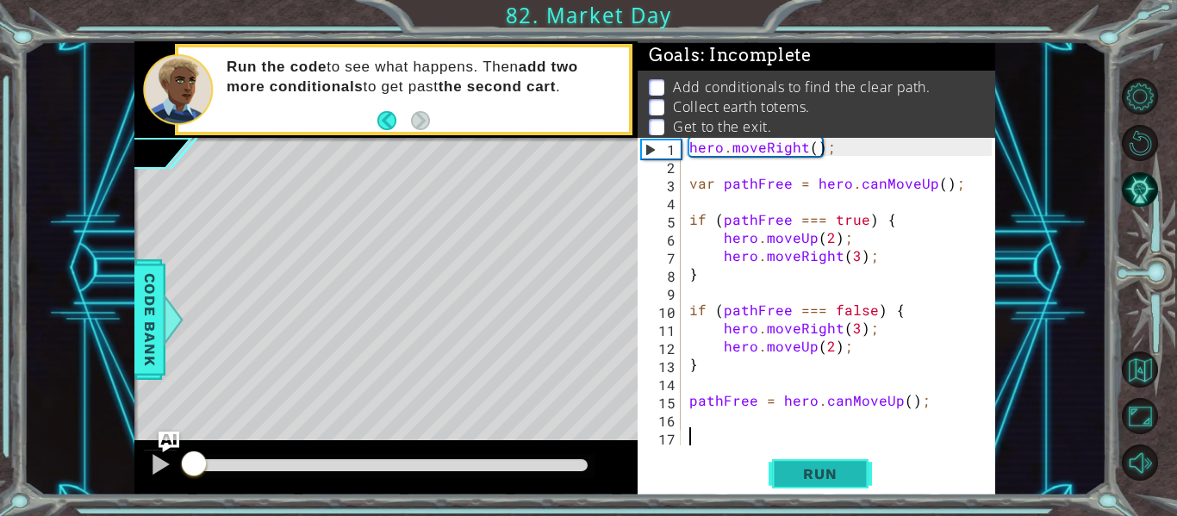
click at [800, 469] on span "Run" at bounding box center [820, 473] width 68 height 17
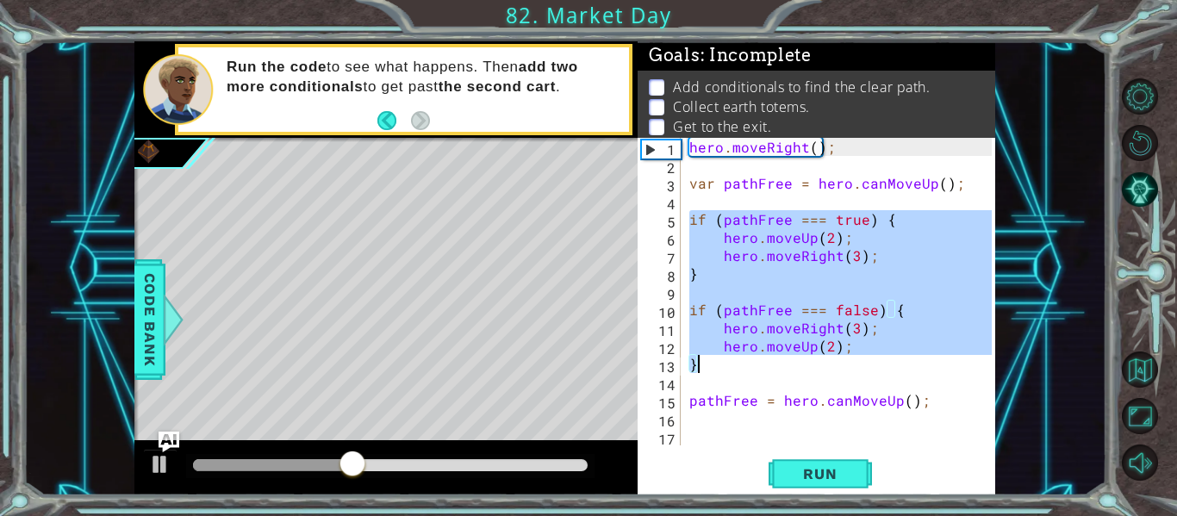
drag, startPoint x: 689, startPoint y: 220, endPoint x: 694, endPoint y: 365, distance: 144.8
click at [694, 365] on div "hero . moveRight ( ) ; var pathFree = hero . canMoveUp ( ) ; if ( pathFree === …" at bounding box center [843, 310] width 315 height 344
click at [150, 467] on div at bounding box center [160, 464] width 22 height 22
drag, startPoint x: 689, startPoint y: 221, endPoint x: 871, endPoint y: 340, distance: 217.5
click at [871, 340] on div "hero . moveRight ( ) ; var pathFree = hero . canMoveUp ( ) ; if ( pathFree === …" at bounding box center [843, 310] width 315 height 344
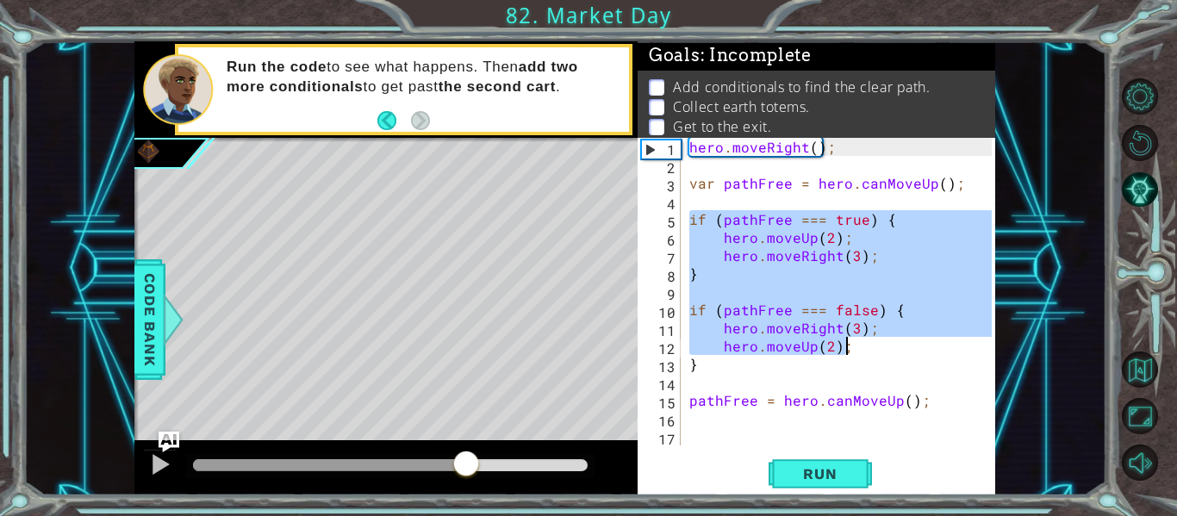
type textarea "hero.moveRight(3); hero.moveUp(2);"
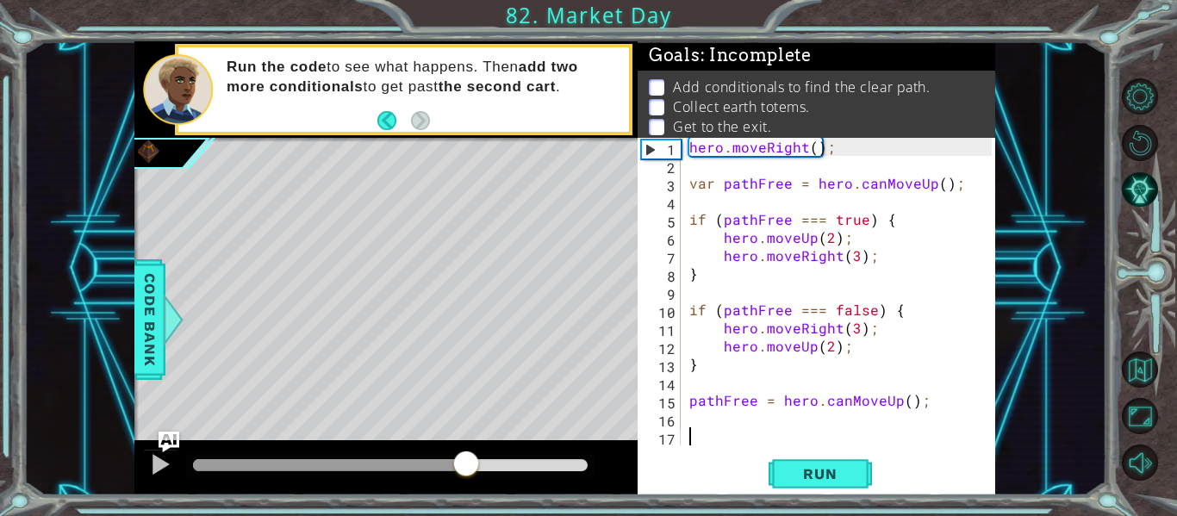
click at [694, 430] on div "hero . moveRight ( ) ; var pathFree = hero . canMoveUp ( ) ; if ( pathFree === …" at bounding box center [843, 310] width 315 height 344
paste textarea "hero.moveUp(2);"
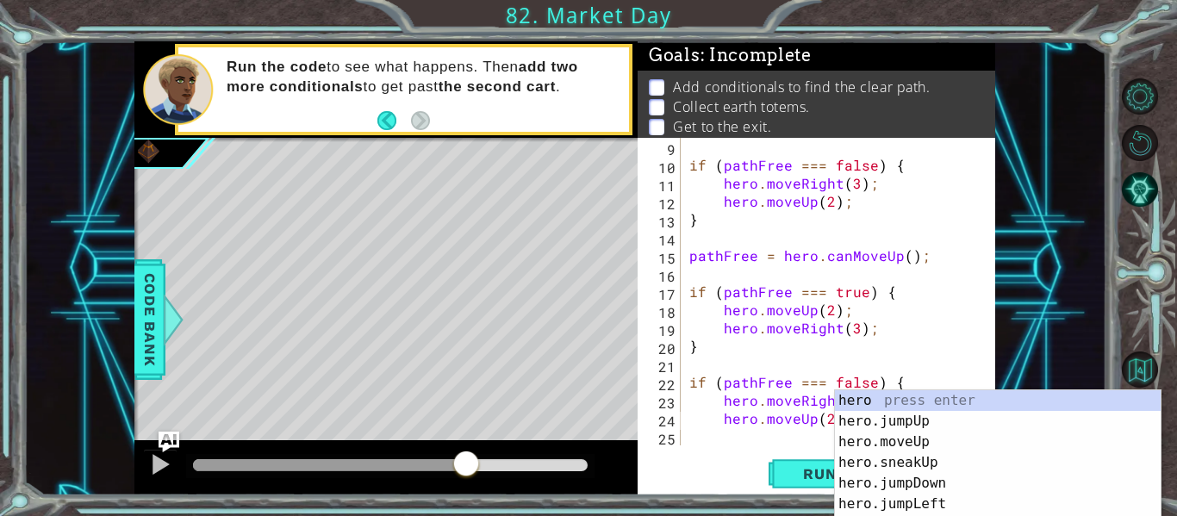
click at [720, 353] on div "if ( pathFree === false ) { hero . moveRight ( 3 ) ; hero . moveUp ( 2 ) ; } pa…" at bounding box center [843, 310] width 315 height 344
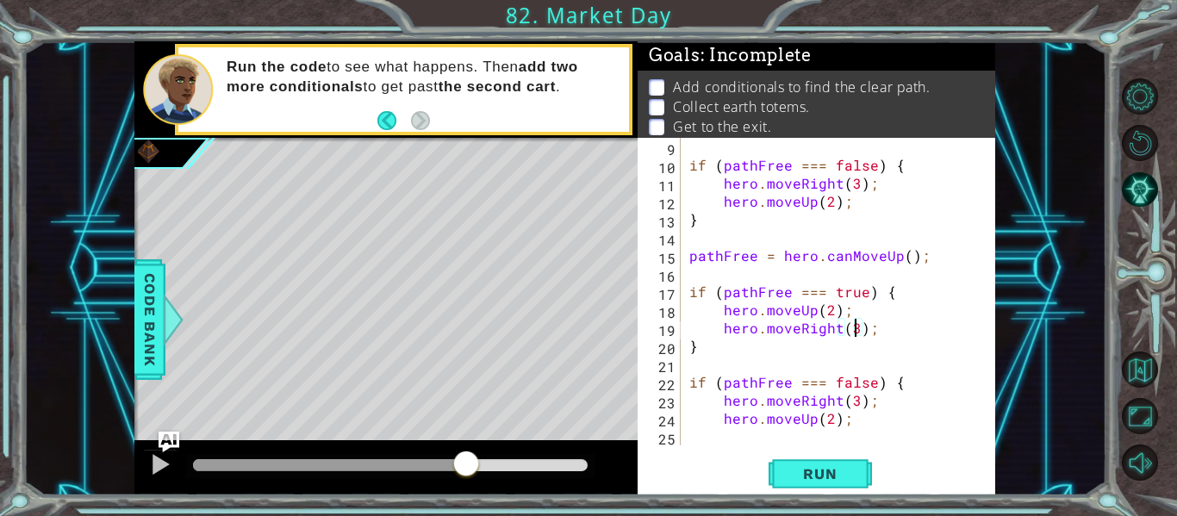
click at [856, 329] on div "if ( pathFree === false ) { hero . moveRight ( 3 ) ; hero . moveUp ( 2 ) ; } pa…" at bounding box center [843, 310] width 315 height 344
click at [832, 421] on div "if ( pathFree === false ) { hero . moveRight ( 3 ) ; hero . moveUp ( 2 ) ; } pa…" at bounding box center [843, 310] width 315 height 344
click at [855, 402] on div "if ( pathFree === false ) { hero . moveRight ( 3 ) ; hero . moveUp ( 2 ) ; } pa…" at bounding box center [843, 310] width 315 height 344
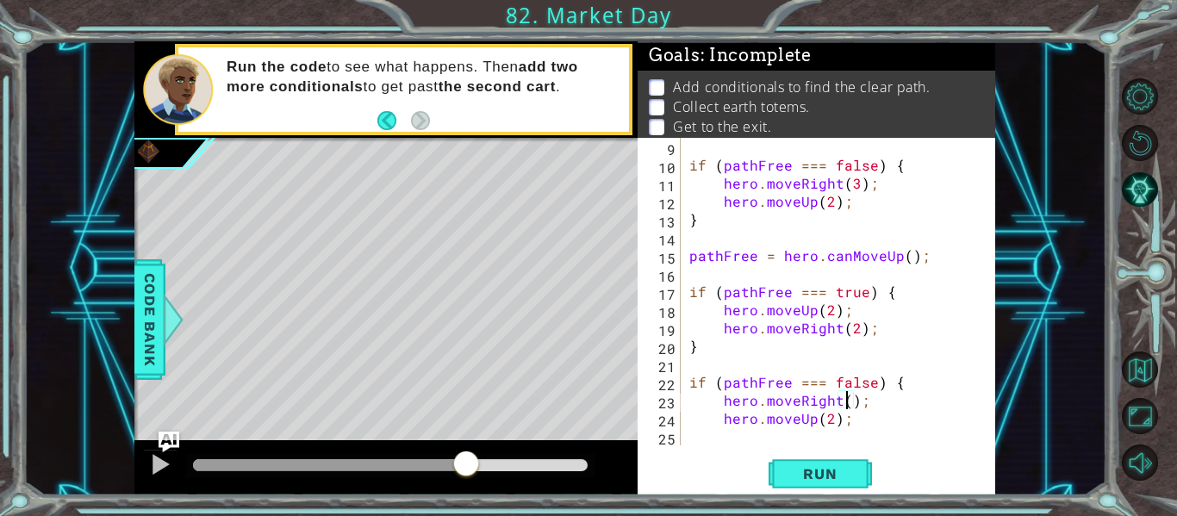
scroll to position [0, 10]
click at [841, 478] on span "Run" at bounding box center [820, 473] width 68 height 17
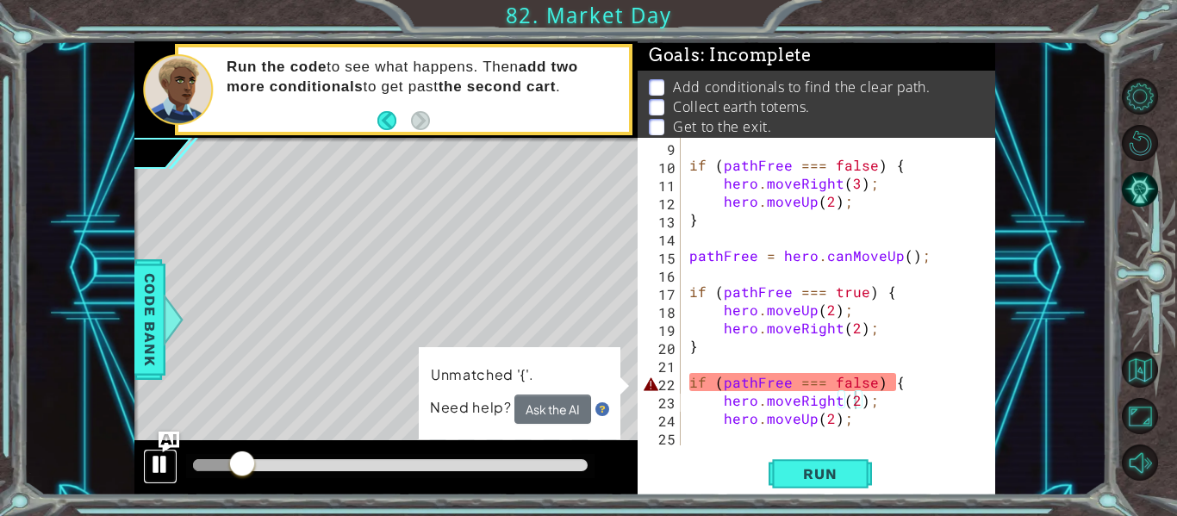
click at [158, 469] on div at bounding box center [160, 464] width 22 height 22
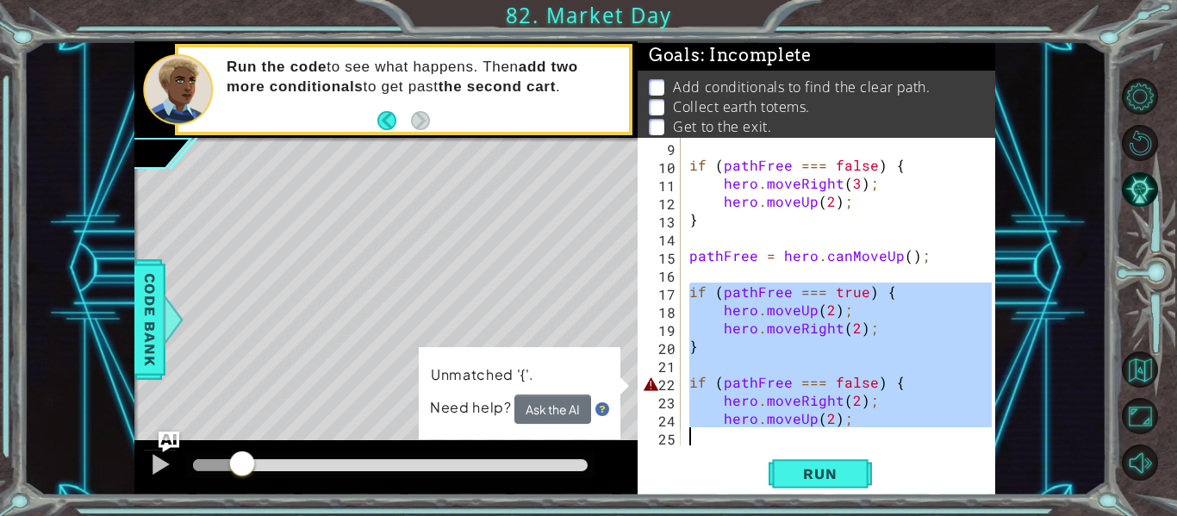
drag, startPoint x: 689, startPoint y: 293, endPoint x: 887, endPoint y: 429, distance: 240.5
click at [887, 429] on div "if ( pathFree === false ) { hero . moveRight ( 3 ) ; hero . moveUp ( 2 ) ; } pa…" at bounding box center [843, 310] width 315 height 344
type textarea "hero.moveUp(2);"
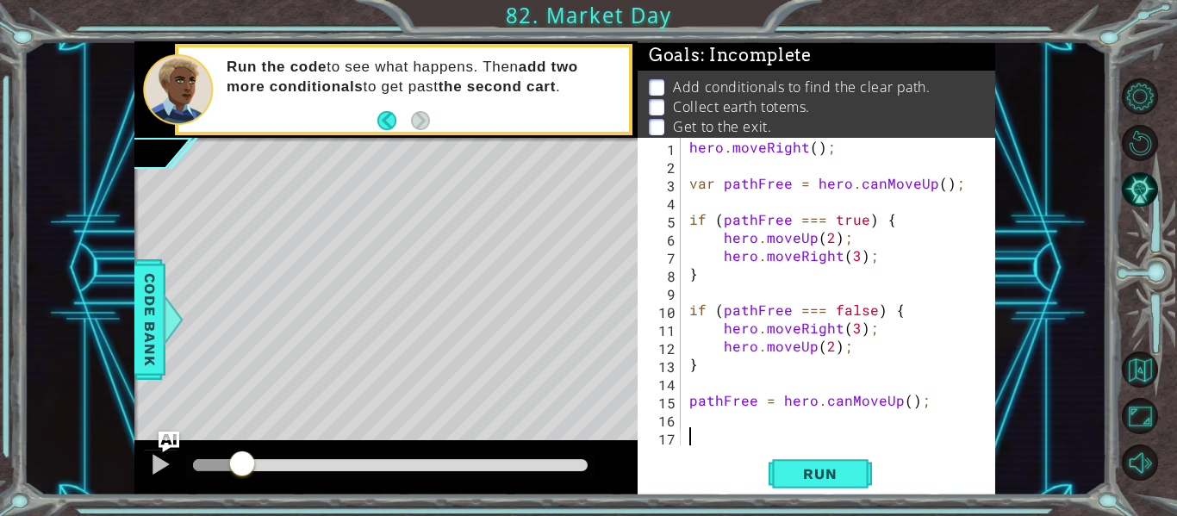
scroll to position [0, 0]
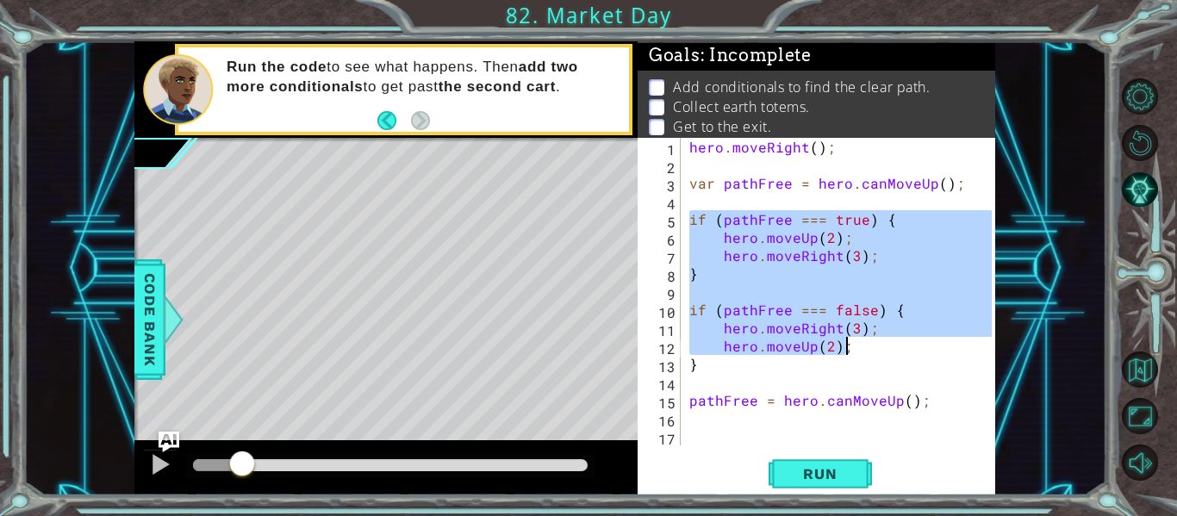
drag, startPoint x: 688, startPoint y: 216, endPoint x: 887, endPoint y: 353, distance: 241.7
click at [887, 353] on div "hero . moveRight ( ) ; var pathFree = hero . canMoveUp ( ) ; if ( pathFree === …" at bounding box center [843, 310] width 315 height 344
click at [860, 365] on div "hero . moveRight ( ) ; var pathFree = hero . canMoveUp ( ) ; if ( pathFree === …" at bounding box center [843, 310] width 315 height 344
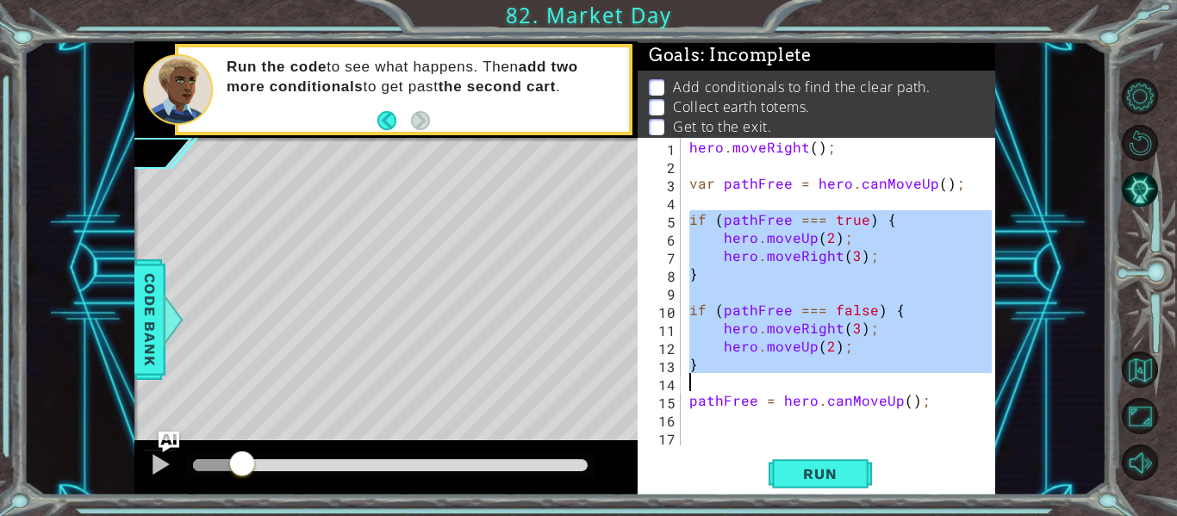
drag, startPoint x: 689, startPoint y: 220, endPoint x: 715, endPoint y: 379, distance: 161.7
click at [715, 379] on div "hero . moveRight ( ) ; var pathFree = hero . canMoveUp ( ) ; if ( pathFree === …" at bounding box center [843, 310] width 315 height 344
type textarea "}"
click at [695, 434] on div "hero . moveRight ( ) ; var pathFree = hero . canMoveUp ( ) ; if ( pathFree === …" at bounding box center [843, 310] width 315 height 344
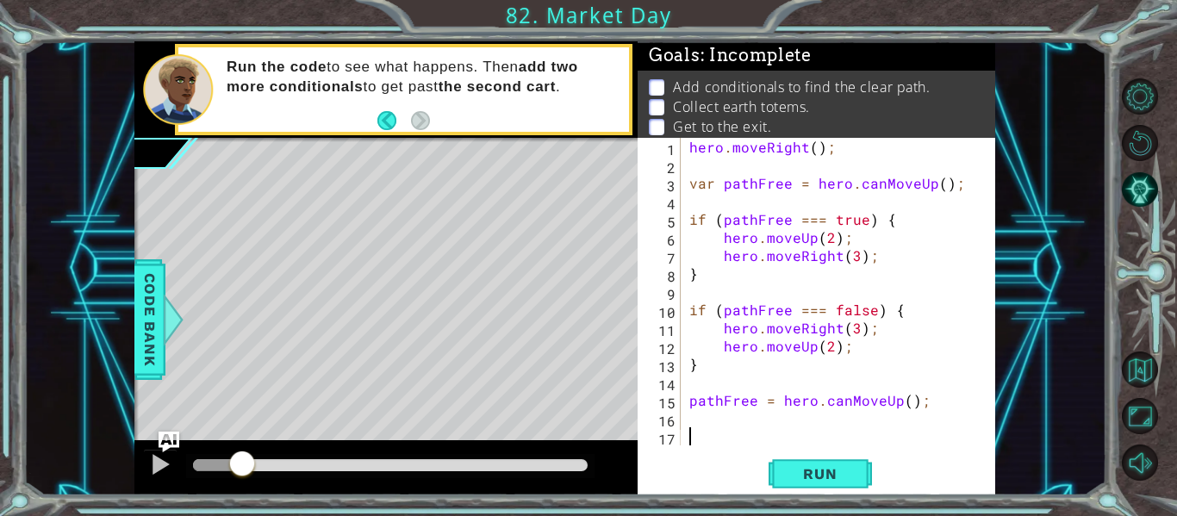
paste textarea "hero.moveRight(3);"
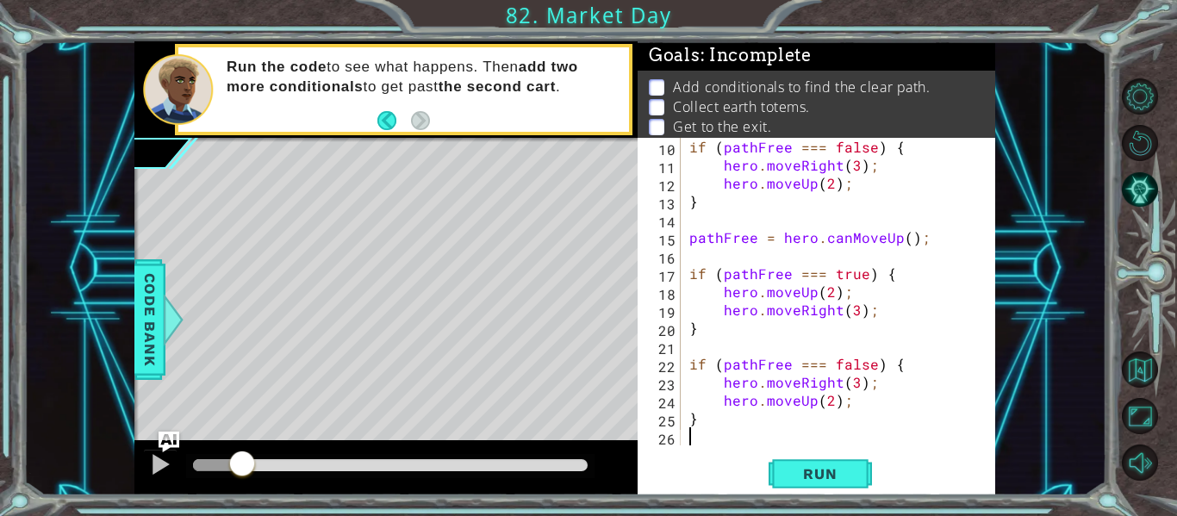
scroll to position [163, 0]
click at [854, 311] on div "if ( pathFree === false ) { hero . moveRight ( 3 ) ; hero . moveUp ( 2 ) ; } pa…" at bounding box center [843, 310] width 315 height 344
click at [857, 386] on div "if ( pathFree === false ) { hero . moveRight ( 3 ) ; hero . moveUp ( 2 ) ; } pa…" at bounding box center [843, 310] width 315 height 344
click at [834, 475] on span "Run" at bounding box center [820, 473] width 68 height 17
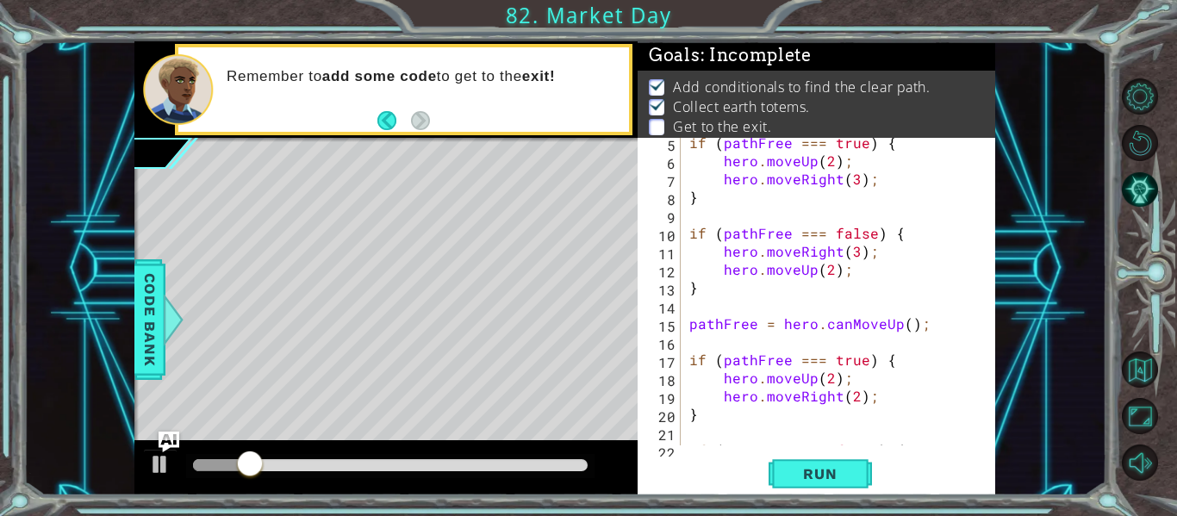
scroll to position [163, 0]
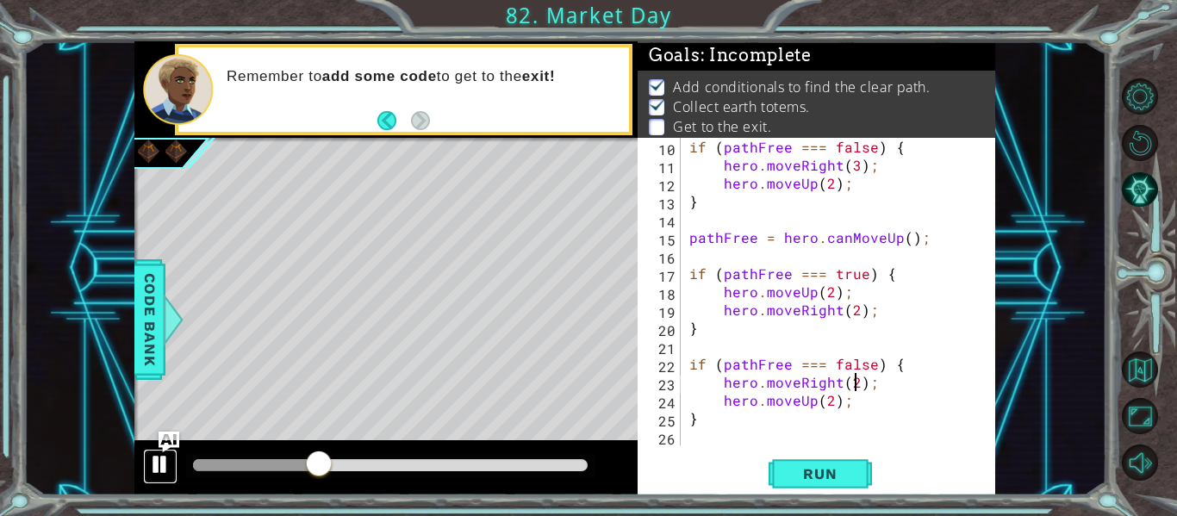
click at [154, 475] on div at bounding box center [160, 464] width 22 height 22
drag, startPoint x: 723, startPoint y: 383, endPoint x: 907, endPoint y: 387, distance: 184.5
click at [907, 387] on div "if ( pathFree === false ) { hero . moveRight ( 3 ) ; hero . moveUp ( 2 ) ; } pa…" at bounding box center [843, 310] width 315 height 344
click at [727, 419] on div "if ( pathFree === false ) { hero . moveRight ( 3 ) ; hero . moveUp ( 2 ) ; } pa…" at bounding box center [843, 310] width 315 height 344
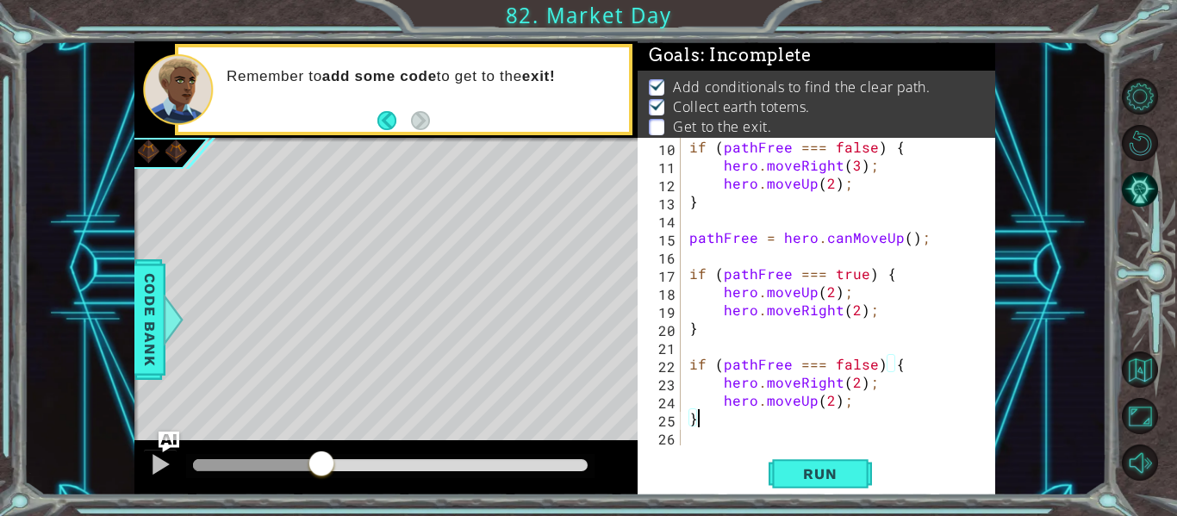
click at [853, 401] on div "if ( pathFree === false ) { hero . moveRight ( 3 ) ; hero . moveUp ( 2 ) ; } pa…" at bounding box center [843, 310] width 315 height 344
type textarea "hero.moveUp(2);"
paste textarea "hero.moveRight(2);"
click at [854, 419] on div "if ( pathFree === false ) { hero . moveRight ( 3 ) ; hero . moveUp ( 2 ) ; } pa…" at bounding box center [843, 310] width 315 height 344
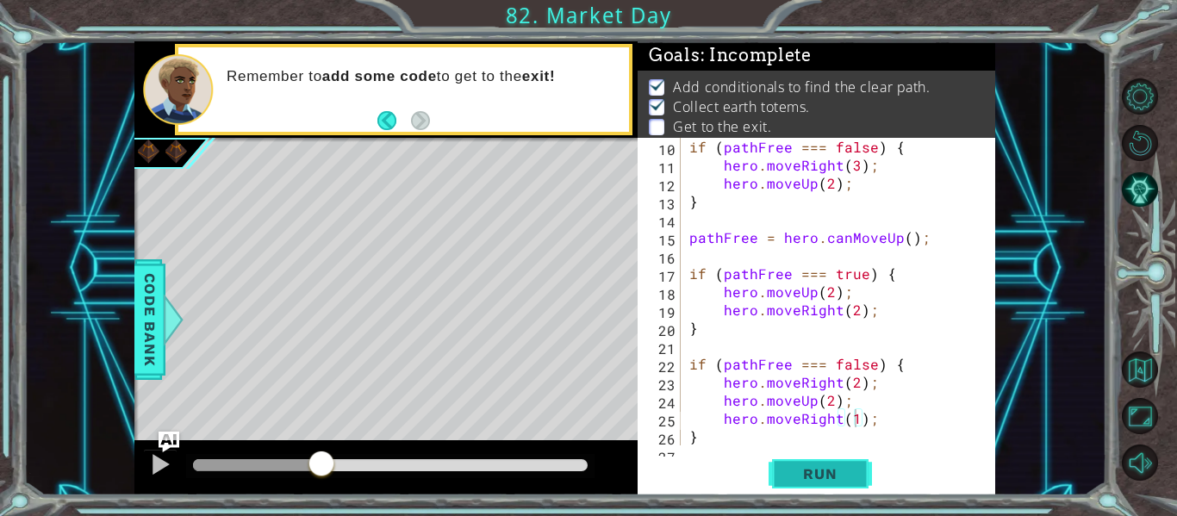
click at [846, 473] on span "Run" at bounding box center [820, 473] width 68 height 17
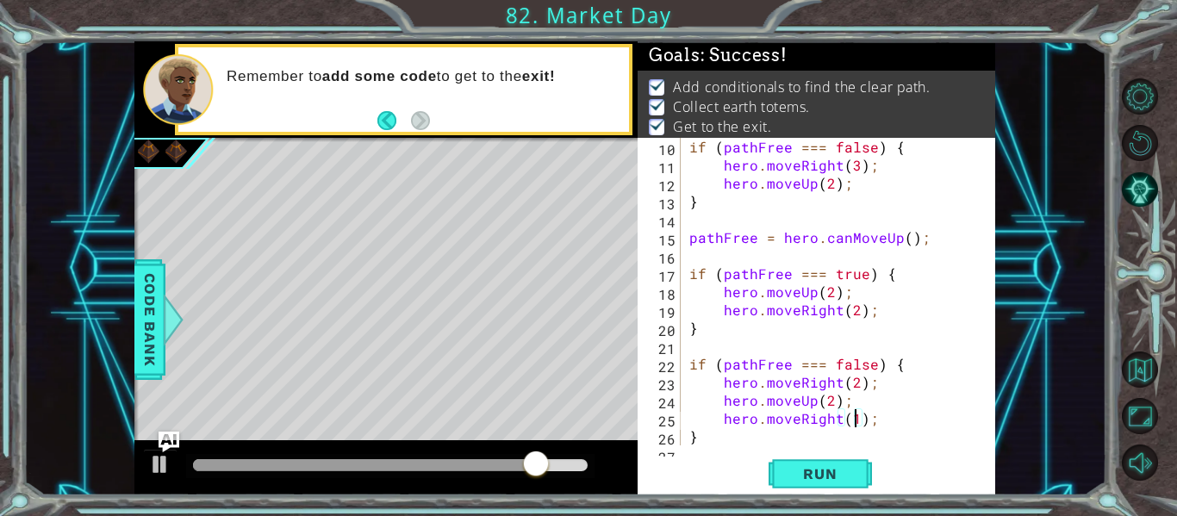
click at [936, 382] on div "if ( pathFree === false ) { hero . moveRight ( 3 ) ; hero . moveUp ( 2 ) ; } pa…" at bounding box center [843, 310] width 315 height 344
type textarea "hero.moveRight(2);"
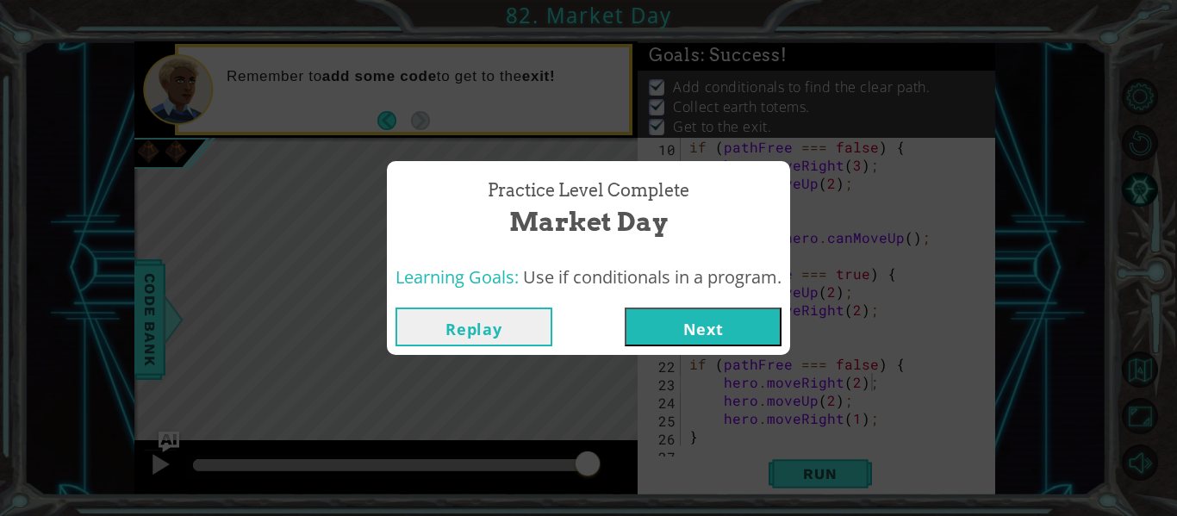
click at [710, 322] on button "Next" at bounding box center [703, 327] width 157 height 39
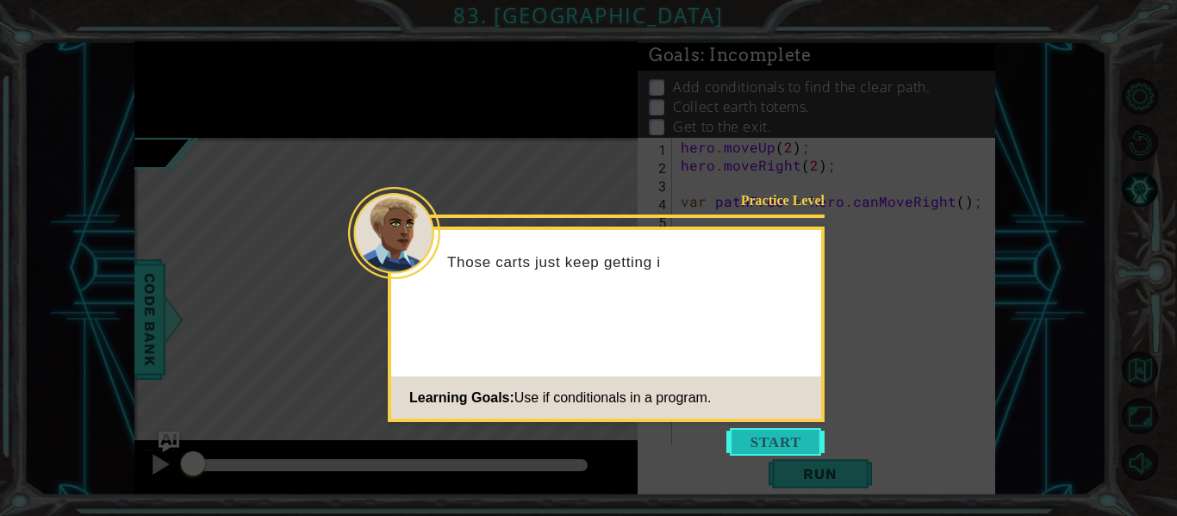
click at [788, 445] on button "Start" at bounding box center [776, 442] width 98 height 28
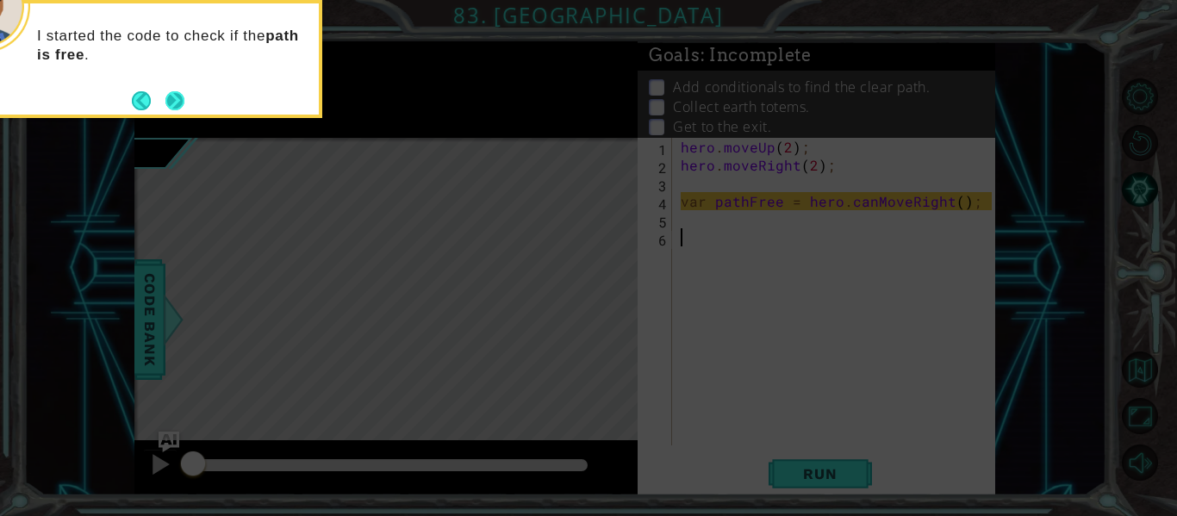
click at [172, 95] on button "Next" at bounding box center [174, 100] width 19 height 19
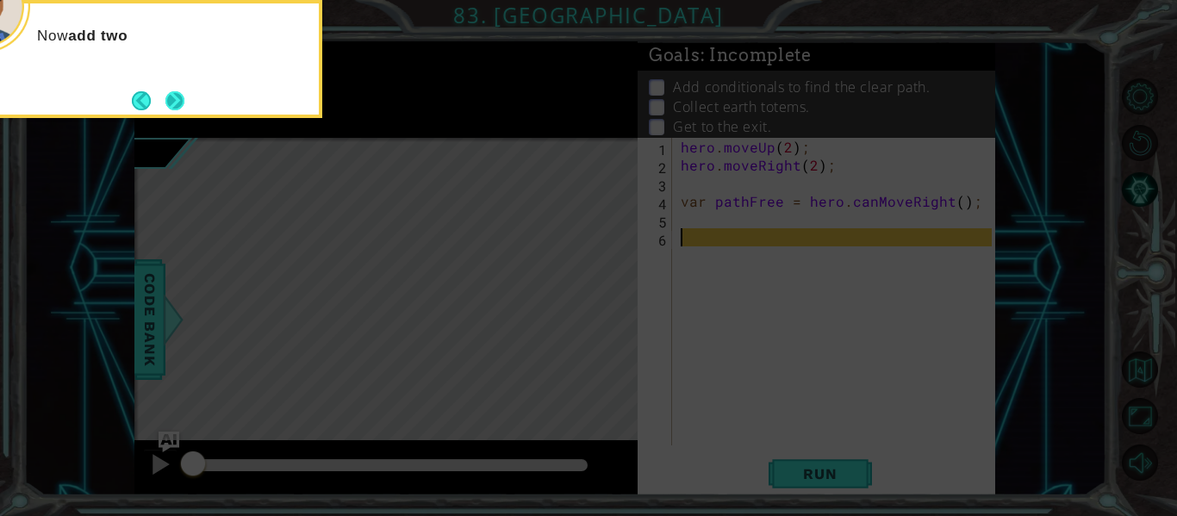
click at [180, 97] on button "Next" at bounding box center [174, 100] width 19 height 19
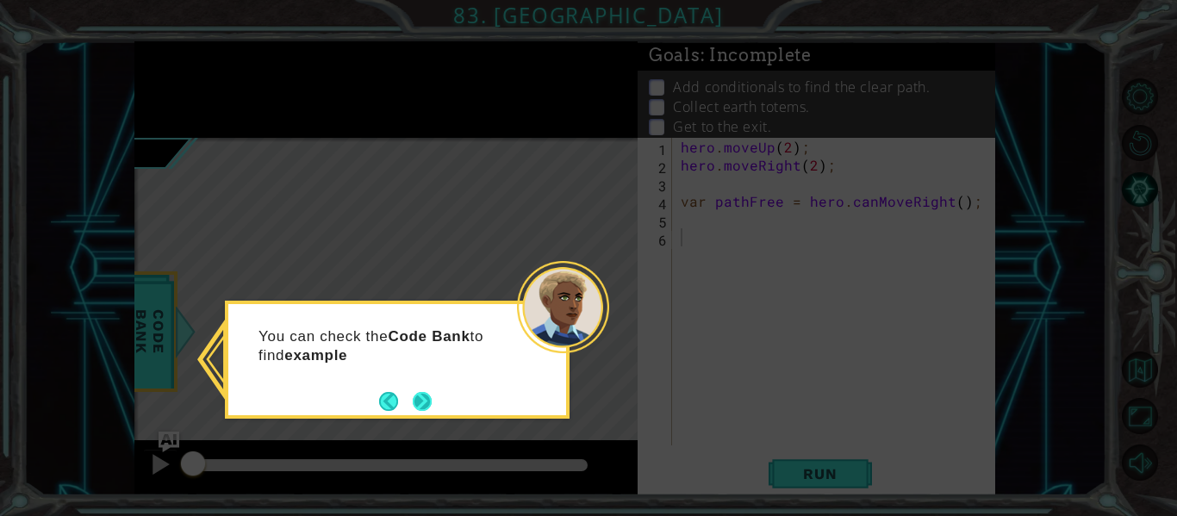
click at [418, 400] on button "Next" at bounding box center [422, 401] width 19 height 19
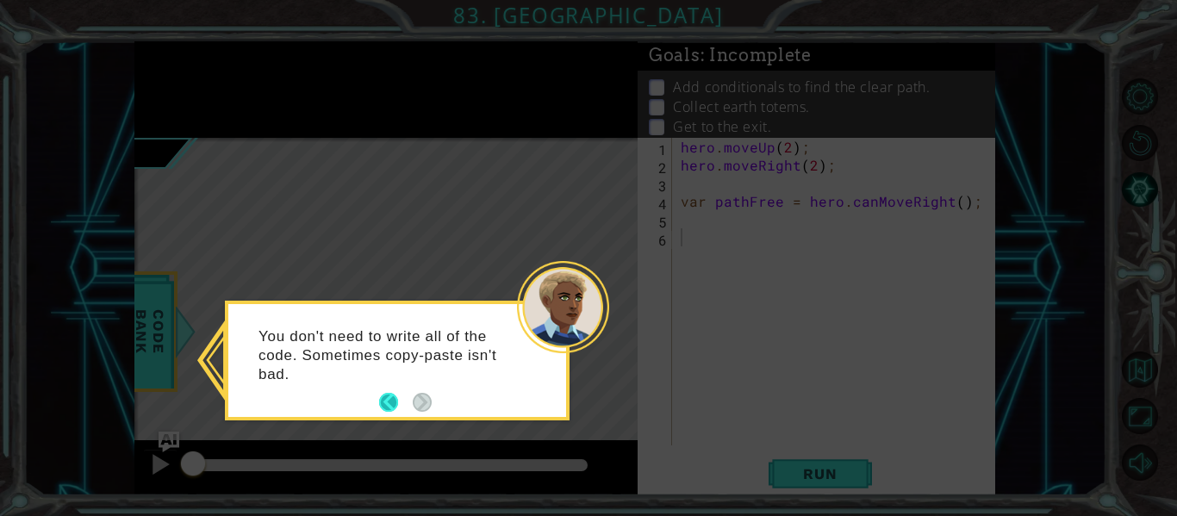
click at [386, 404] on button "Back" at bounding box center [396, 402] width 34 height 19
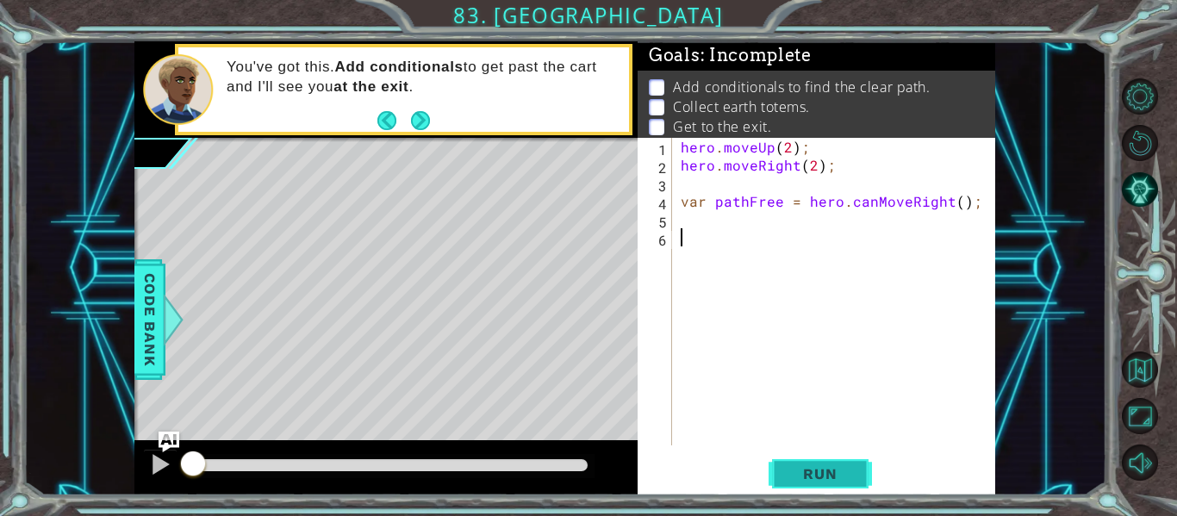
click at [819, 475] on span "Run" at bounding box center [820, 473] width 68 height 17
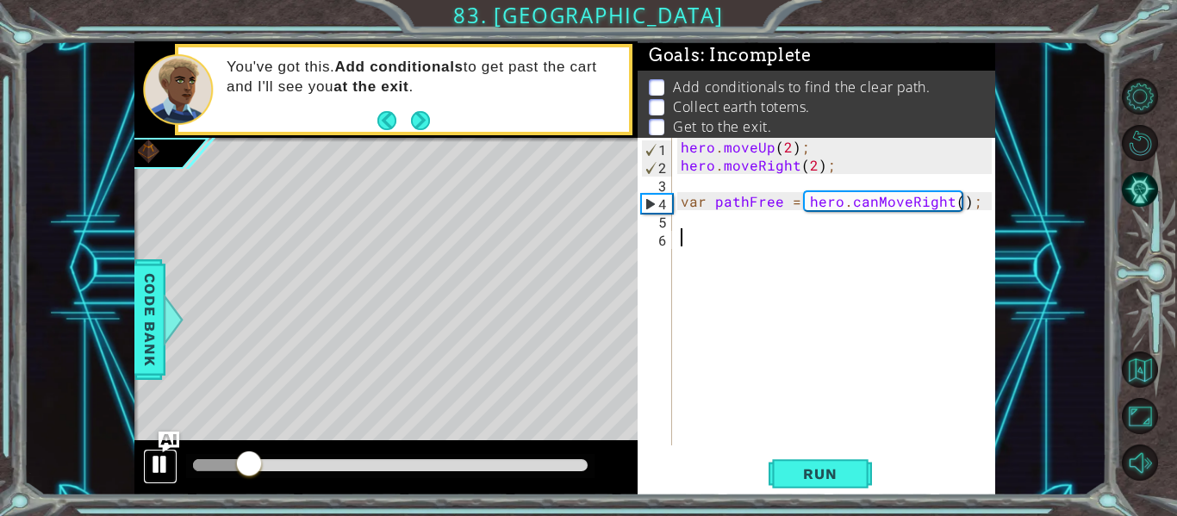
click at [154, 464] on div at bounding box center [160, 464] width 22 height 22
